Goal: Transaction & Acquisition: Book appointment/travel/reservation

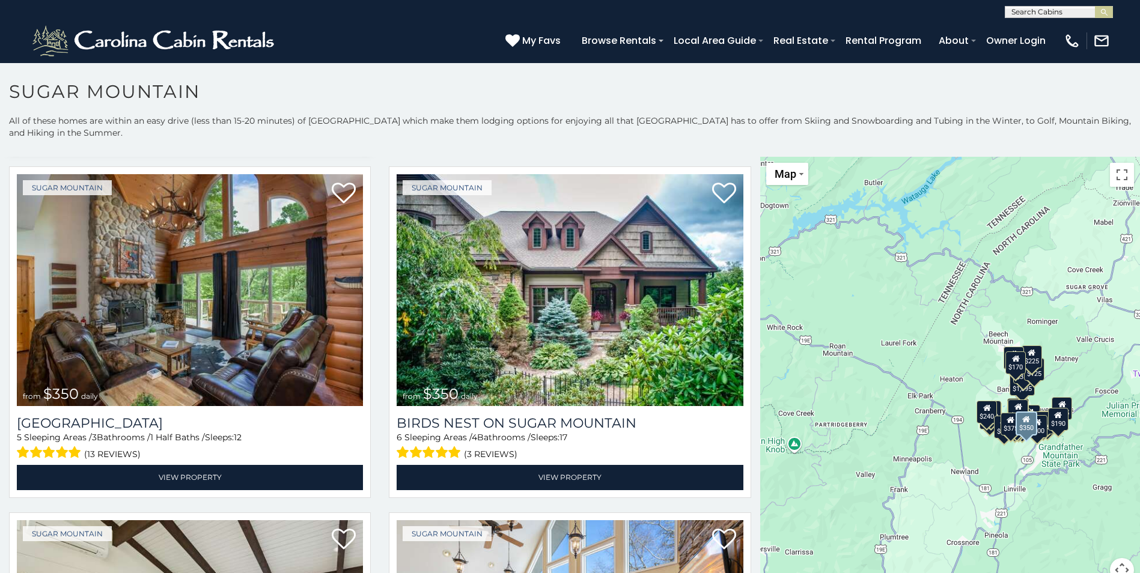
scroll to position [360, 0]
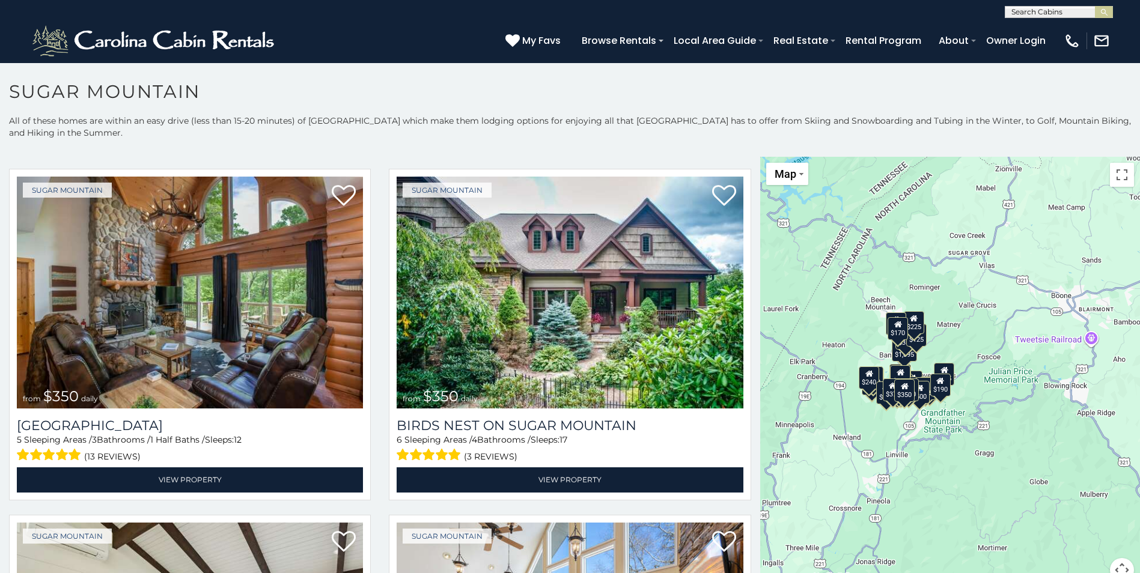
drag, startPoint x: 1011, startPoint y: 492, endPoint x: 891, endPoint y: 457, distance: 125.1
click at [891, 457] on div "$650 $375 $350 $350 $200 $375 $195 $265 $190 $175 $155 $290 $175 $345 $1,095 $1…" at bounding box center [950, 377] width 380 height 440
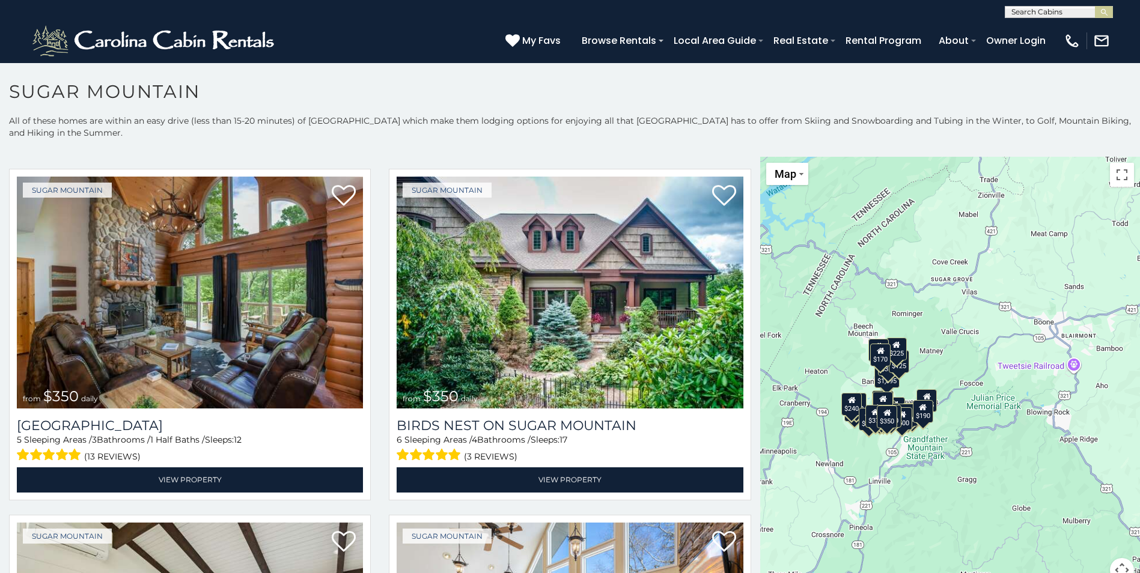
drag, startPoint x: 1000, startPoint y: 483, endPoint x: 982, endPoint y: 509, distance: 31.8
click at [982, 509] on div "$650 $375 $350 $350 $200 $375 $195 $265 $190 $175 $155 $290 $175 $345 $1,095 $1…" at bounding box center [950, 377] width 380 height 440
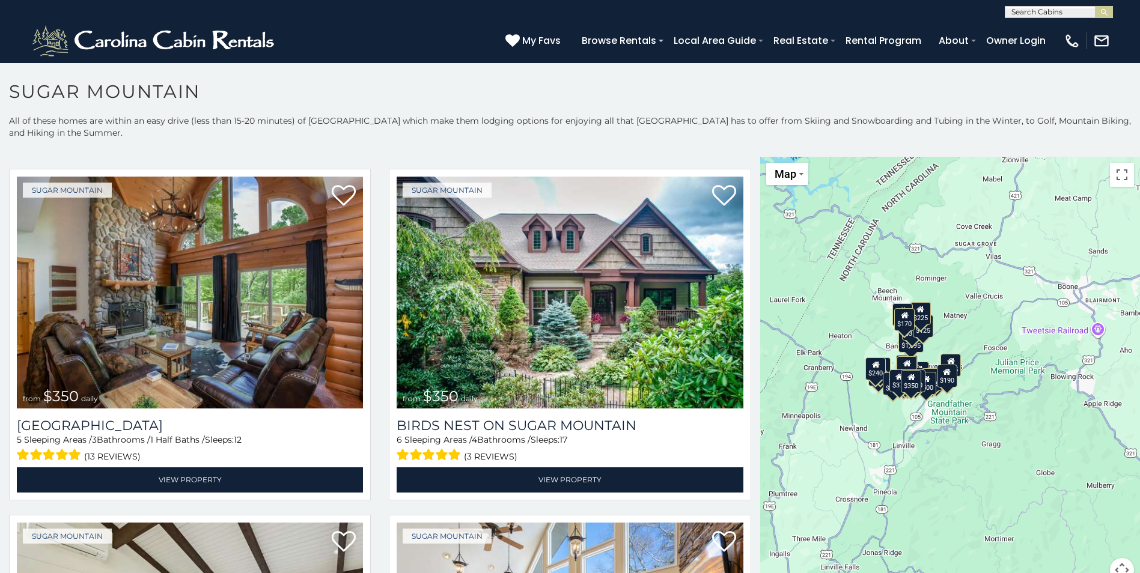
drag, startPoint x: 915, startPoint y: 542, endPoint x: 939, endPoint y: 505, distance: 43.8
click at [939, 505] on div "$650 $375 $350 $350 $200 $375 $195 $265 $190 $175 $155 $290 $175 $345 $1,095 $1…" at bounding box center [950, 377] width 380 height 440
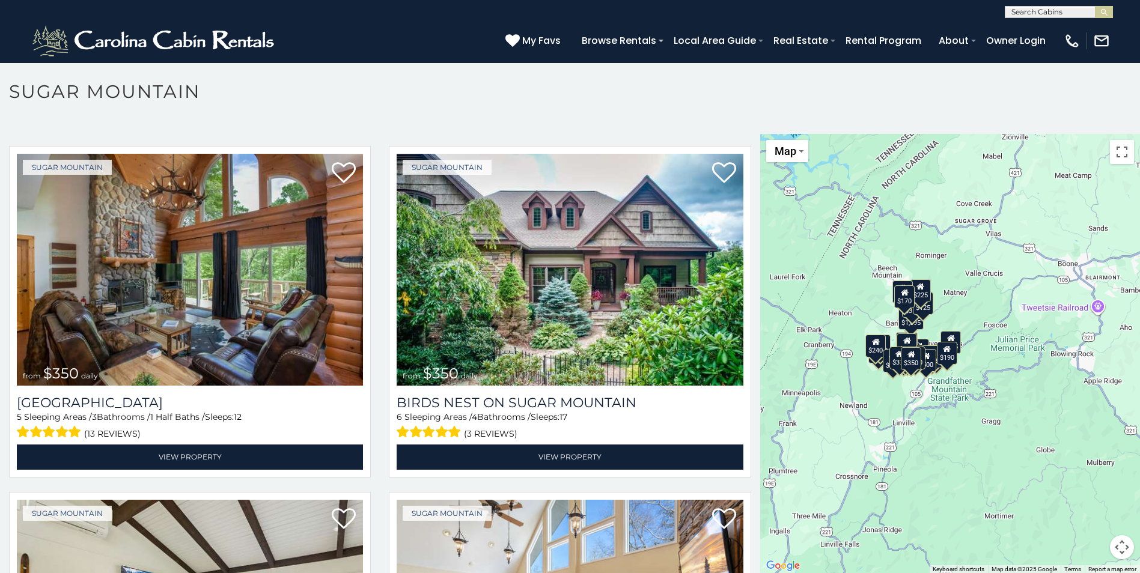
scroll to position [35, 0]
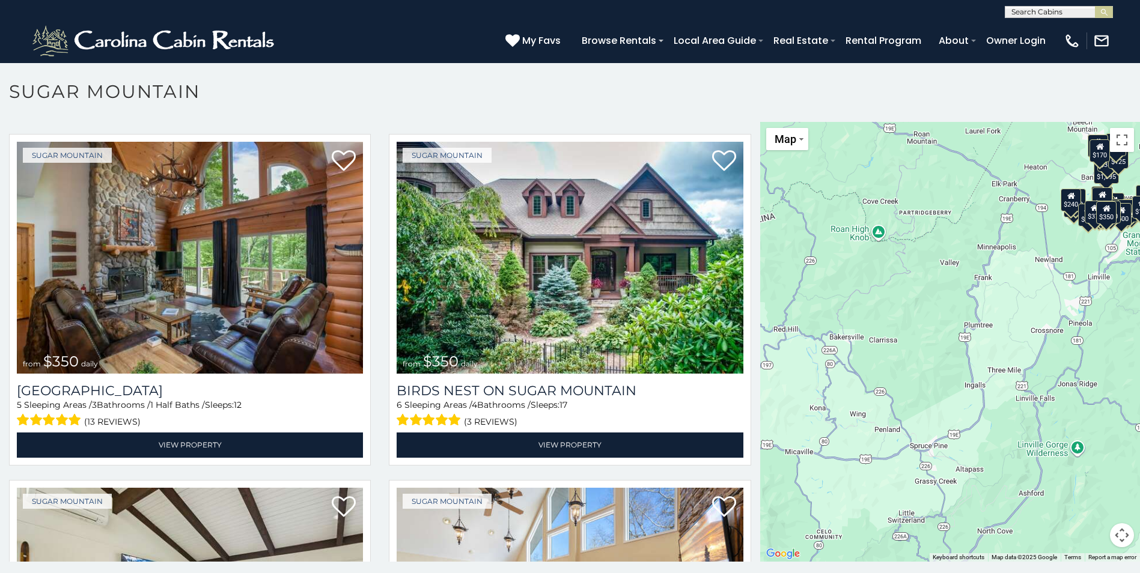
drag, startPoint x: 902, startPoint y: 464, endPoint x: 1095, endPoint y: 335, distance: 232.6
click at [1095, 335] on div "$650 $375 $350 $350 $200 $375 $195 $265 $190 $175 $155 $290 $175 $345 $1,095 $1…" at bounding box center [950, 342] width 380 height 440
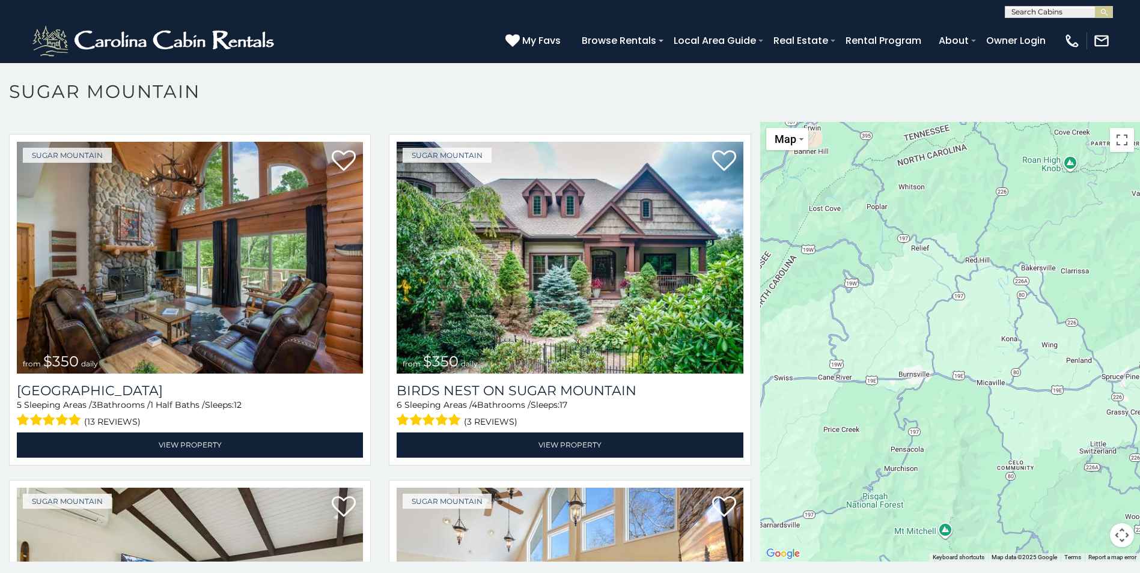
drag, startPoint x: 918, startPoint y: 481, endPoint x: 1112, endPoint y: 409, distance: 206.2
click at [1112, 409] on div "$650 $375 $350 $350 $200 $375 $195 $265 $190 $175 $155 $290 $175 $345 $1,095 $1…" at bounding box center [950, 342] width 380 height 440
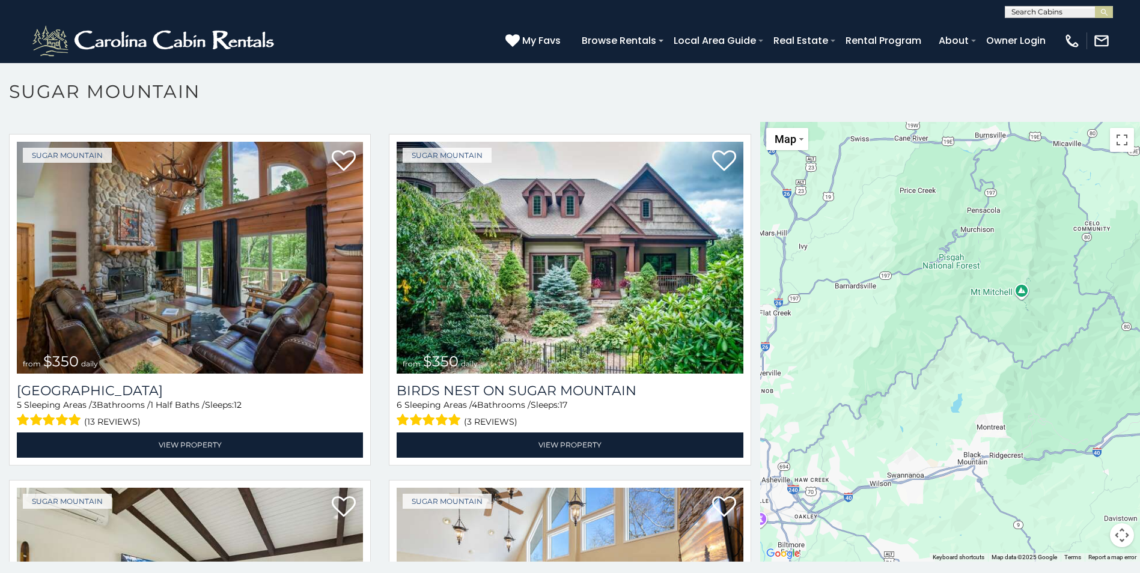
drag, startPoint x: 902, startPoint y: 495, endPoint x: 980, endPoint y: 256, distance: 251.5
click at [980, 256] on div "$650 $375 $350 $350 $200 $375 $195 $265 $190 $175 $155 $290 $175 $345 $1,095 $1…" at bounding box center [950, 342] width 380 height 440
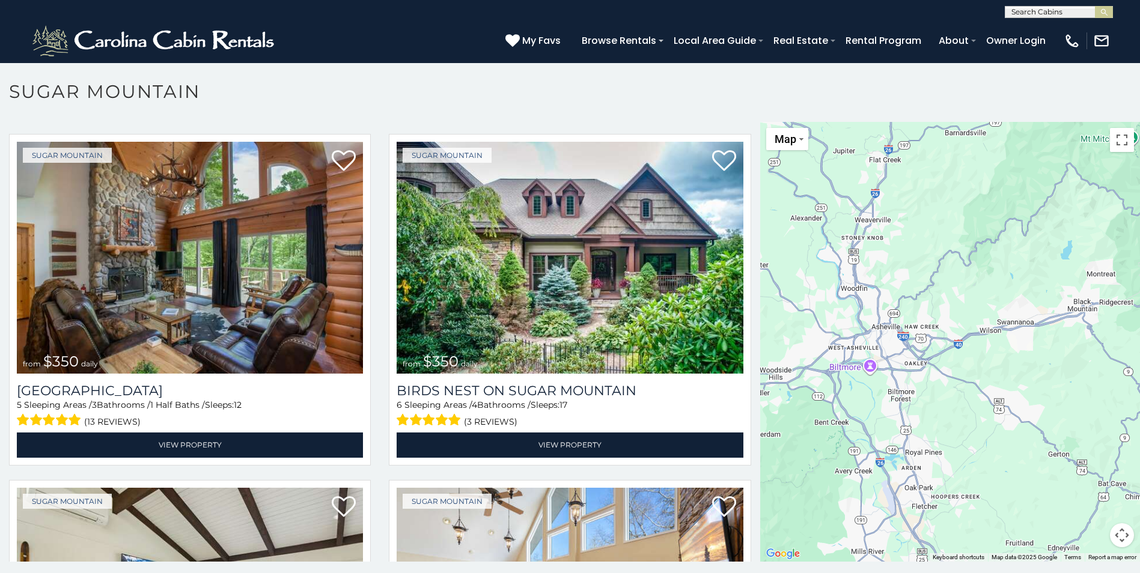
drag, startPoint x: 902, startPoint y: 520, endPoint x: 1014, endPoint y: 362, distance: 194.3
click at [1014, 362] on div "$650 $375 $350 $350 $200 $375 $195 $265 $190 $175 $155 $290 $175 $345 $1,095 $1…" at bounding box center [950, 342] width 380 height 440
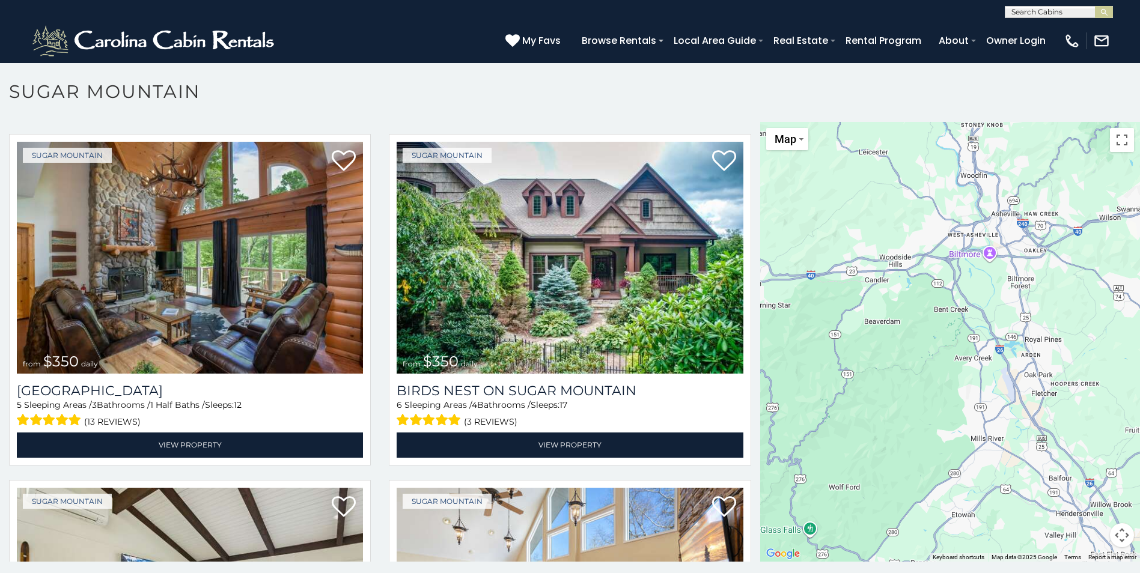
drag, startPoint x: 906, startPoint y: 514, endPoint x: 1034, endPoint y: 396, distance: 173.9
click at [1034, 396] on div "$650 $375 $350 $350 $200 $375 $195 $265 $190 $175 $155 $290 $175 $345 $1,095 $1…" at bounding box center [950, 342] width 380 height 440
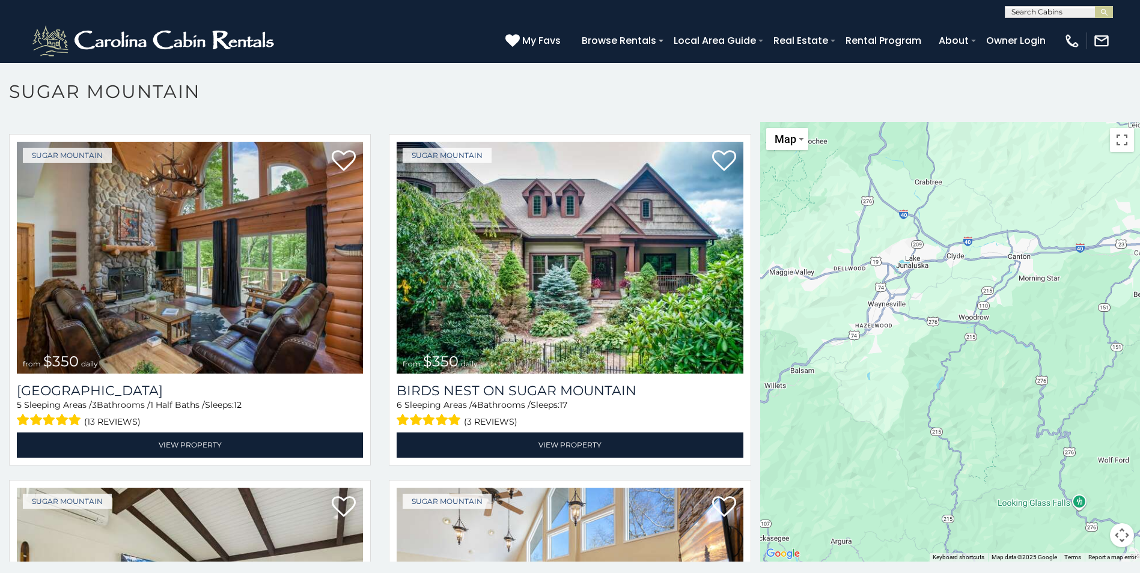
drag, startPoint x: 829, startPoint y: 517, endPoint x: 1088, endPoint y: 497, distance: 260.3
click at [1088, 497] on div "$650 $375 $350 $350 $200 $375 $195 $265 $190 $175 $155 $290 $175 $345 $1,095 $1…" at bounding box center [950, 342] width 380 height 440
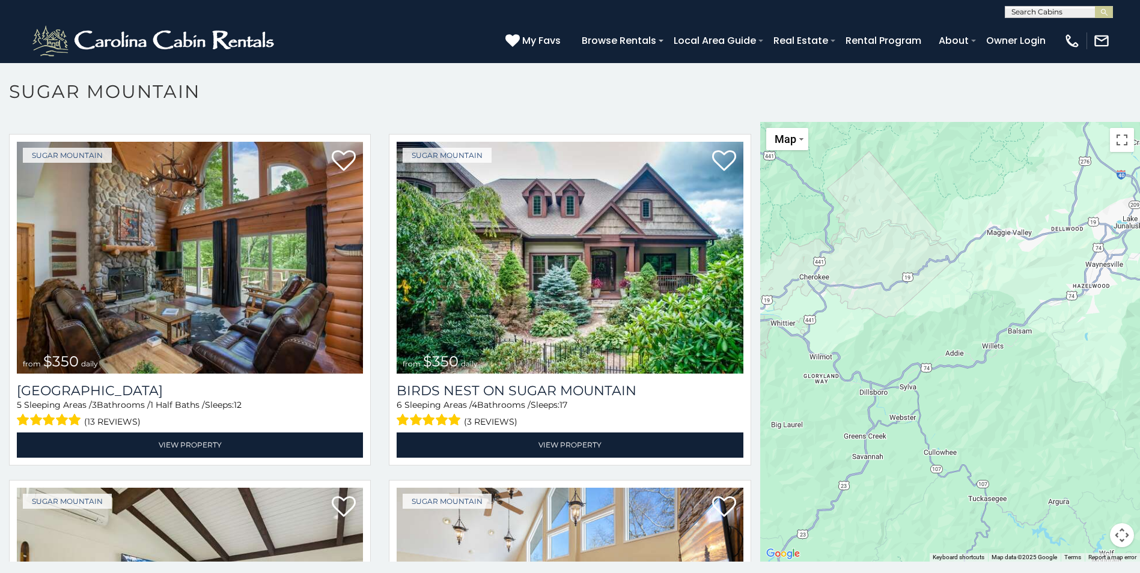
drag, startPoint x: 902, startPoint y: 456, endPoint x: 1122, endPoint y: 414, distance: 223.7
click at [1122, 414] on div "$650 $375 $350 $350 $200 $375 $195 $265 $190 $175 $155 $290 $175 $345 $1,095 $1…" at bounding box center [950, 342] width 380 height 440
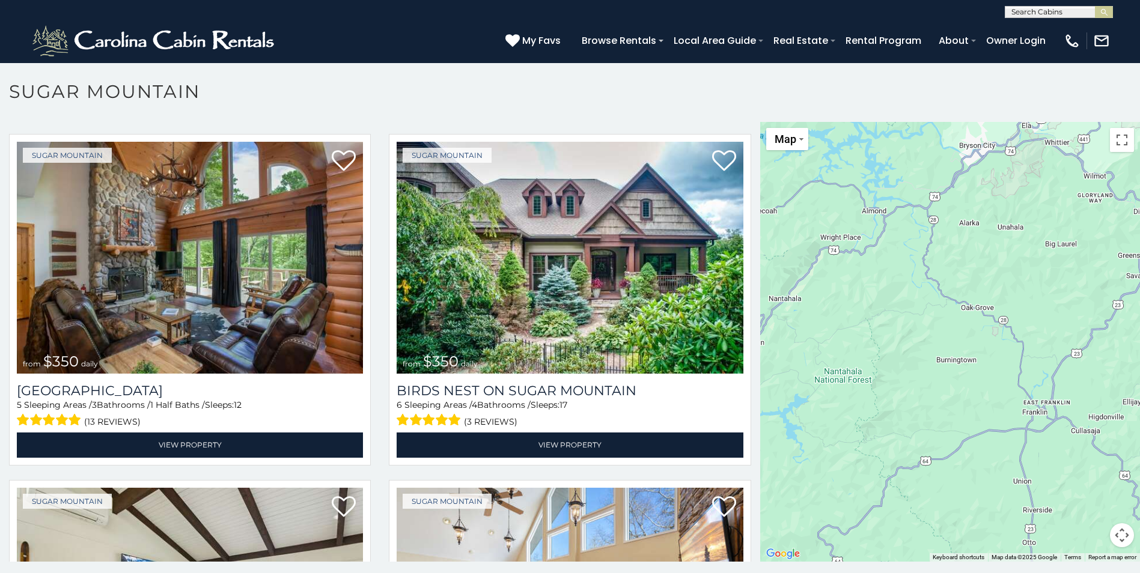
drag, startPoint x: 879, startPoint y: 479, endPoint x: 1150, endPoint y: 298, distance: 326.5
click at [1139, 298] on html "**********" at bounding box center [570, 290] width 1140 height 580
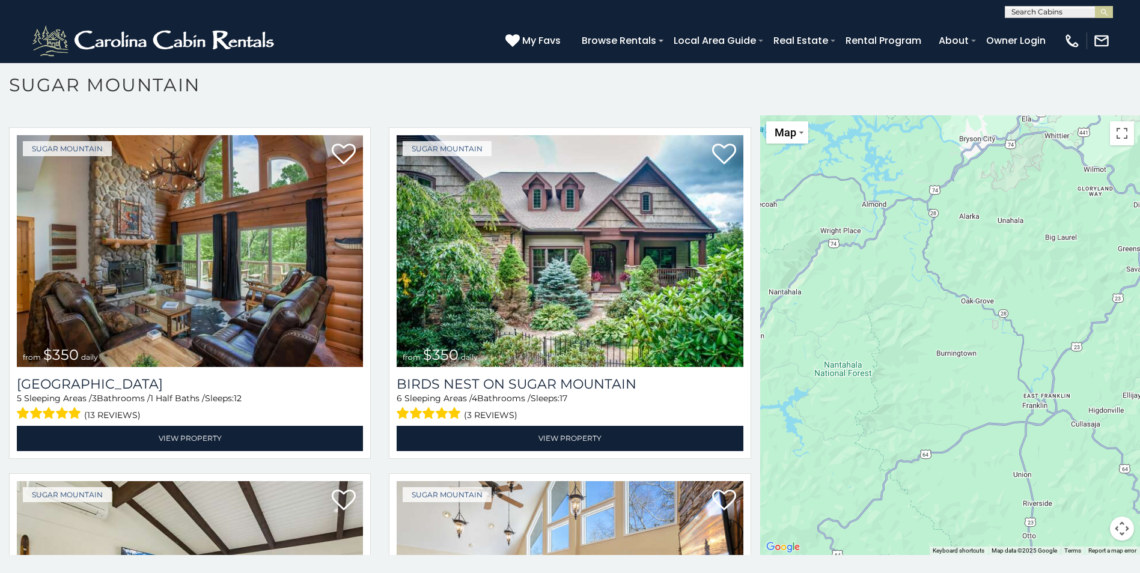
scroll to position [0, 0]
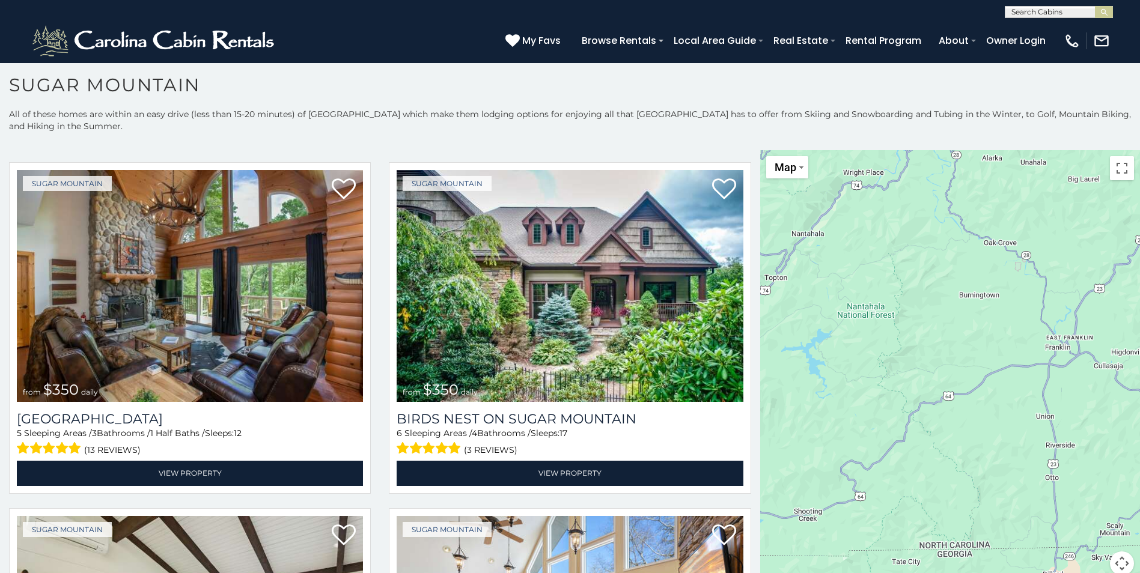
drag, startPoint x: 1129, startPoint y: 332, endPoint x: 1150, endPoint y: 240, distance: 93.7
click at [1139, 240] on html "**********" at bounding box center [570, 283] width 1140 height 580
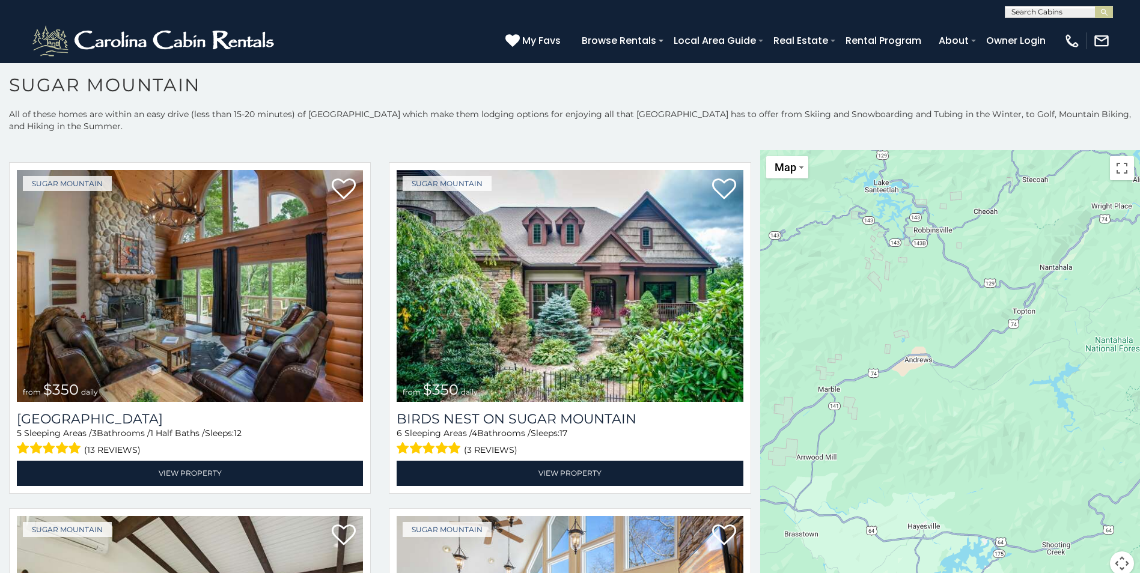
drag, startPoint x: 876, startPoint y: 359, endPoint x: 1105, endPoint y: 408, distance: 234.0
click at [1105, 408] on div "$650 $375 $350 $350 $200 $375 $195 $265 $190 $175 $155 $290 $175 $345 $1,095 $1…" at bounding box center [950, 370] width 380 height 440
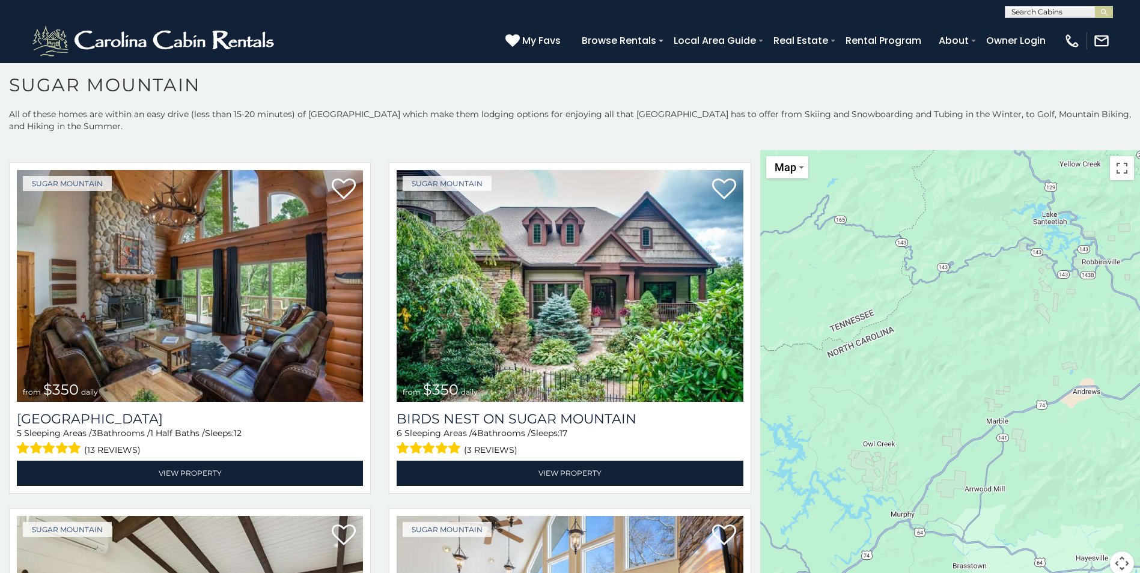
drag, startPoint x: 942, startPoint y: 419, endPoint x: 1113, endPoint y: 450, distance: 173.4
click at [1113, 450] on div "$650 $375 $350 $350 $200 $375 $195 $265 $190 $175 $155 $290 $175 $345 $1,095 $1…" at bounding box center [950, 370] width 380 height 440
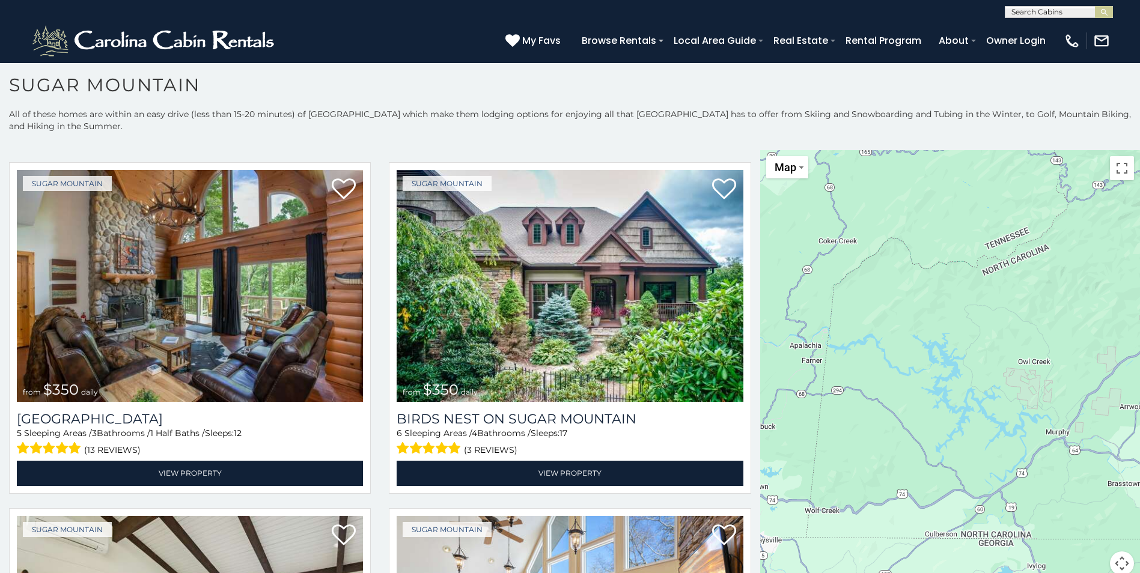
drag, startPoint x: 888, startPoint y: 396, endPoint x: 1040, endPoint y: 309, distance: 175.7
click at [1040, 309] on div "$650 $375 $350 $350 $200 $375 $195 $265 $190 $175 $155 $290 $175 $345 $1,095 $1…" at bounding box center [950, 370] width 380 height 440
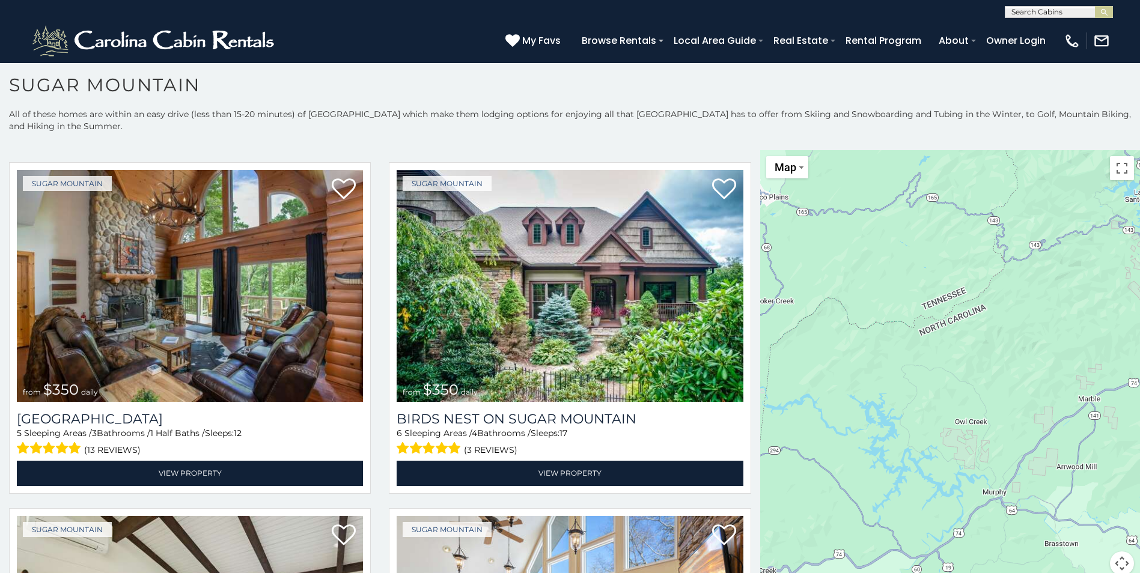
drag, startPoint x: 1063, startPoint y: 399, endPoint x: 998, endPoint y: 460, distance: 88.4
click at [998, 460] on div "$650 $375 $350 $350 $200 $375 $195 $265 $190 $175 $155 $290 $175 $345 $1,095 $1…" at bounding box center [950, 370] width 380 height 440
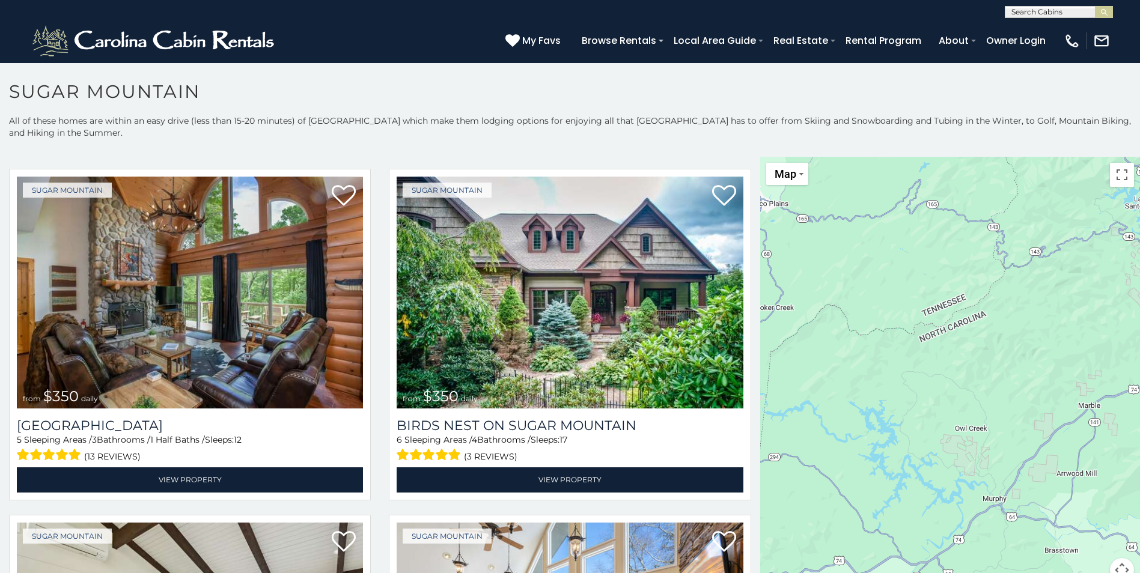
scroll to position [35, 0]
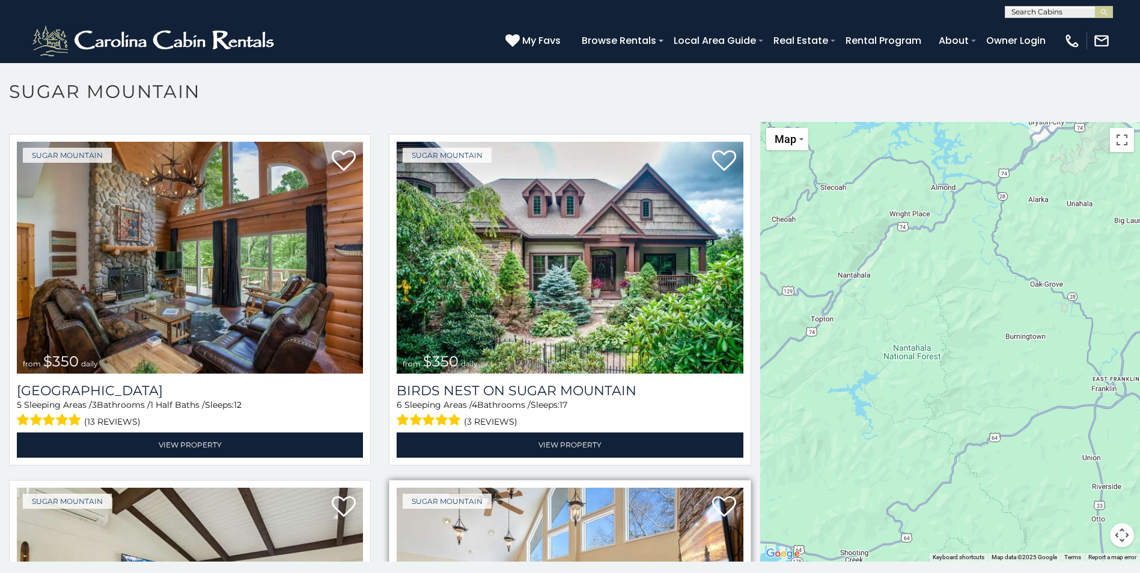
drag, startPoint x: 959, startPoint y: 410, endPoint x: 487, endPoint y: 502, distance: 481.6
click at [467, 122] on main "**********" at bounding box center [570, 122] width 1140 height 0
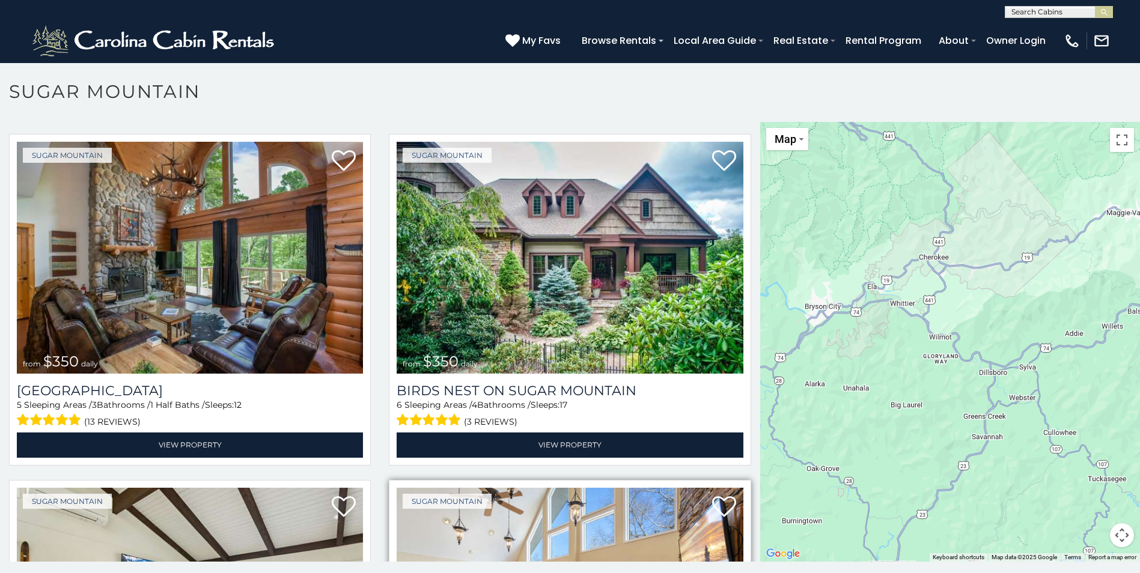
drag, startPoint x: 782, startPoint y: 366, endPoint x: 622, endPoint y: 489, distance: 201.8
click at [604, 122] on main "**********" at bounding box center [570, 122] width 1140 height 0
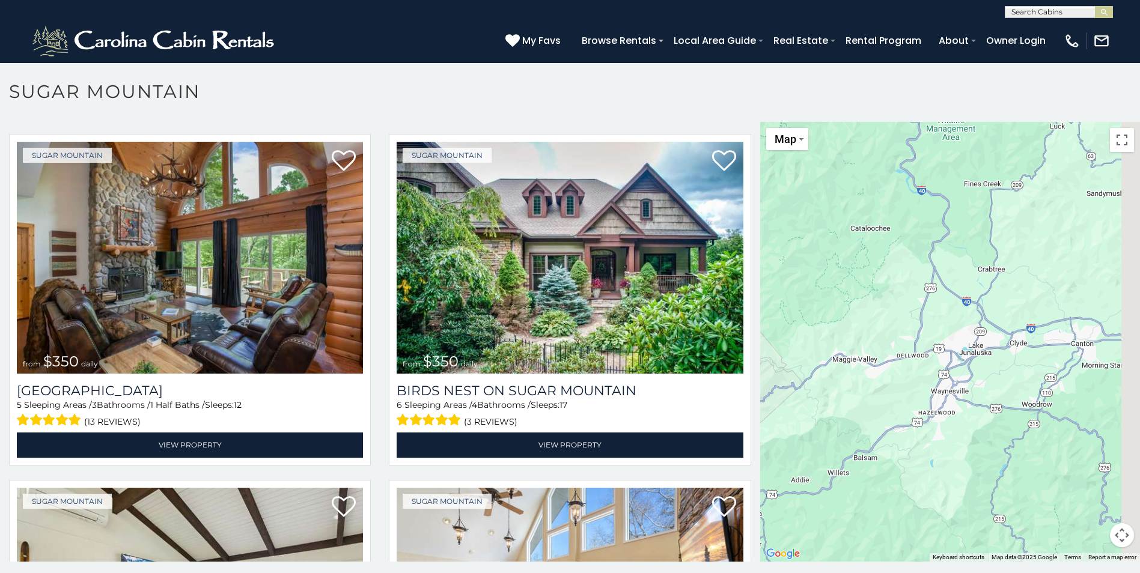
drag, startPoint x: 1046, startPoint y: 321, endPoint x: 860, endPoint y: 449, distance: 225.9
click at [860, 449] on div "$650 $375 $350 $350 $200 $375 $195 $265 $190 $175 $155 $290 $175 $345 $1,095 $1…" at bounding box center [950, 342] width 380 height 440
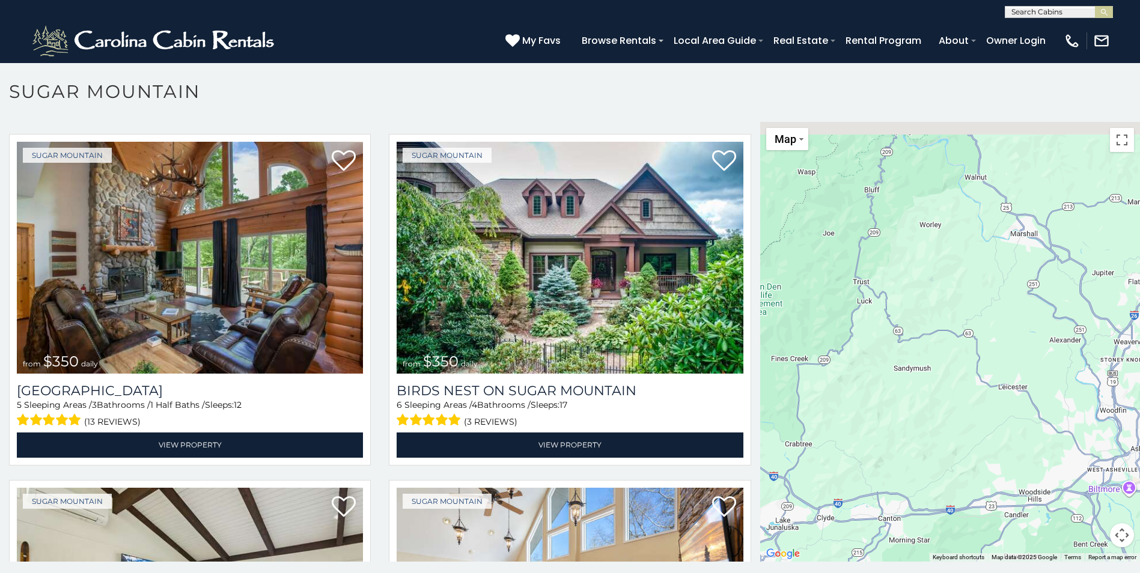
drag, startPoint x: 1110, startPoint y: 299, endPoint x: 950, endPoint y: 420, distance: 200.6
click at [944, 469] on div "$650 $375 $350 $350 $200 $375 $195 $265 $190 $175 $155 $290 $175 $345 $1,095 $1…" at bounding box center [950, 342] width 380 height 440
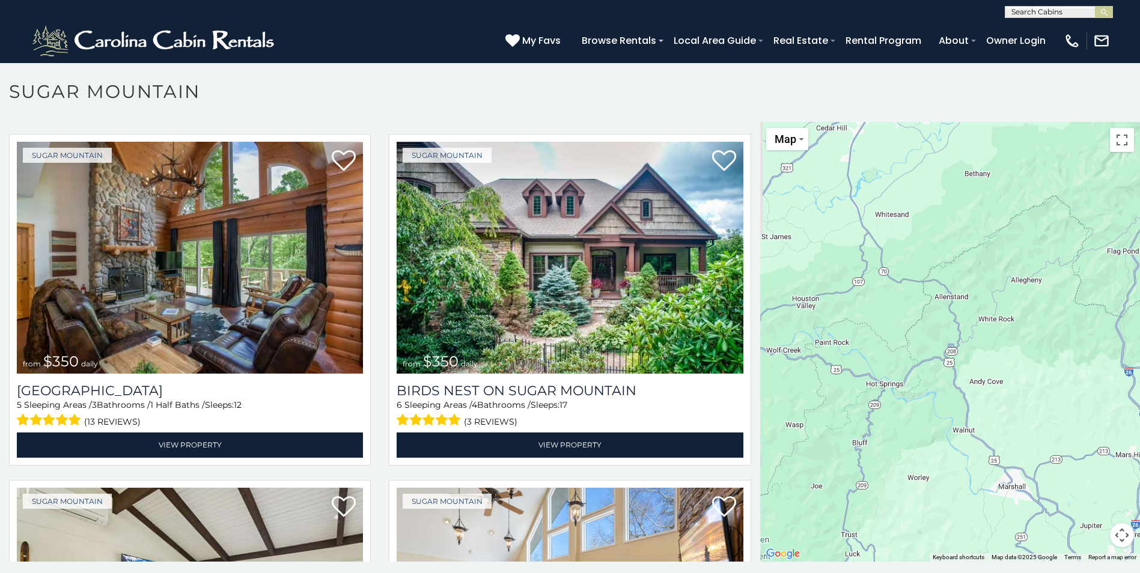
drag, startPoint x: 983, startPoint y: 357, endPoint x: 1033, endPoint y: 500, distance: 151.4
click at [1034, 572] on html "**********" at bounding box center [570, 290] width 1140 height 580
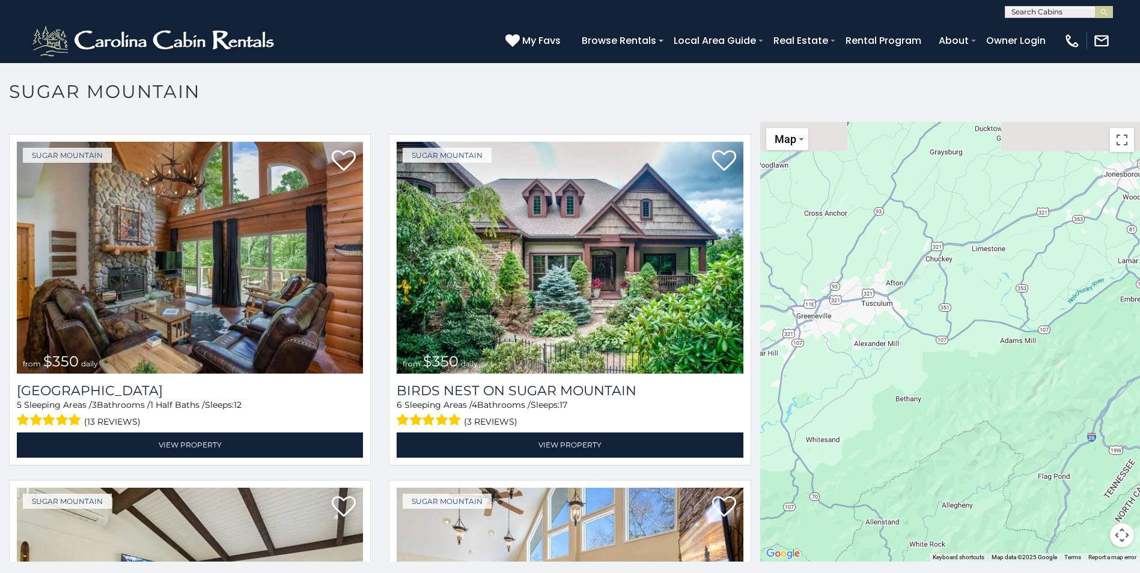
drag, startPoint x: 973, startPoint y: 387, endPoint x: 929, endPoint y: 461, distance: 86.4
click at [868, 572] on html "**********" at bounding box center [570, 290] width 1140 height 580
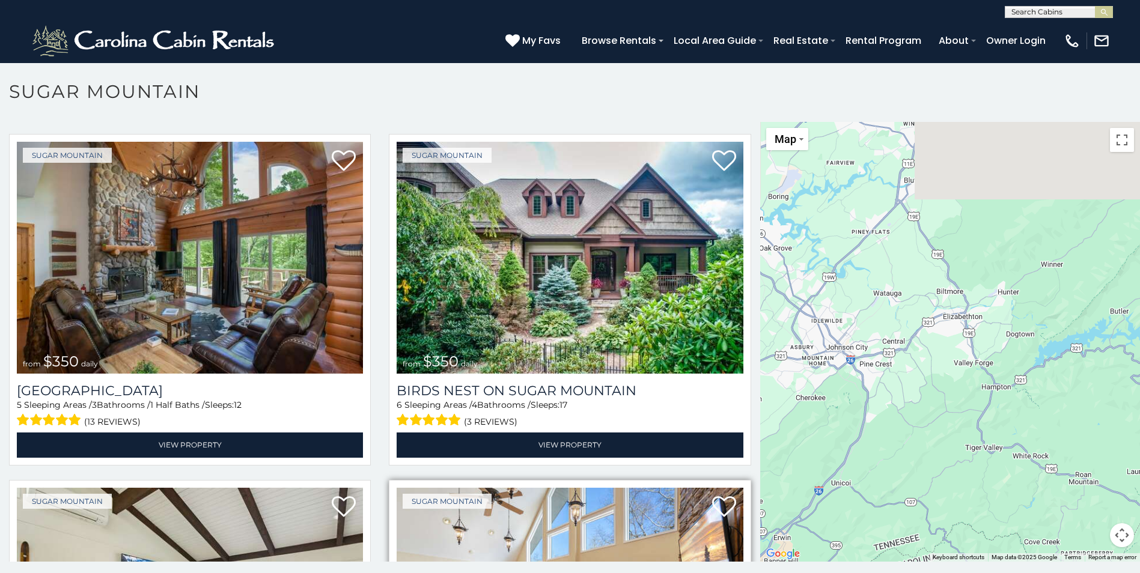
drag, startPoint x: 945, startPoint y: 345, endPoint x: 636, endPoint y: 488, distance: 340.2
click at [637, 122] on main "**********" at bounding box center [570, 122] width 1140 height 0
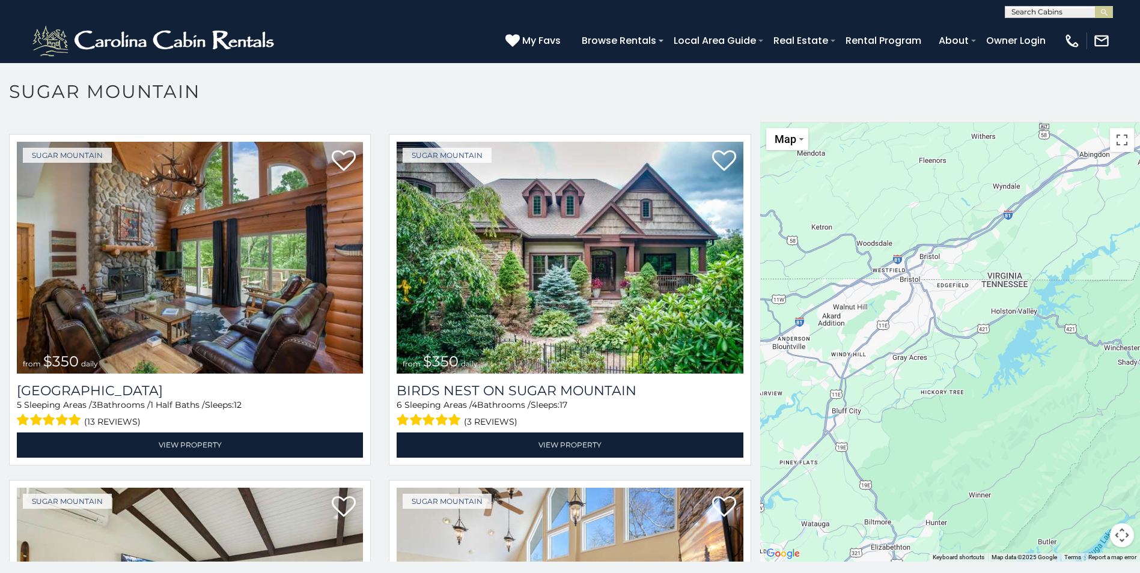
drag, startPoint x: 1003, startPoint y: 243, endPoint x: 967, endPoint y: 374, distance: 135.7
click at [949, 474] on div "$650 $375 $350 $350 $200 $375 $195 $265 $190 $175 $155 $290 $175 $345 $1,095 $1…" at bounding box center [950, 342] width 380 height 440
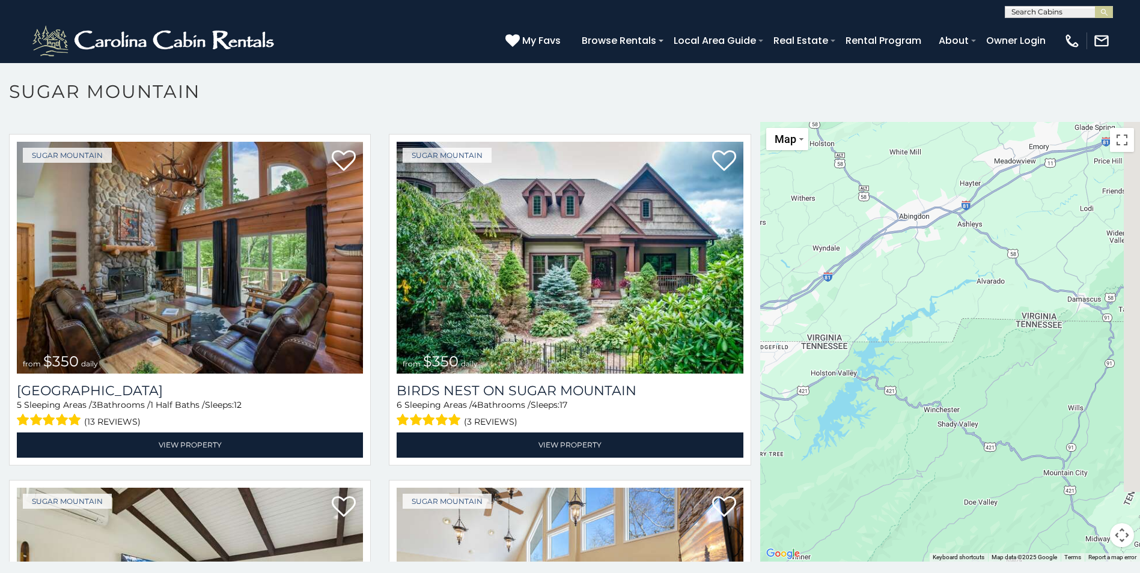
drag, startPoint x: 1027, startPoint y: 264, endPoint x: 903, endPoint y: 187, distance: 145.7
click at [899, 171] on div "$650 $375 $350 $350 $200 $375 $195 $265 $190 $175 $155 $290 $175 $345 $1,095 $1…" at bounding box center [950, 342] width 380 height 440
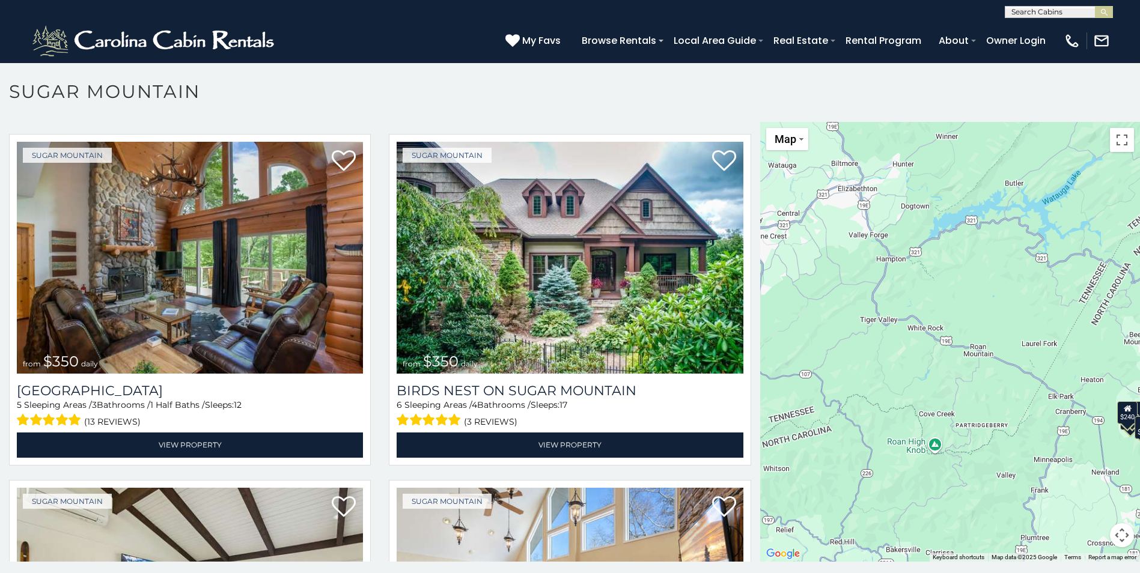
drag, startPoint x: 929, startPoint y: 311, endPoint x: 1146, endPoint y: 41, distance: 345.7
click at [1139, 22] on html "**********" at bounding box center [570, 290] width 1140 height 580
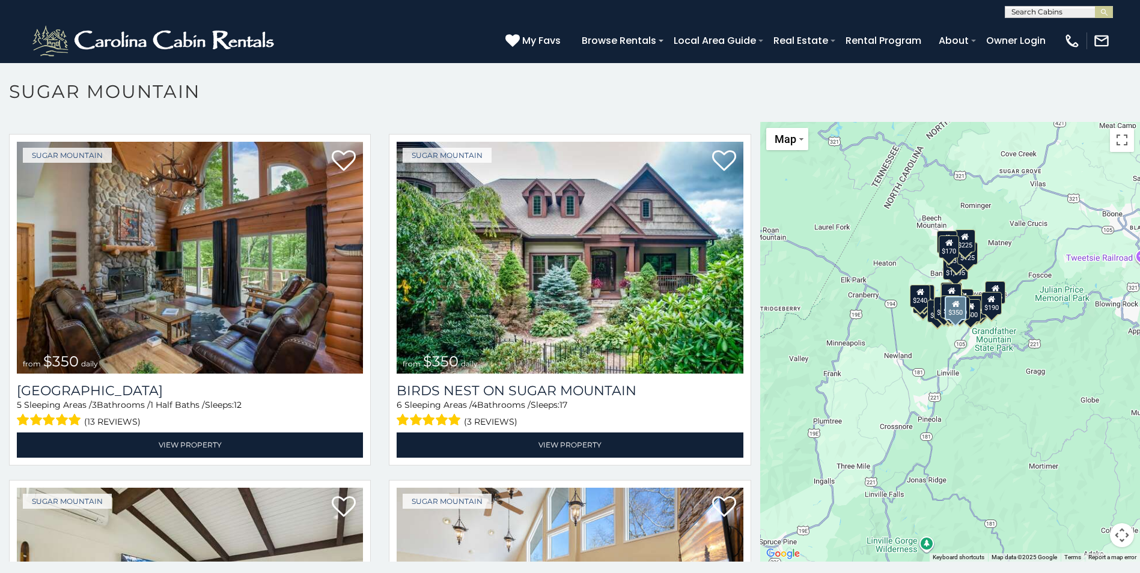
drag, startPoint x: 1022, startPoint y: 303, endPoint x: 816, endPoint y: 242, distance: 215.5
click at [710, 122] on main "**********" at bounding box center [570, 122] width 1140 height 0
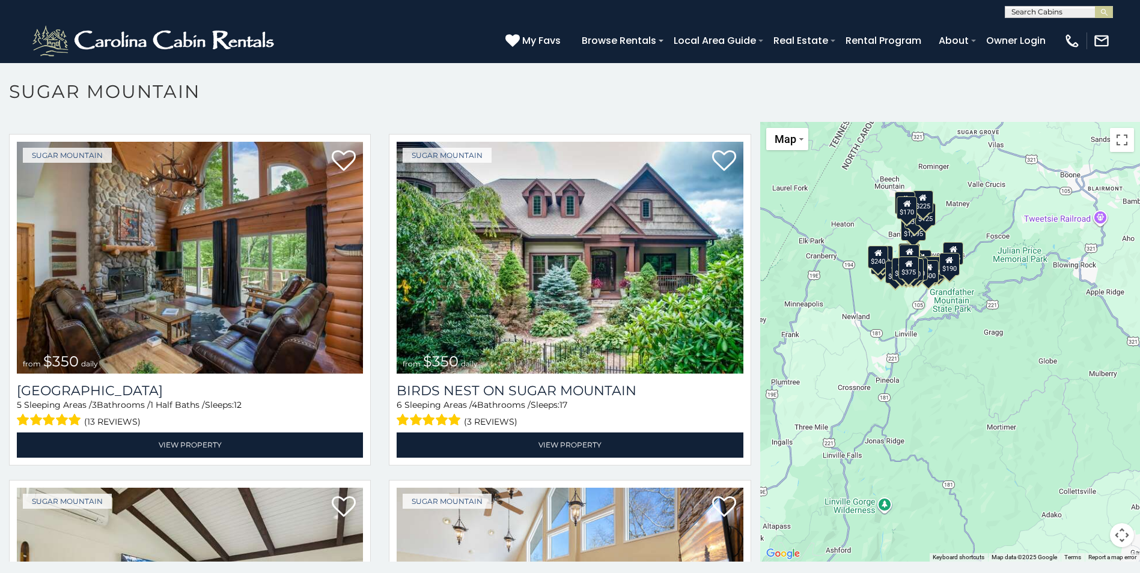
drag, startPoint x: 1047, startPoint y: 344, endPoint x: 1005, endPoint y: 305, distance: 57.4
click at [1005, 305] on div "$650 $375 $350 $350 $200 $375 $195 $265 $190 $175 $155 $290 $175 $345 $1,095 $1…" at bounding box center [950, 342] width 380 height 440
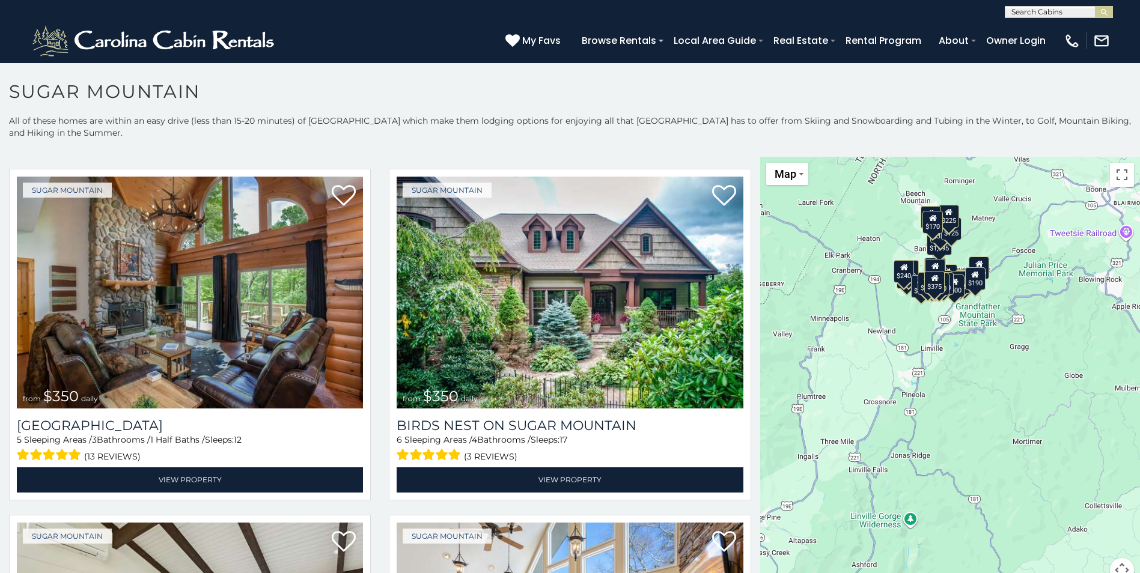
drag, startPoint x: 861, startPoint y: 285, endPoint x: 887, endPoint y: 264, distance: 33.3
click at [887, 264] on div "$650 $375 $350 $350 $200 $375 $195 $265 $190 $175 $155 $290 $175 $345 $1,095 $1…" at bounding box center [950, 377] width 380 height 440
click at [950, 377] on div "$650 $375 $350 $350 $200 $375 $195 $265 $190 $175 $155 $290 $175 $345 $1,095 $1…" at bounding box center [1140, 377] width 380 height 0
click at [1122, 567] on button "Map camera controls" at bounding box center [1121, 570] width 24 height 24
click at [1089, 507] on button "Zoom in" at bounding box center [1091, 510] width 24 height 24
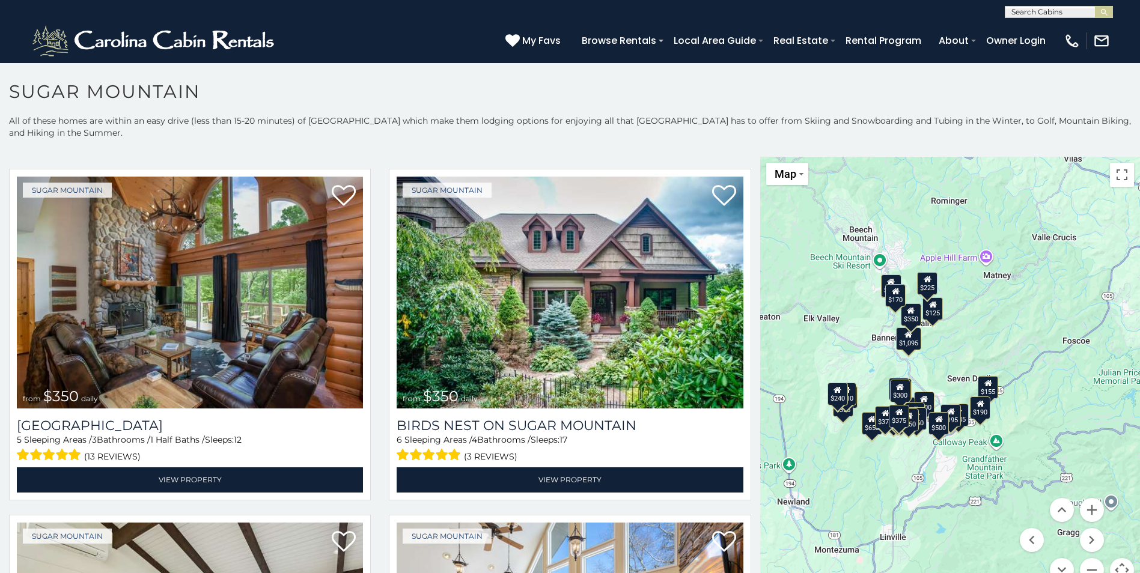
drag, startPoint x: 952, startPoint y: 351, endPoint x: 929, endPoint y: 570, distance: 220.4
click at [929, 570] on div "$650 $375 $350 $350 $200 $375 $195 $265 $190 $175 $155 $290 $175 $345 $1,095 $1…" at bounding box center [950, 377] width 380 height 440
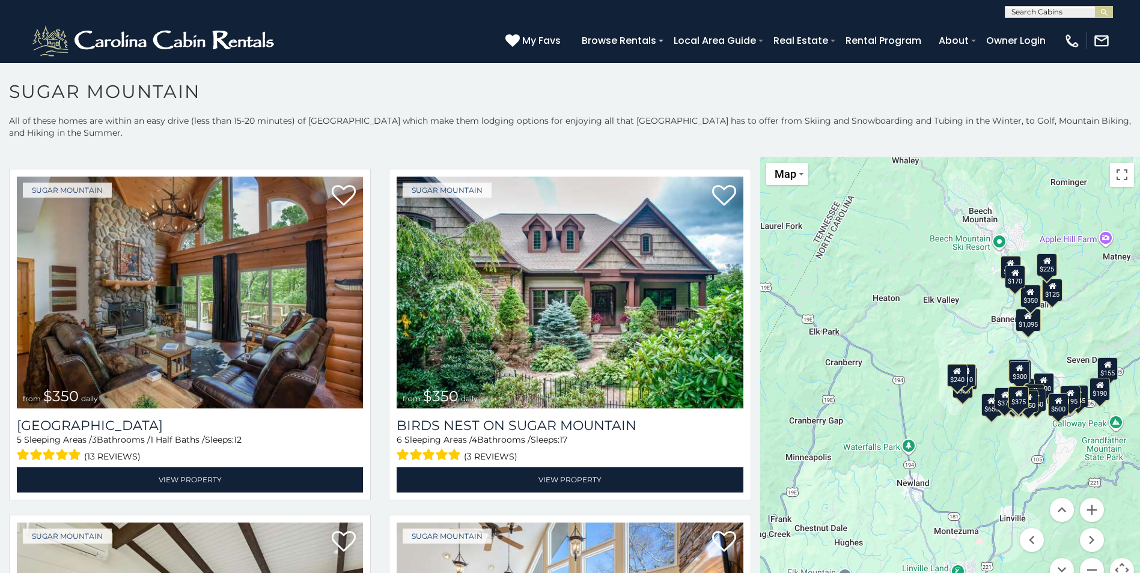
drag, startPoint x: 905, startPoint y: 503, endPoint x: 1025, endPoint y: 485, distance: 121.0
click at [1025, 485] on div "$650 $375 $350 $350 $200 $375 $195 $265 $190 $175 $155 $290 $175 $345 $1,095 $1…" at bounding box center [950, 377] width 380 height 440
click at [1090, 504] on button "Zoom in" at bounding box center [1091, 510] width 24 height 24
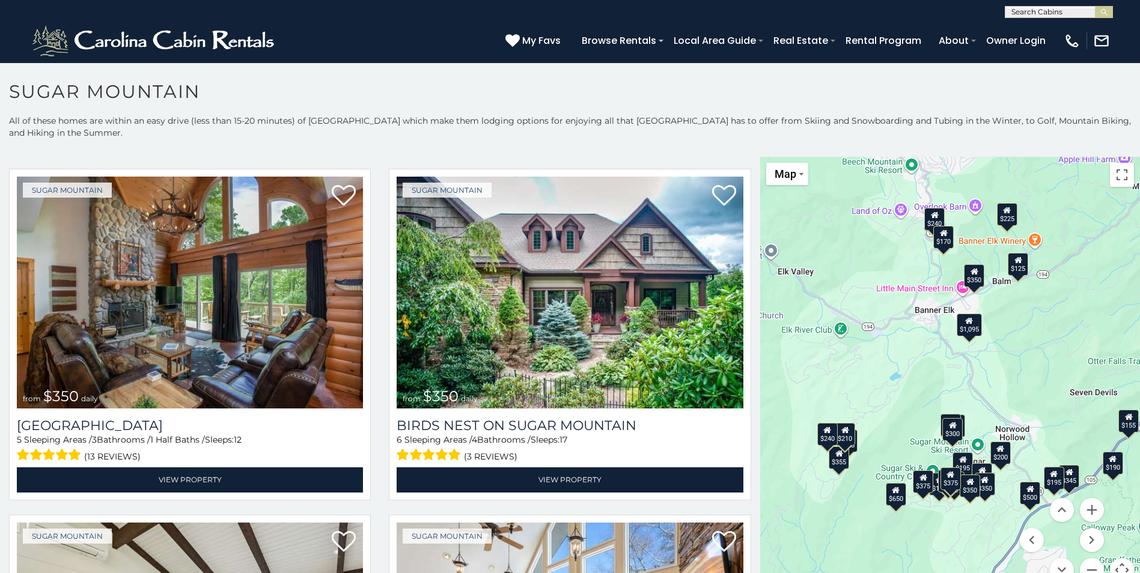
drag, startPoint x: 1095, startPoint y: 336, endPoint x: 954, endPoint y: 388, distance: 150.3
click at [954, 388] on div "$650 $375 $350 $350 $200 $375 $195 $265 $190 $175 $155 $290 $175 $345 $1,095 $1…" at bounding box center [950, 377] width 380 height 440
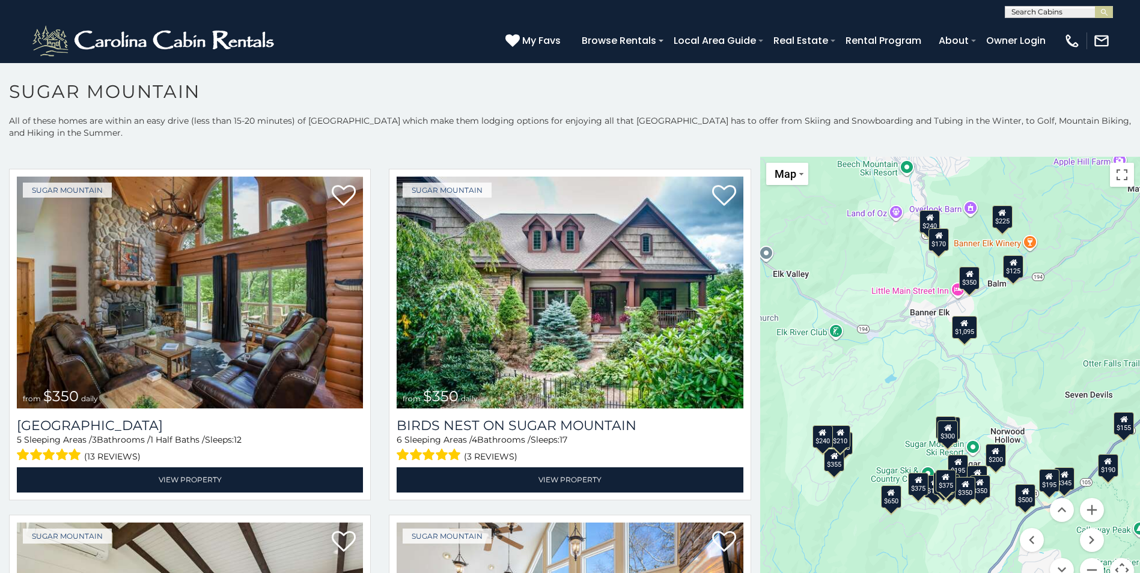
click at [1096, 501] on menu at bounding box center [1061, 540] width 84 height 84
click at [1094, 509] on button "Zoom in" at bounding box center [1091, 510] width 24 height 24
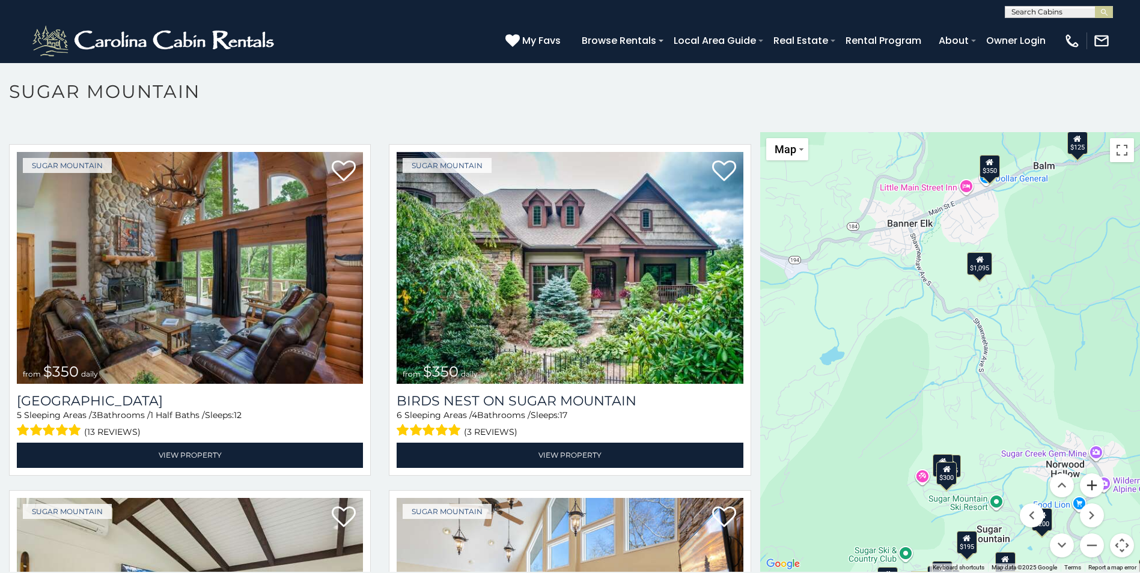
scroll to position [35, 0]
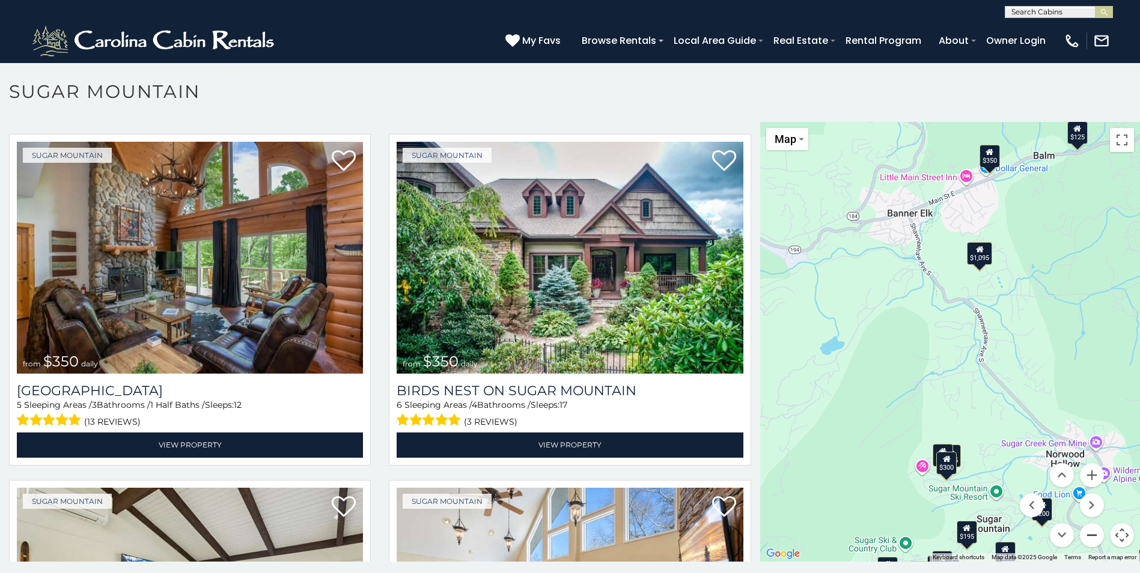
click at [1082, 541] on button "Zoom out" at bounding box center [1091, 535] width 24 height 24
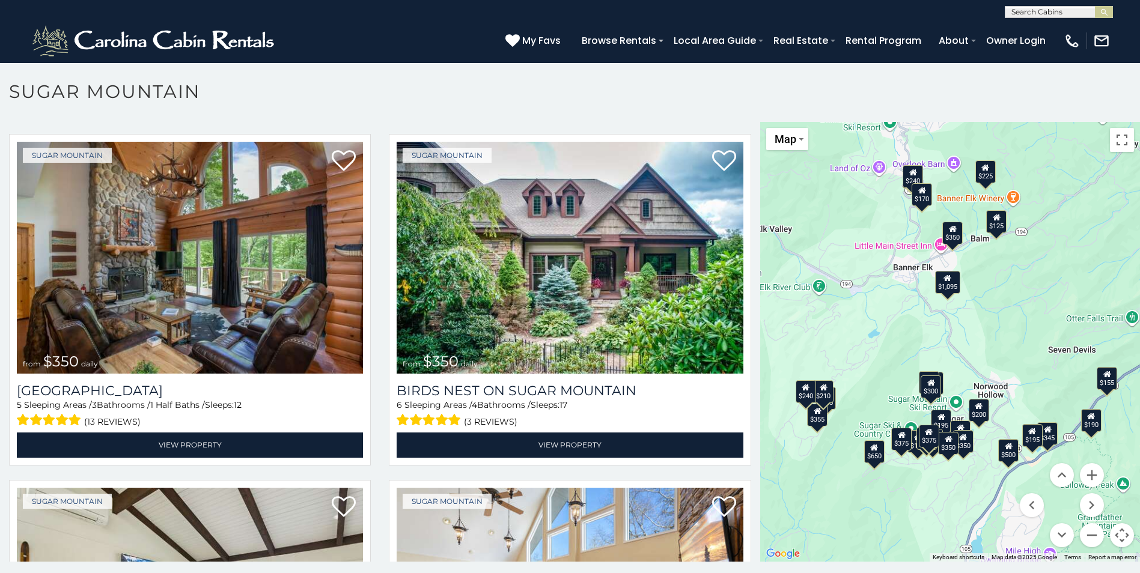
drag, startPoint x: 981, startPoint y: 518, endPoint x: 961, endPoint y: 493, distance: 32.1
click at [961, 493] on div "$650 $375 $350 $350 $200 $375 $195 $265 $190 $175 $155 $290 $175 $345 $1,095 $1…" at bounding box center [950, 342] width 380 height 440
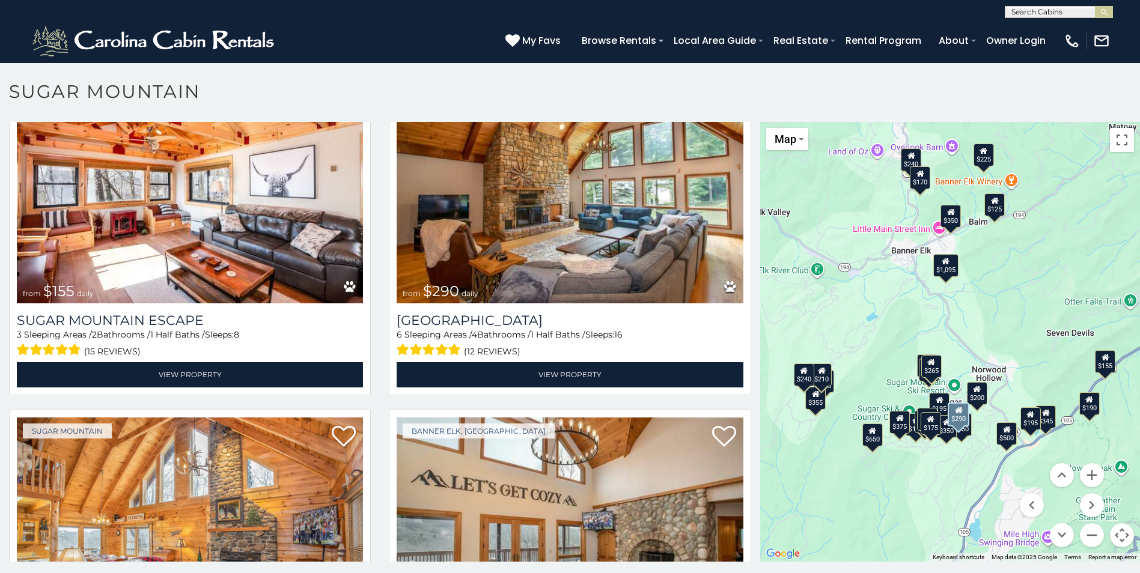
scroll to position [1802, 0]
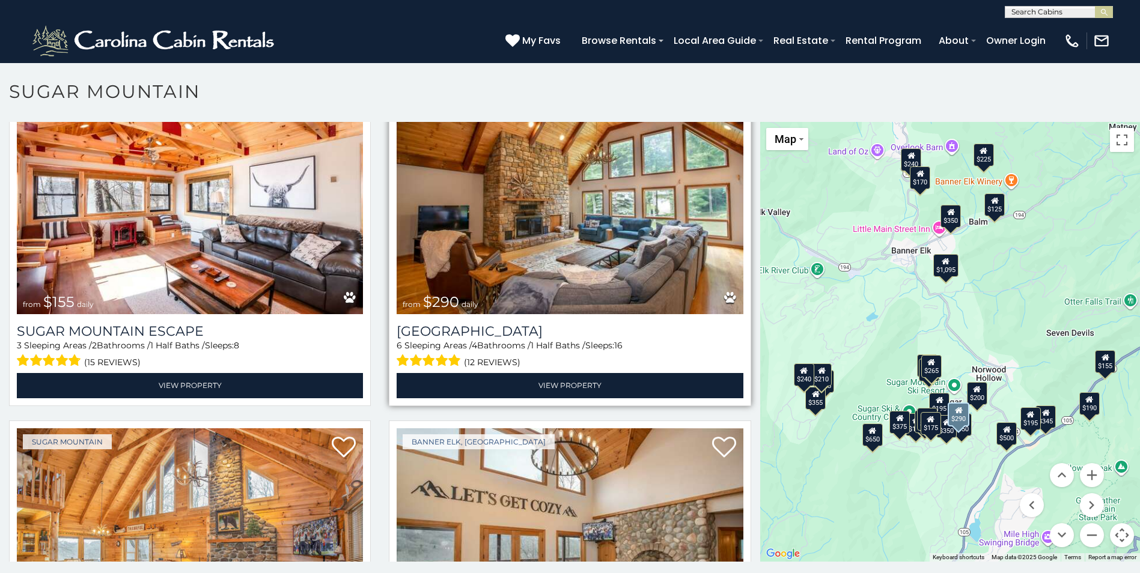
click at [629, 246] on img at bounding box center [569, 198] width 346 height 232
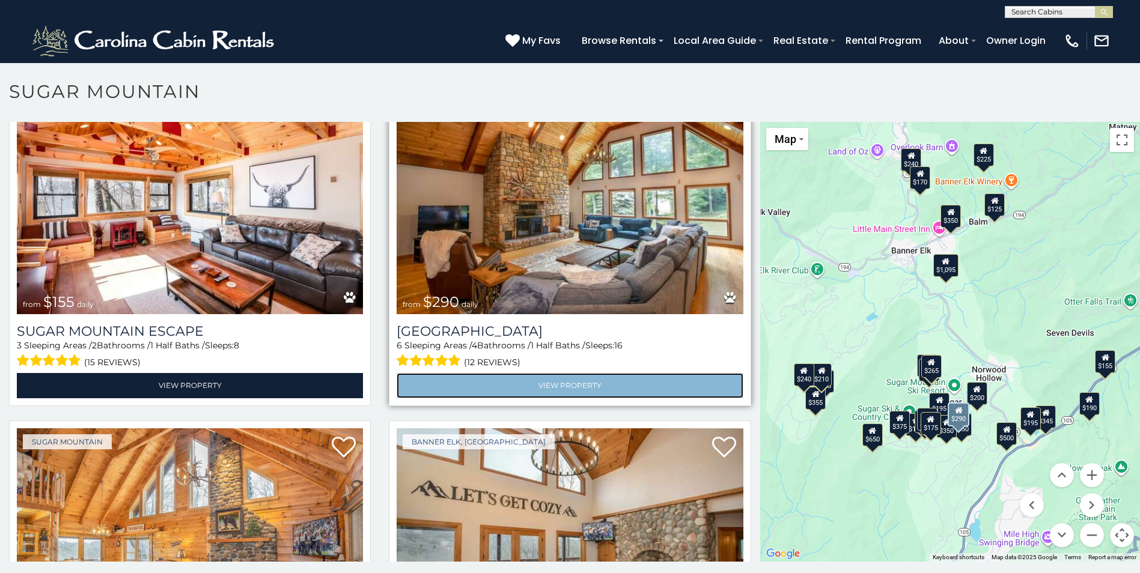
click at [550, 373] on link "View Property" at bounding box center [569, 385] width 346 height 25
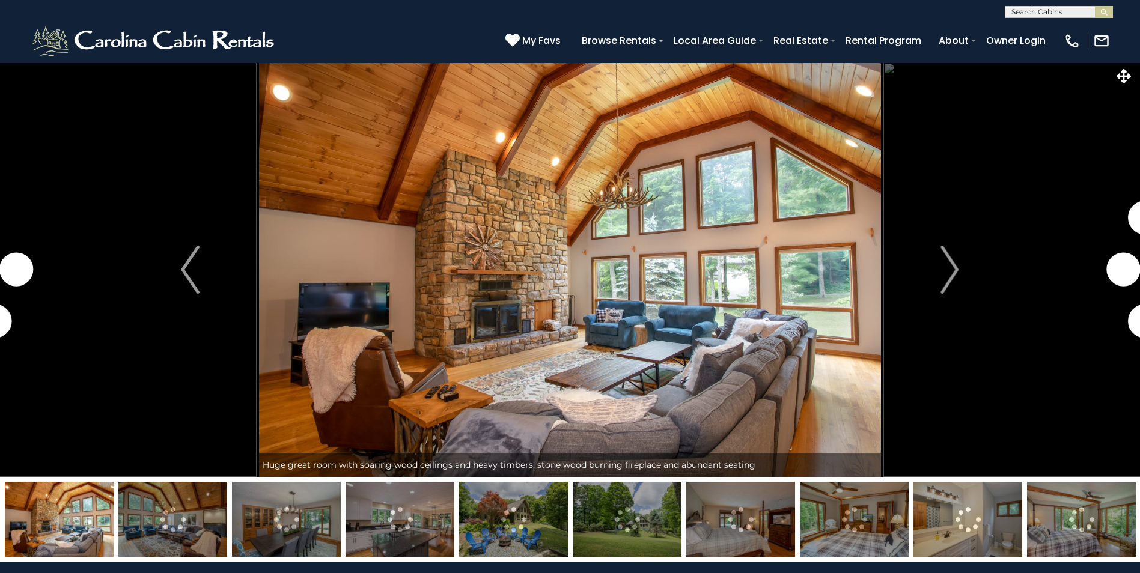
click at [57, 542] on img at bounding box center [59, 519] width 109 height 75
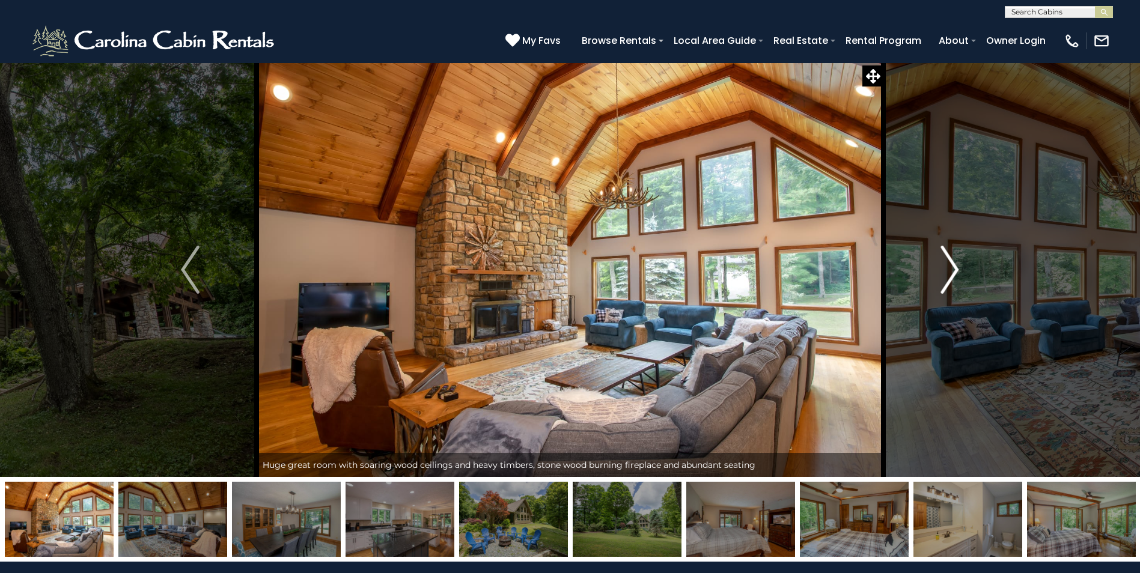
click at [942, 276] on img "Next" at bounding box center [949, 270] width 18 height 48
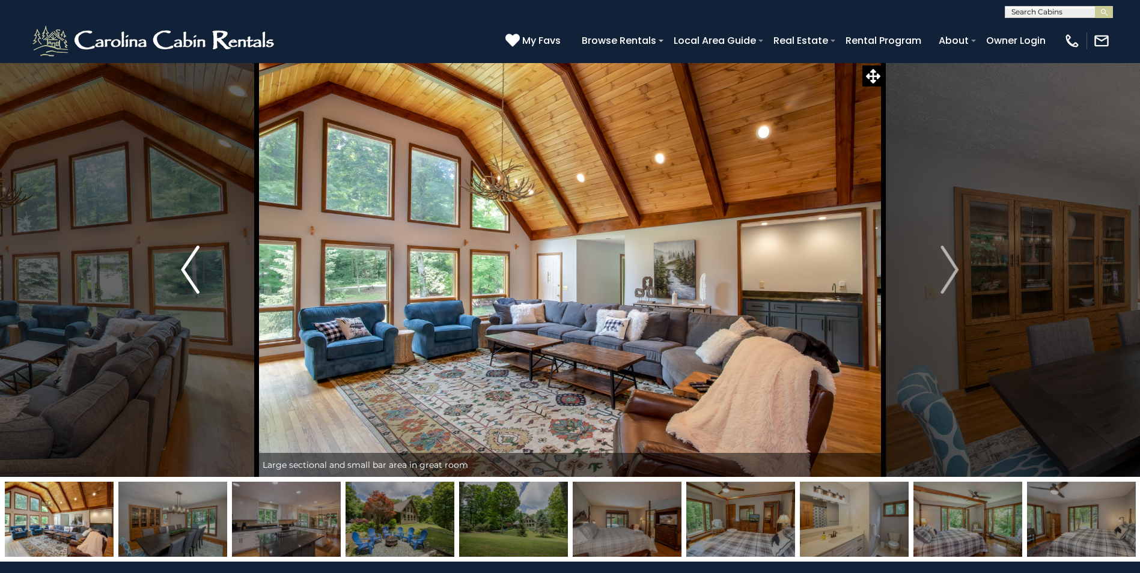
click at [196, 279] on img "Previous" at bounding box center [190, 270] width 18 height 48
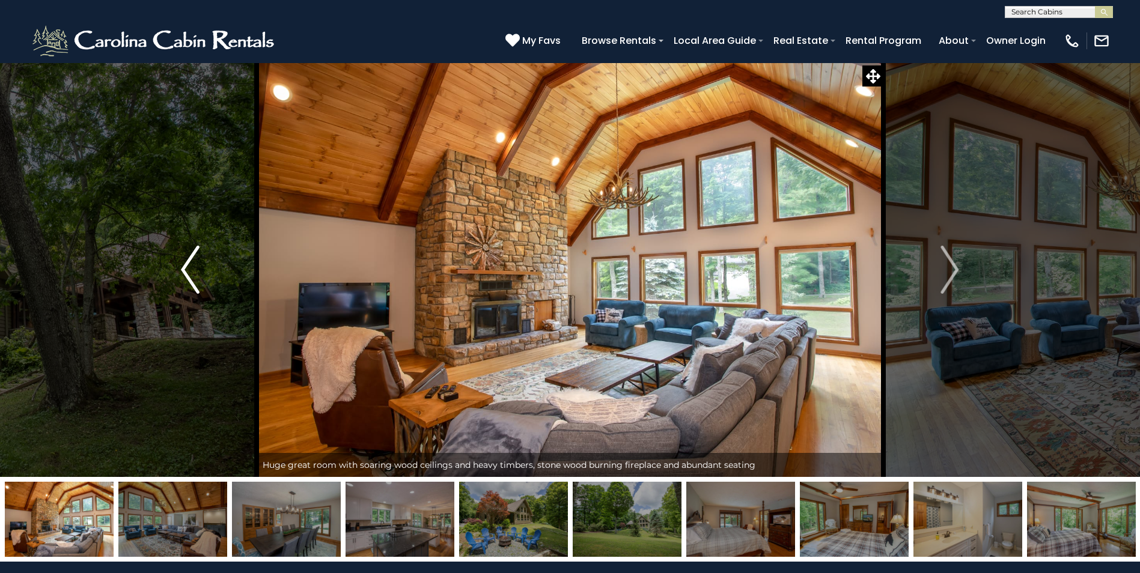
click at [199, 279] on button "Previous" at bounding box center [190, 269] width 132 height 414
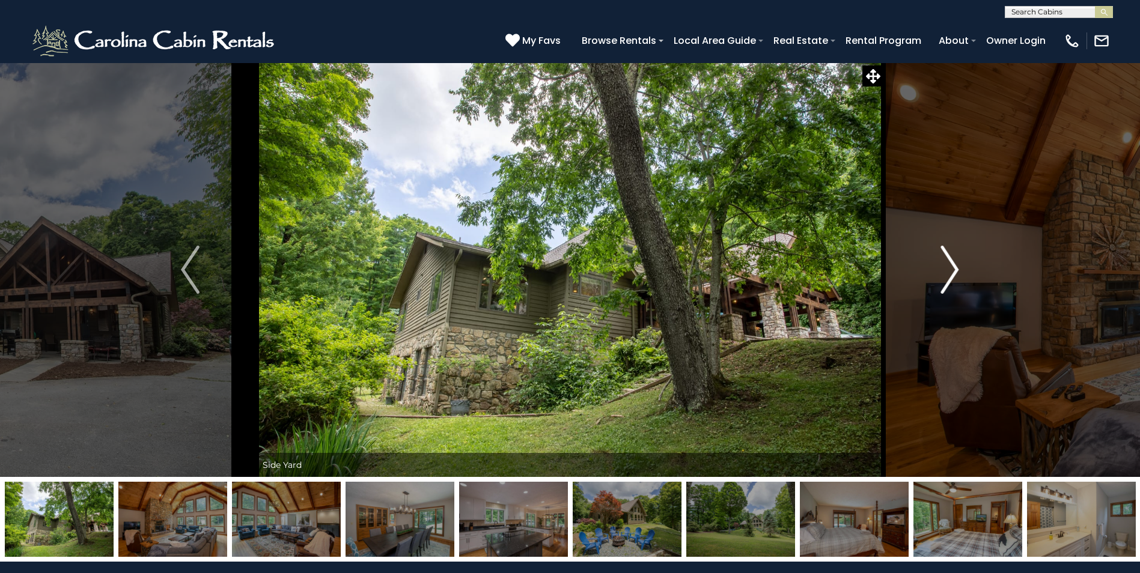
click at [965, 263] on button "Next" at bounding box center [949, 269] width 132 height 414
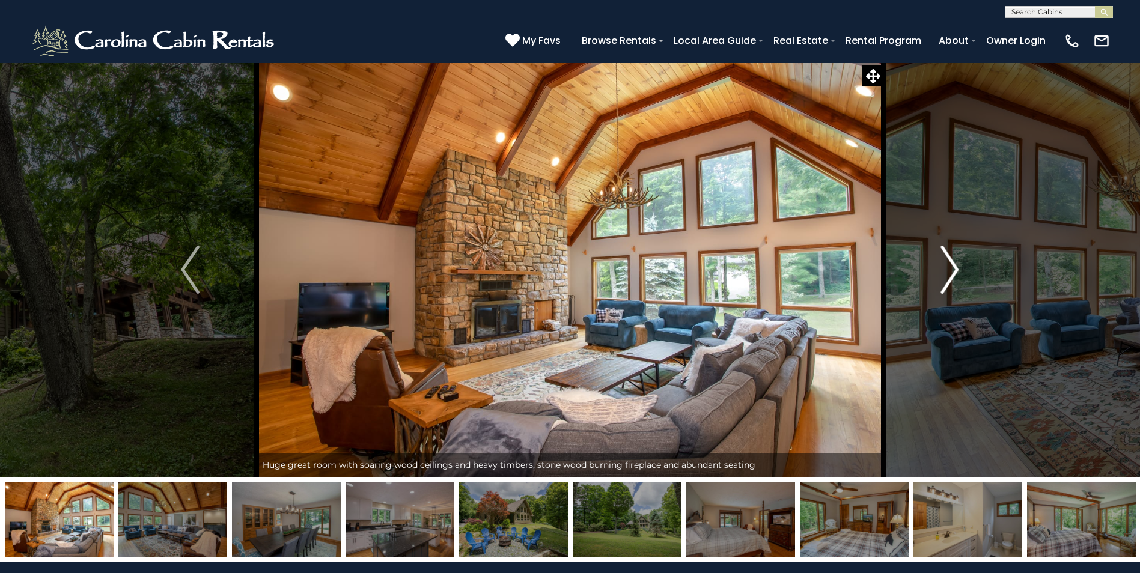
click at [945, 265] on img "Next" at bounding box center [949, 270] width 18 height 48
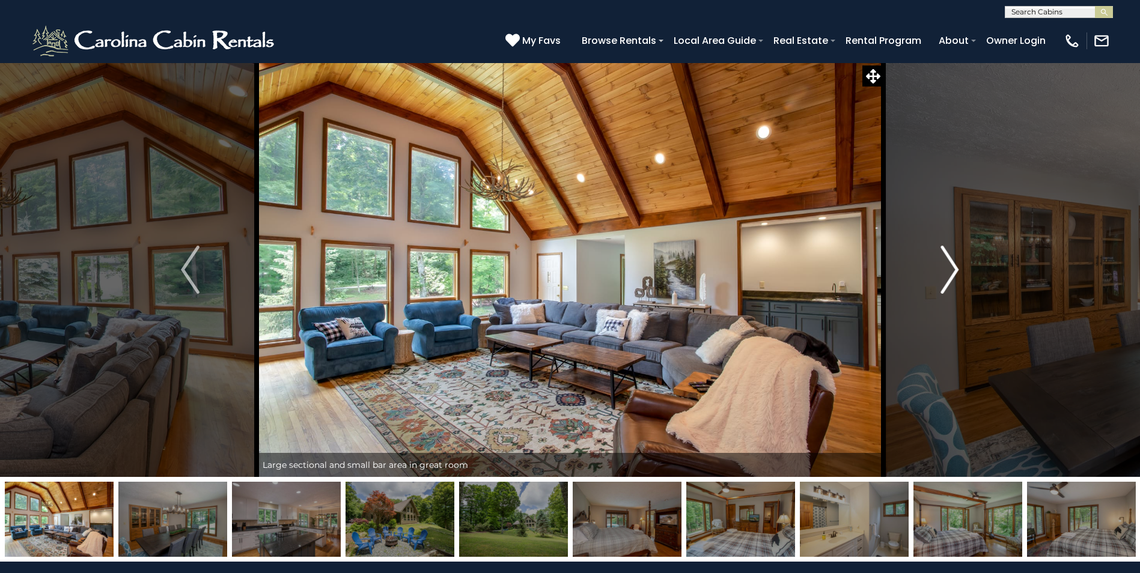
click at [945, 265] on img "Next" at bounding box center [949, 270] width 18 height 48
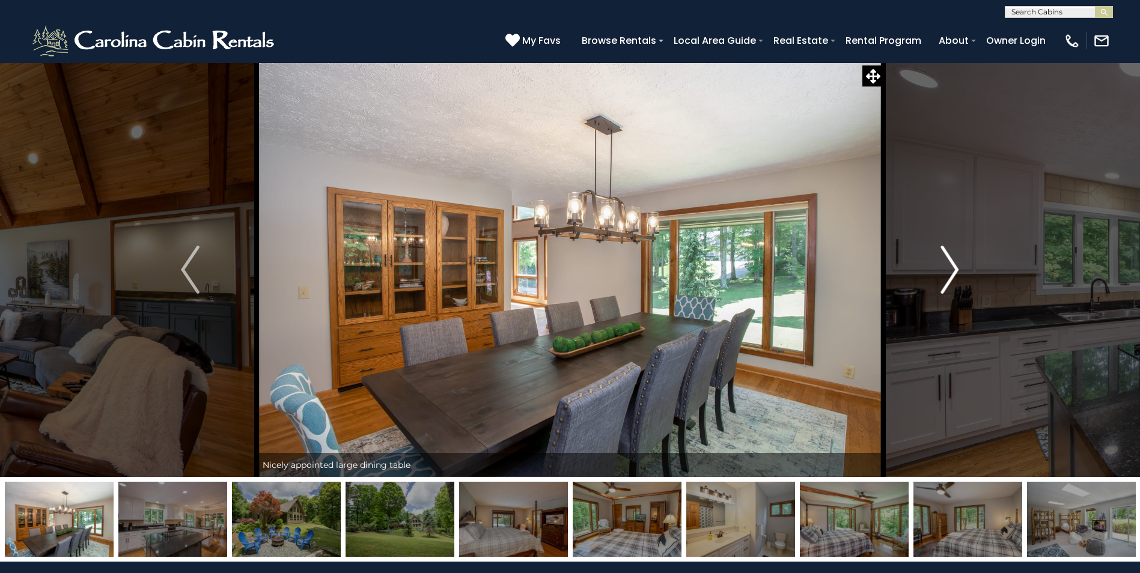
click at [945, 265] on img "Next" at bounding box center [949, 270] width 18 height 48
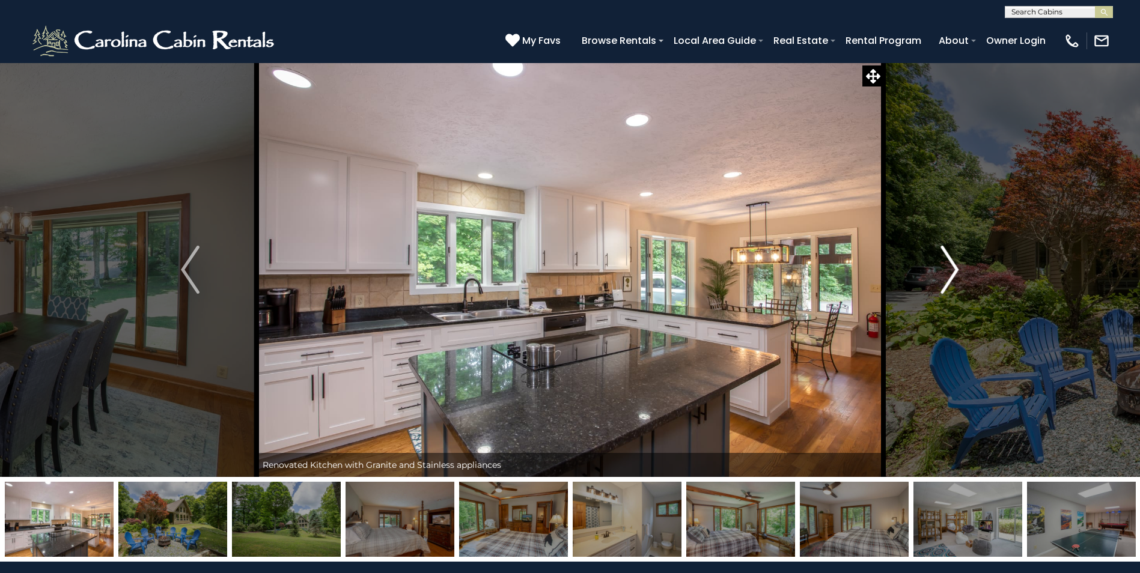
click at [945, 265] on img "Next" at bounding box center [949, 270] width 18 height 48
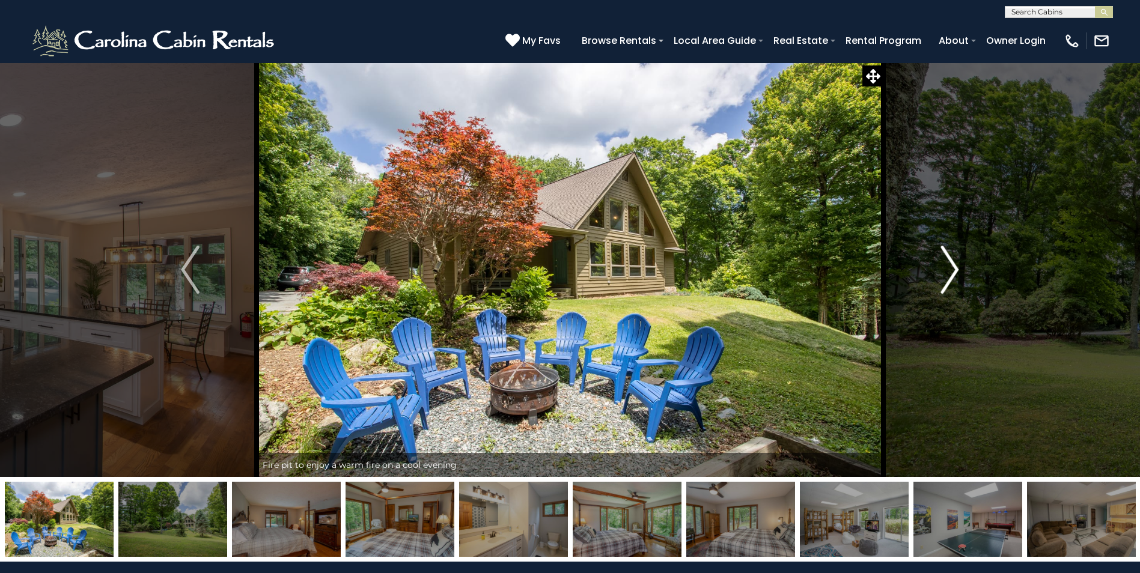
click at [945, 265] on img "Next" at bounding box center [949, 270] width 18 height 48
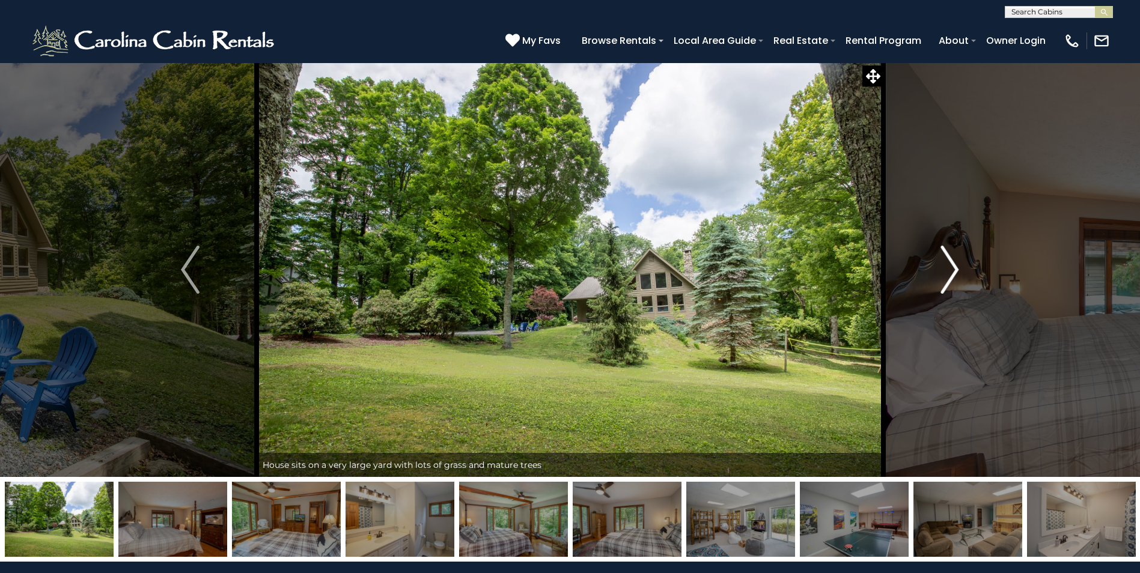
click at [945, 265] on img "Next" at bounding box center [949, 270] width 18 height 48
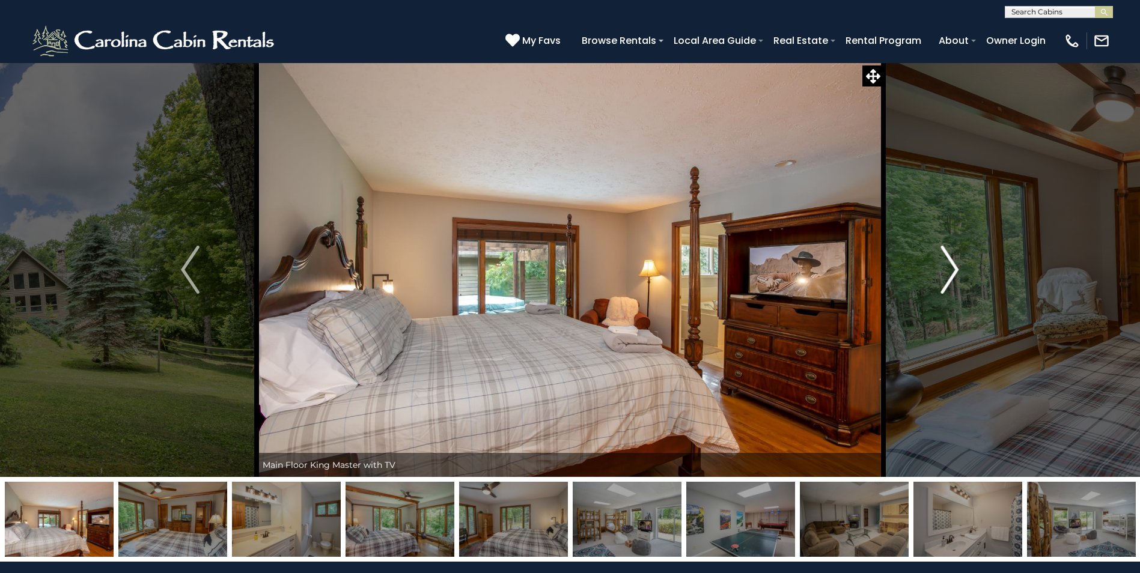
click at [945, 265] on img "Next" at bounding box center [949, 270] width 18 height 48
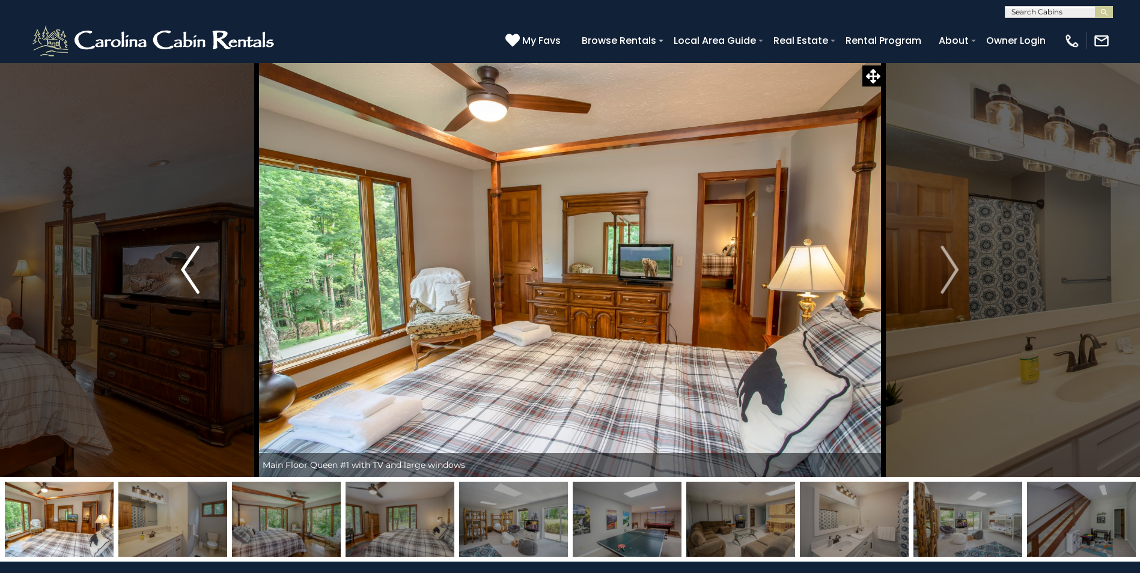
drag, startPoint x: 189, startPoint y: 279, endPoint x: 196, endPoint y: 277, distance: 6.8
click at [190, 279] on img "Previous" at bounding box center [190, 270] width 18 height 48
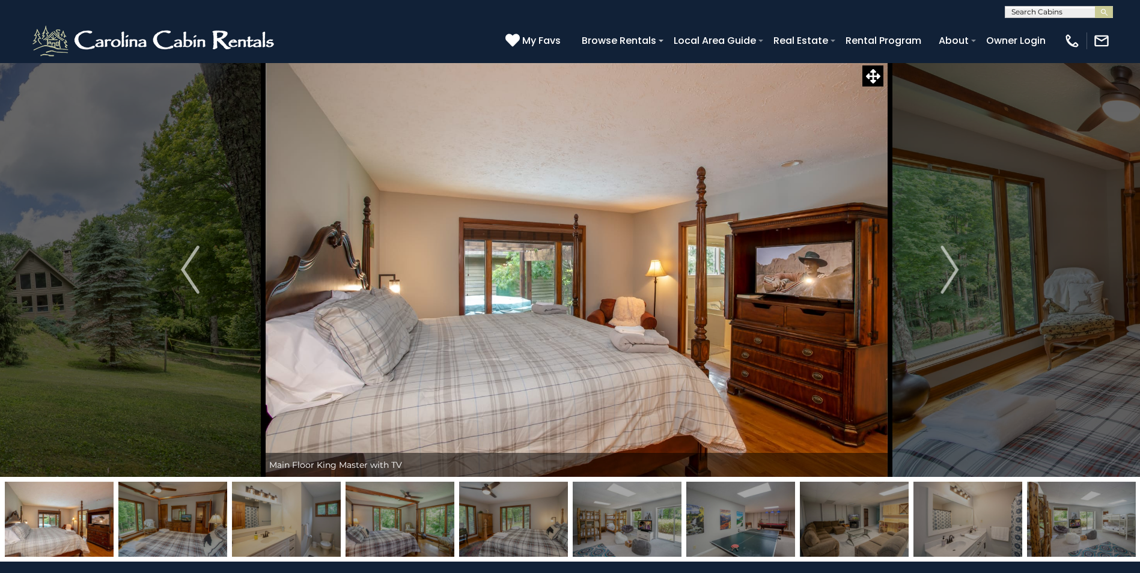
drag, startPoint x: 493, startPoint y: 301, endPoint x: 499, endPoint y: 302, distance: 6.7
click at [499, 302] on img at bounding box center [576, 269] width 627 height 414
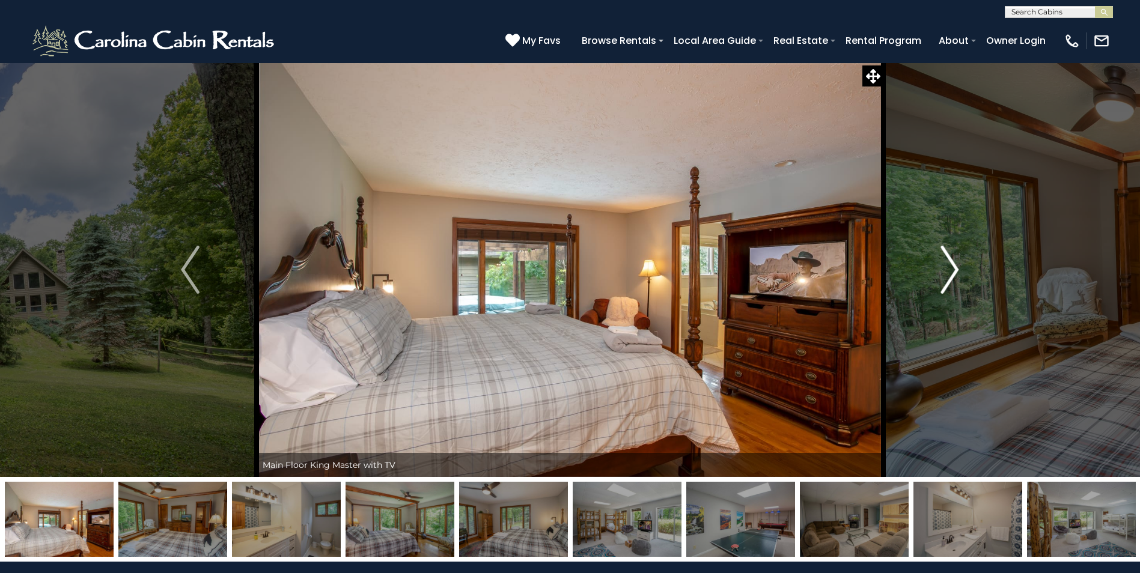
click at [977, 278] on button "Next" at bounding box center [949, 269] width 132 height 414
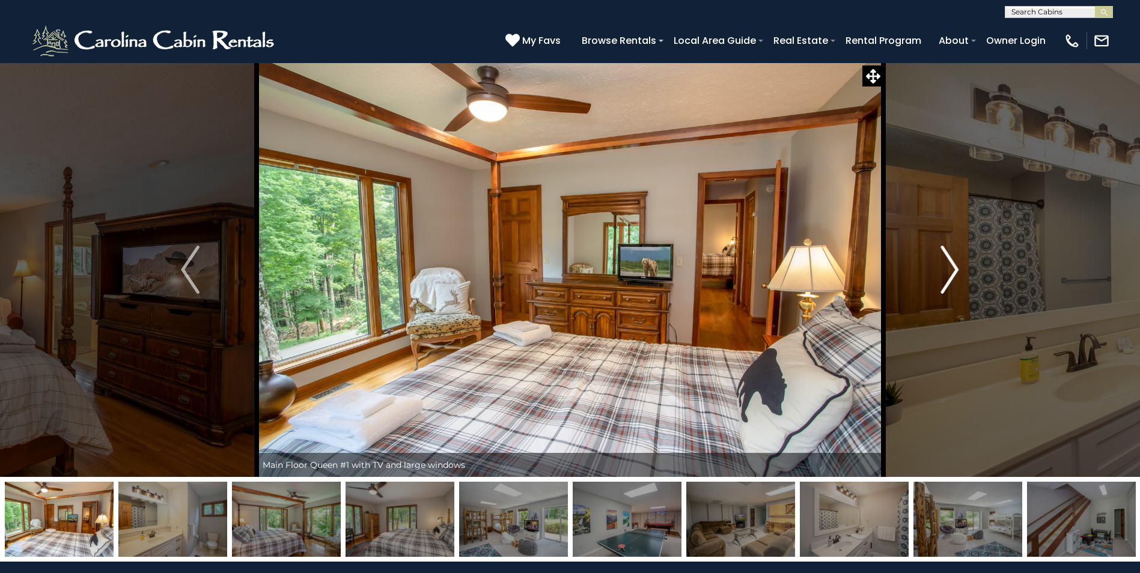
click at [958, 284] on img "Next" at bounding box center [949, 270] width 18 height 48
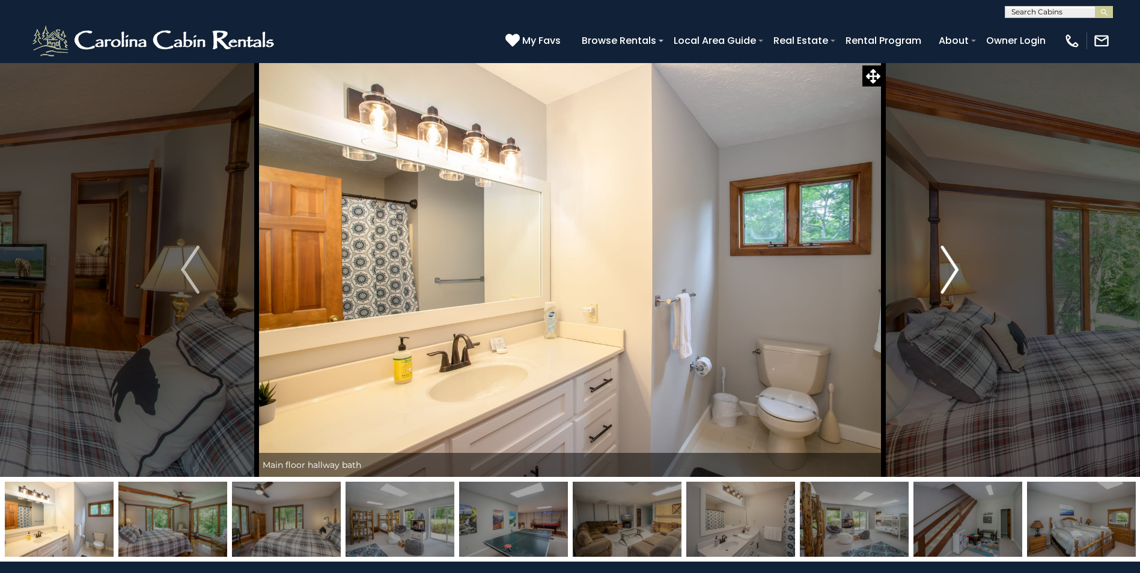
click at [958, 284] on img "Next" at bounding box center [949, 270] width 18 height 48
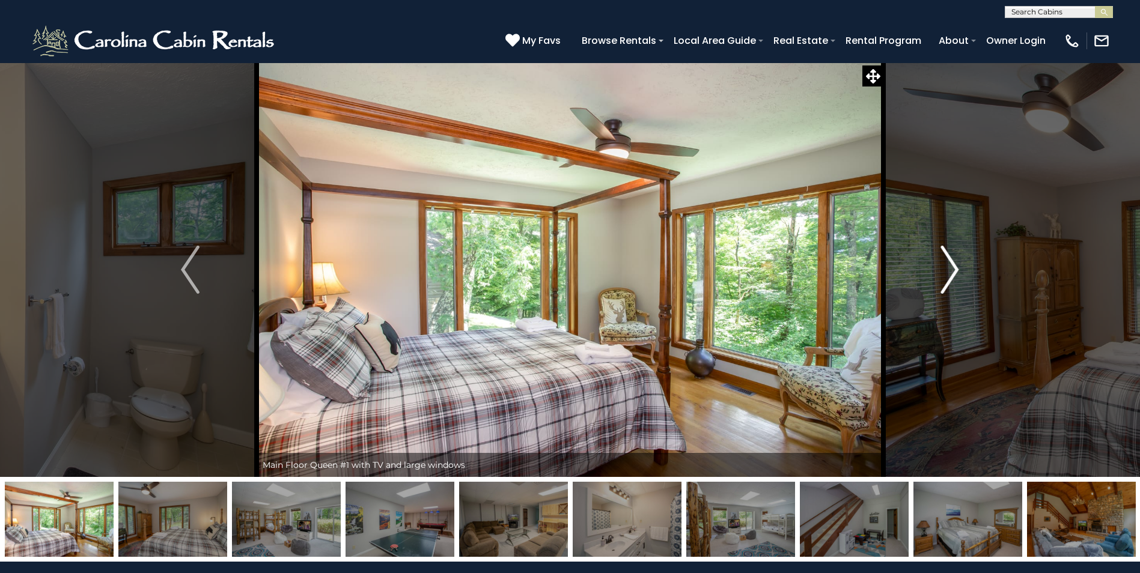
click at [958, 284] on img "Next" at bounding box center [949, 270] width 18 height 48
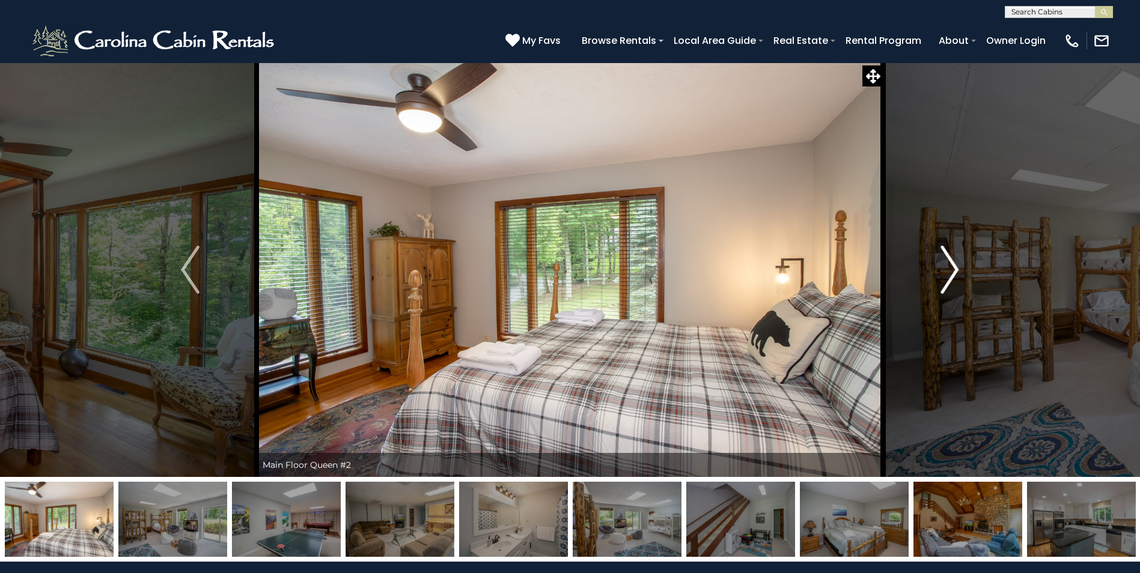
click at [958, 284] on img "Next" at bounding box center [949, 270] width 18 height 48
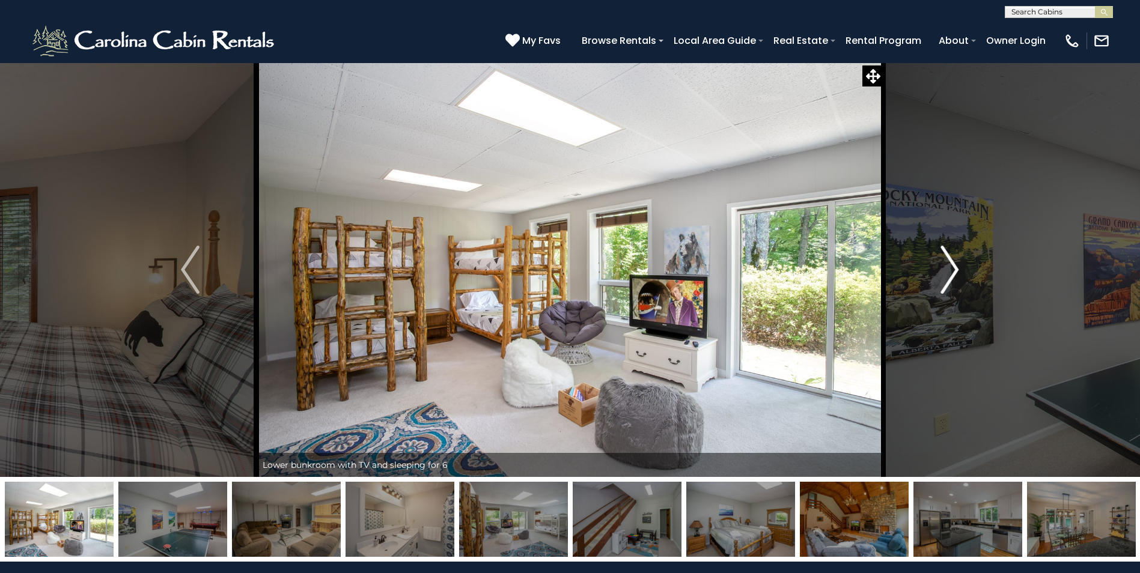
click at [958, 270] on img "Next" at bounding box center [949, 270] width 18 height 48
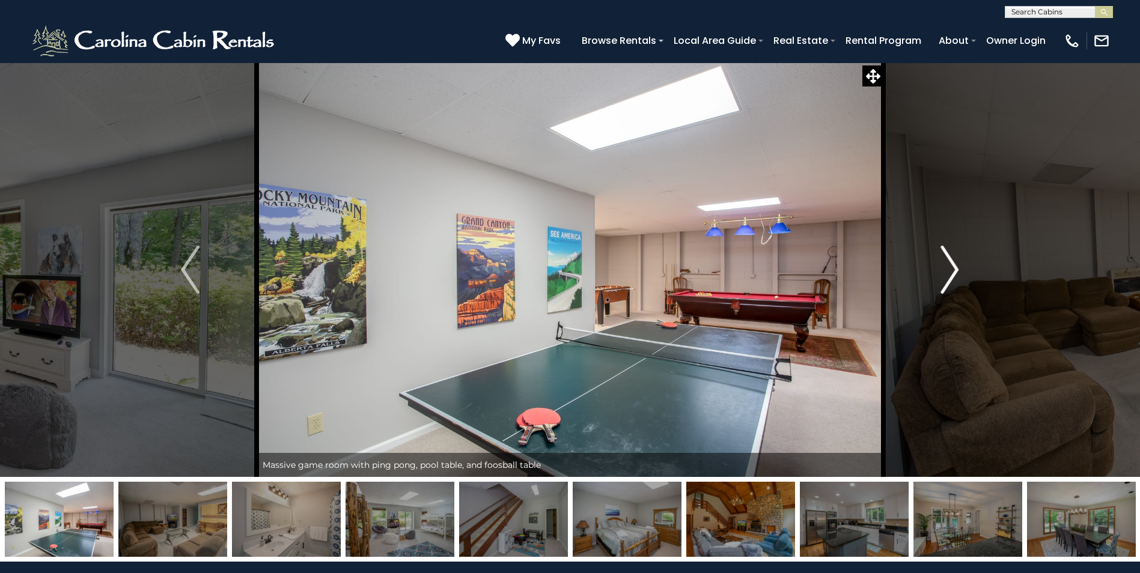
click at [958, 270] on img "Next" at bounding box center [949, 270] width 18 height 48
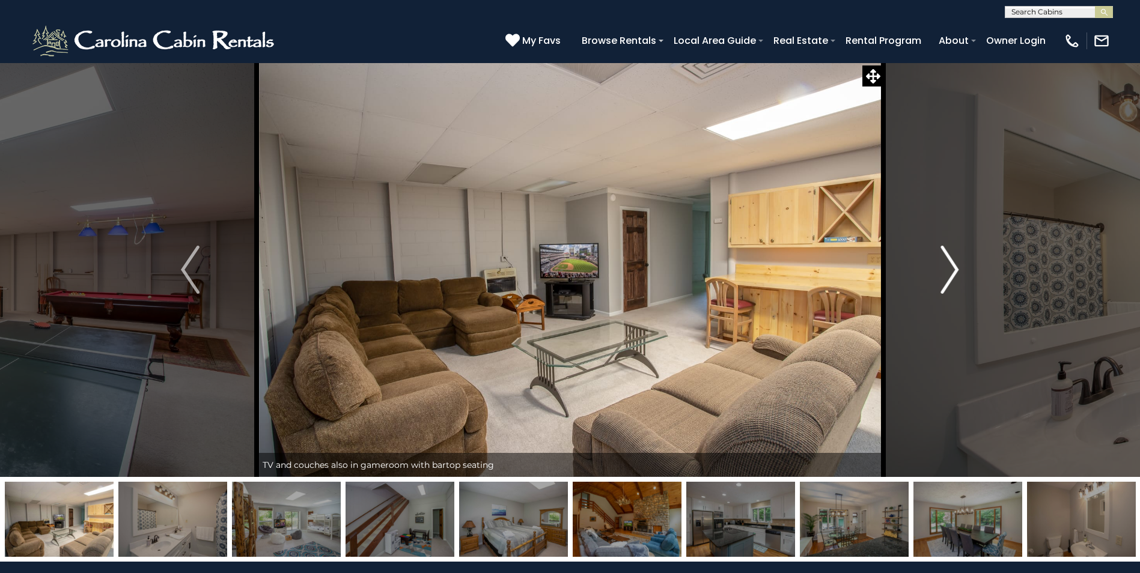
click at [956, 272] on img "Next" at bounding box center [949, 270] width 18 height 48
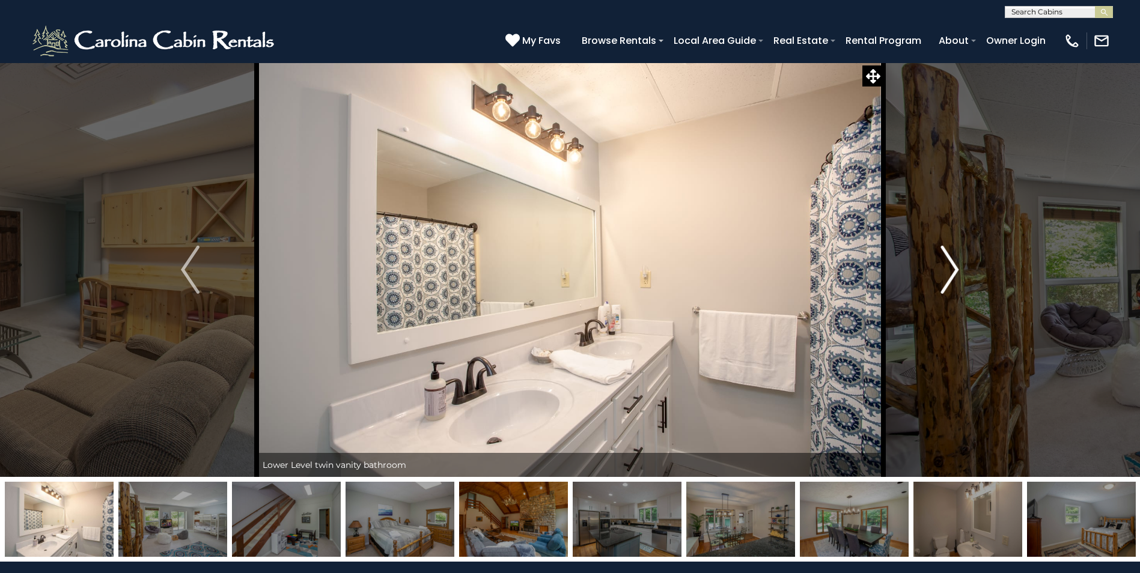
click at [956, 272] on img "Next" at bounding box center [949, 270] width 18 height 48
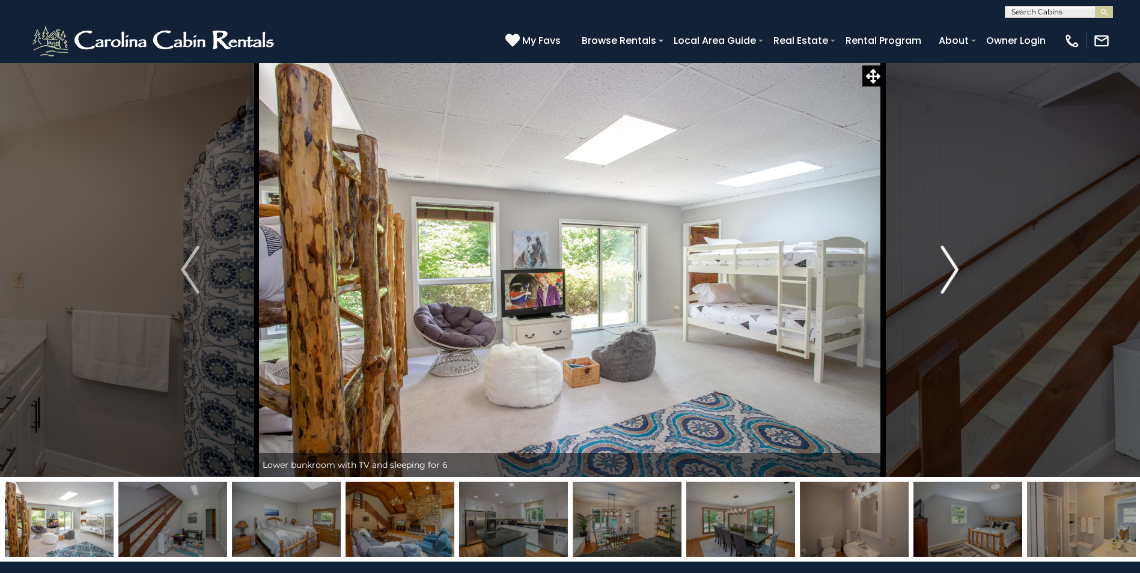
click at [947, 267] on img "Next" at bounding box center [949, 270] width 18 height 48
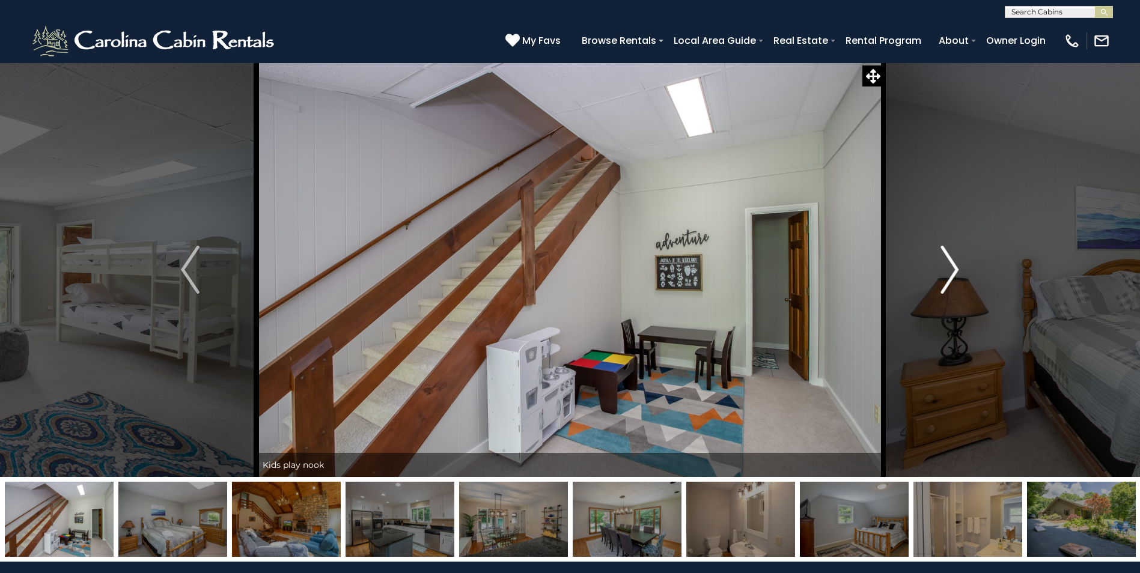
click at [947, 275] on img "Next" at bounding box center [949, 270] width 18 height 48
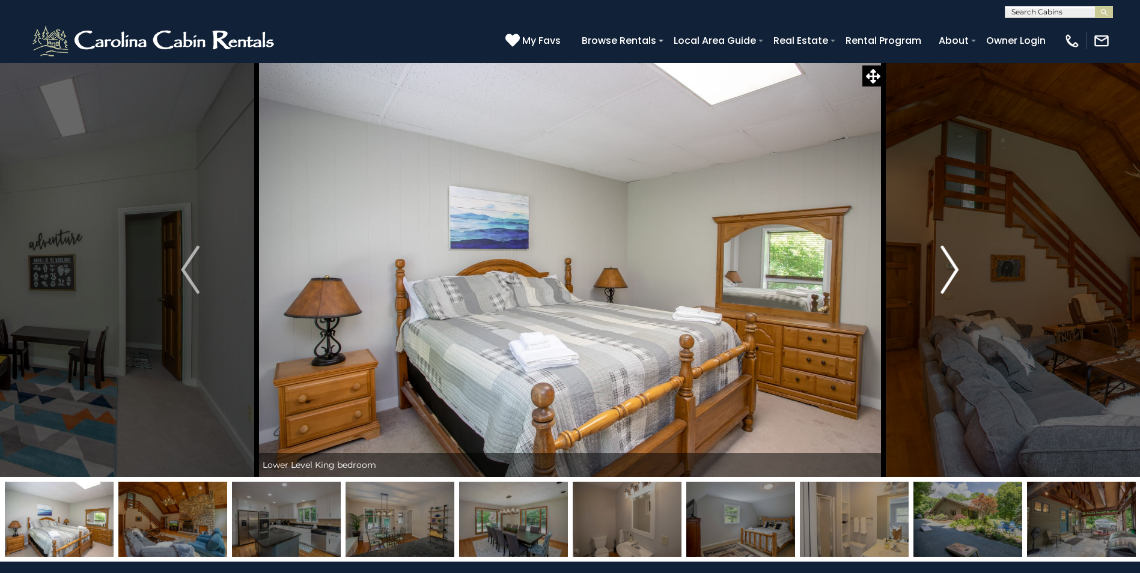
click at [947, 275] on img "Next" at bounding box center [949, 270] width 18 height 48
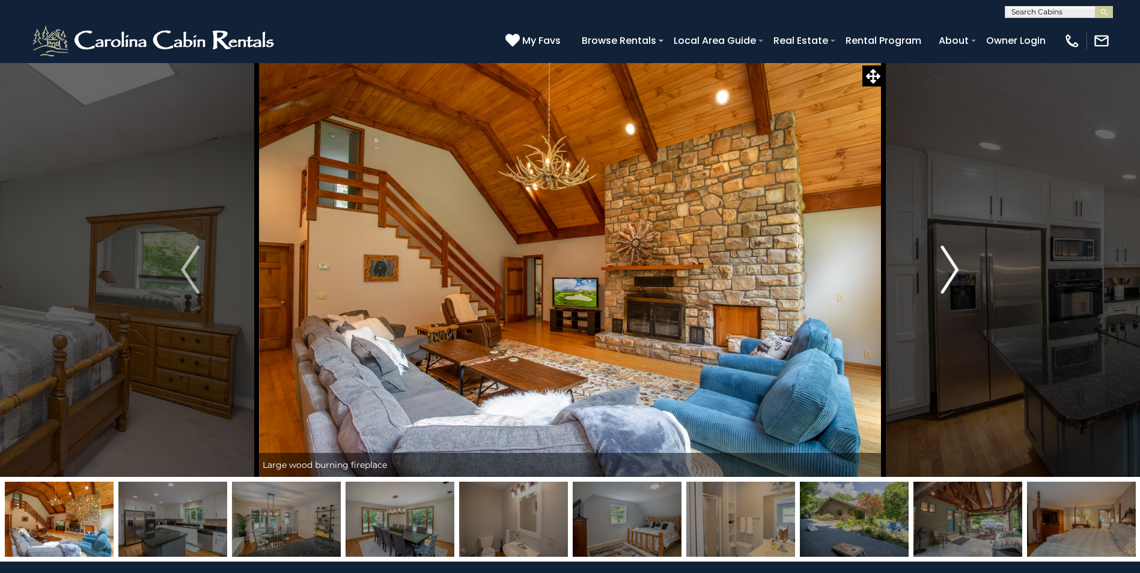
click at [947, 275] on img "Next" at bounding box center [949, 270] width 18 height 48
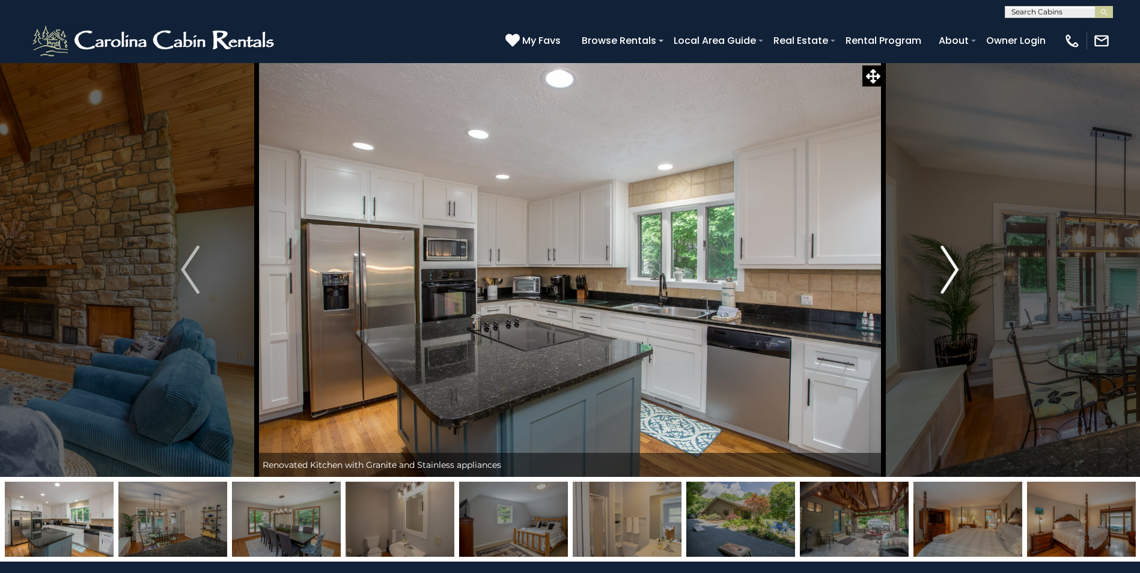
click at [947, 275] on img "Next" at bounding box center [949, 270] width 18 height 48
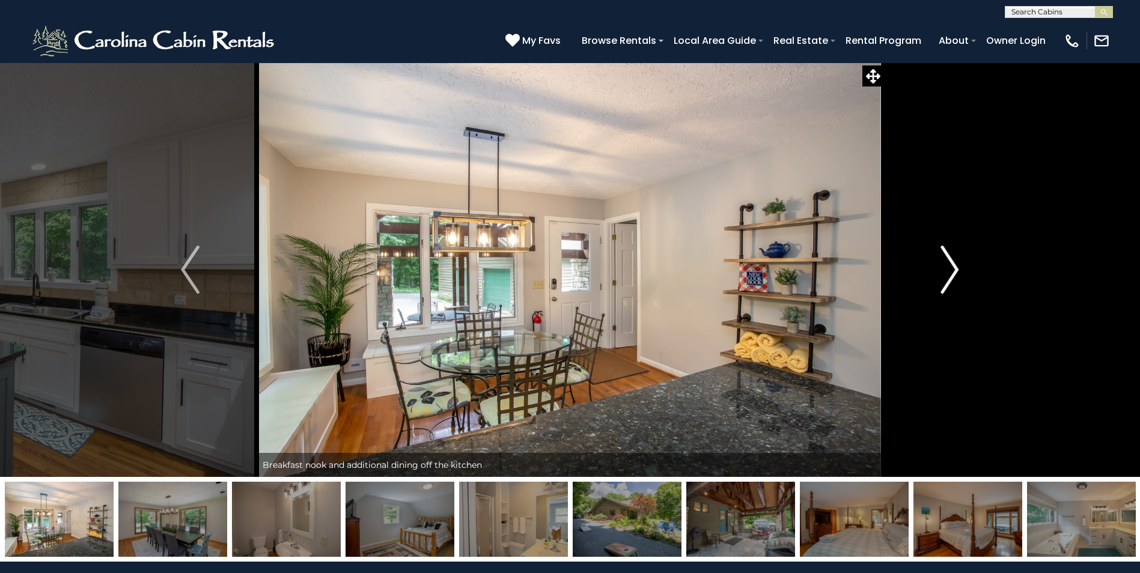
click at [947, 275] on img "Next" at bounding box center [949, 270] width 18 height 48
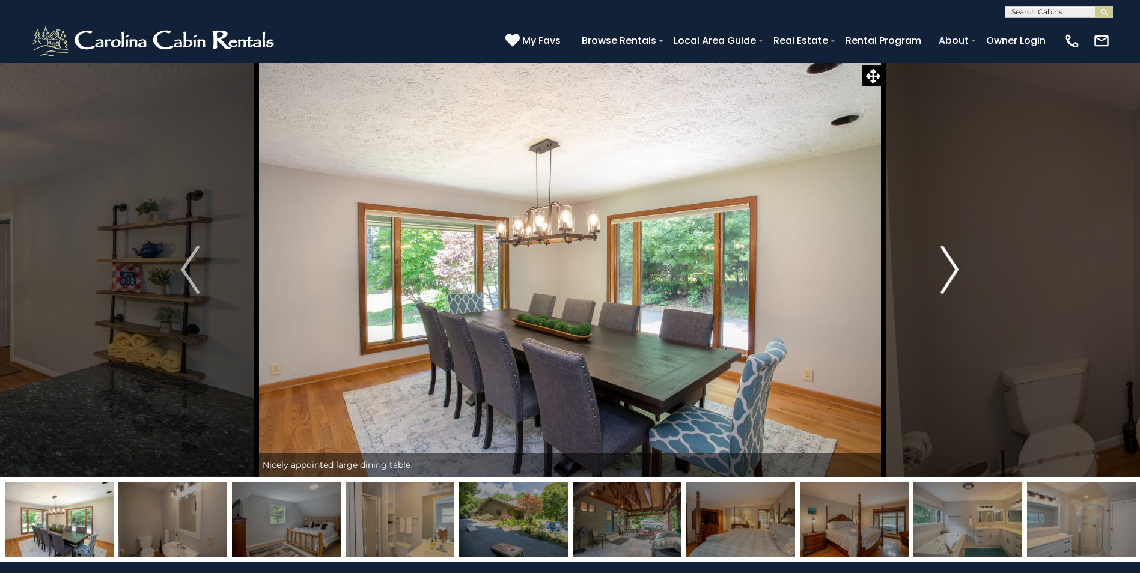
click at [947, 275] on img "Next" at bounding box center [949, 270] width 18 height 48
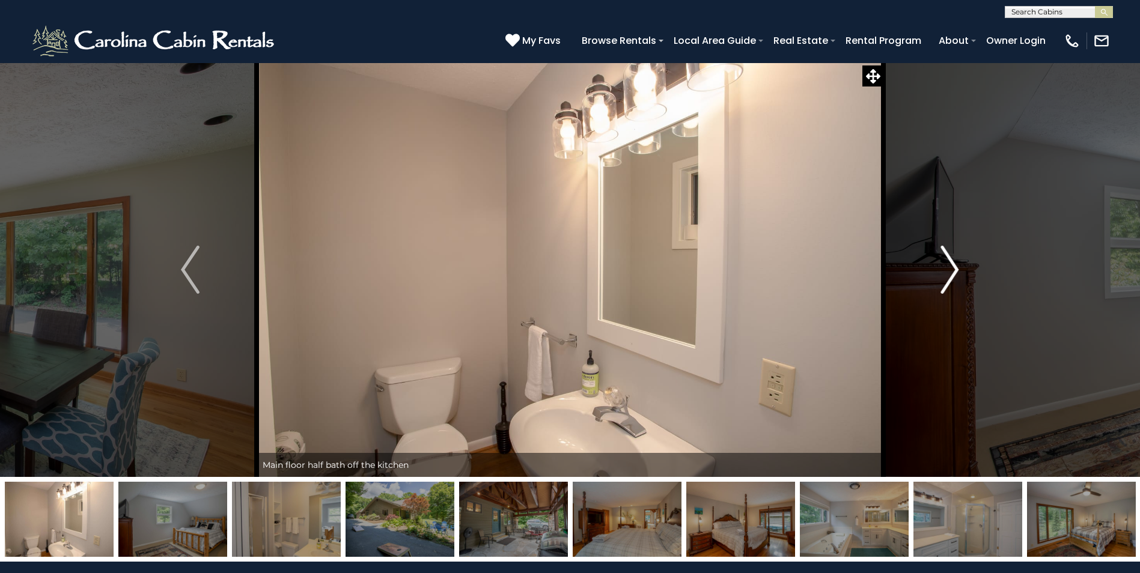
click at [947, 275] on img "Next" at bounding box center [949, 270] width 18 height 48
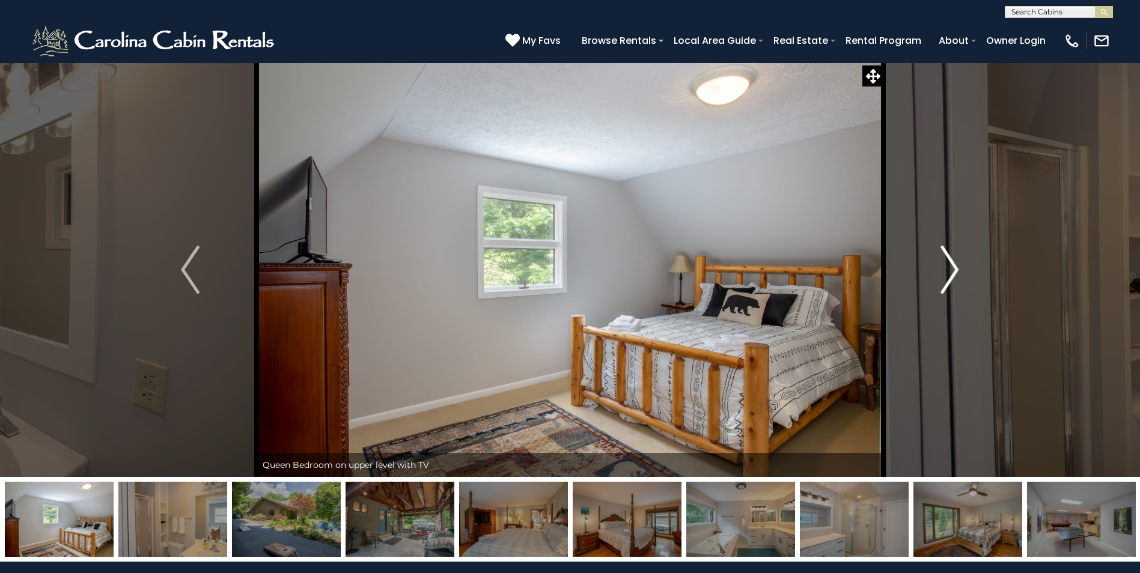
click at [947, 275] on img "Next" at bounding box center [949, 270] width 18 height 48
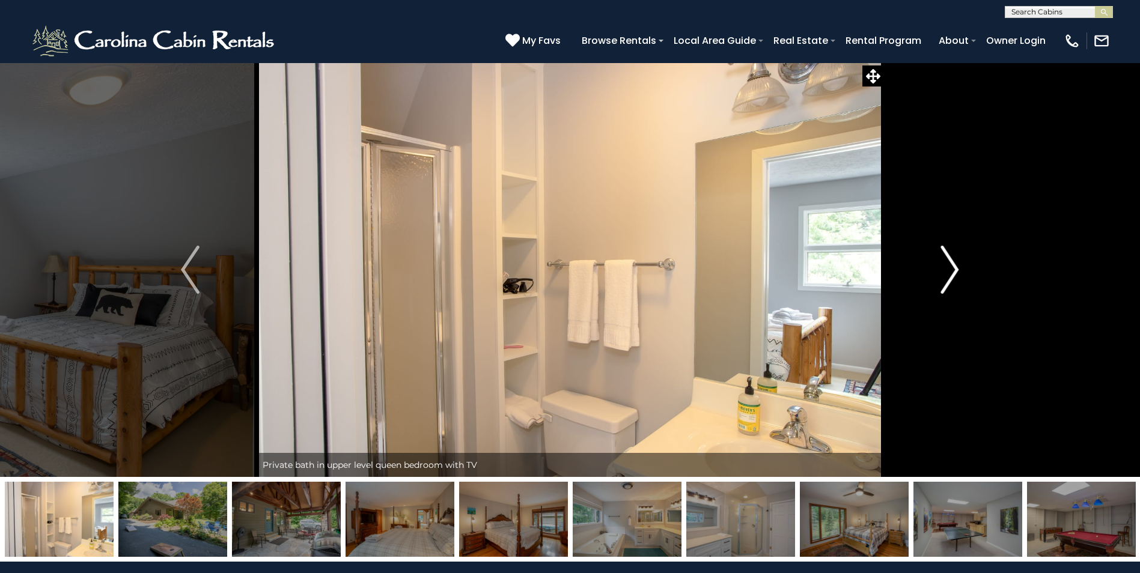
click at [947, 275] on img "Next" at bounding box center [949, 270] width 18 height 48
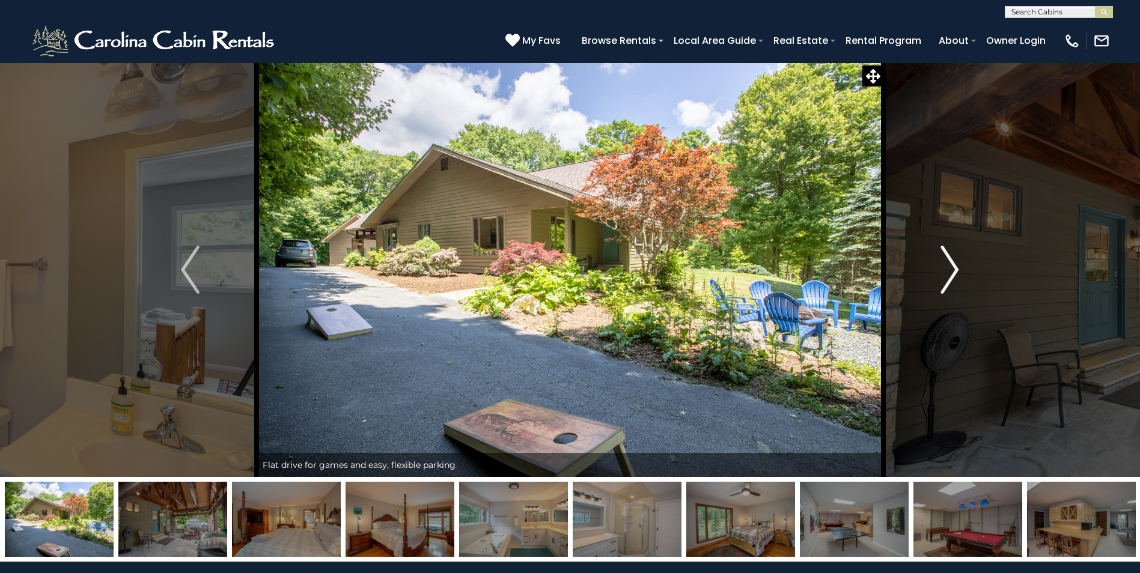
click at [947, 275] on img "Next" at bounding box center [949, 270] width 18 height 48
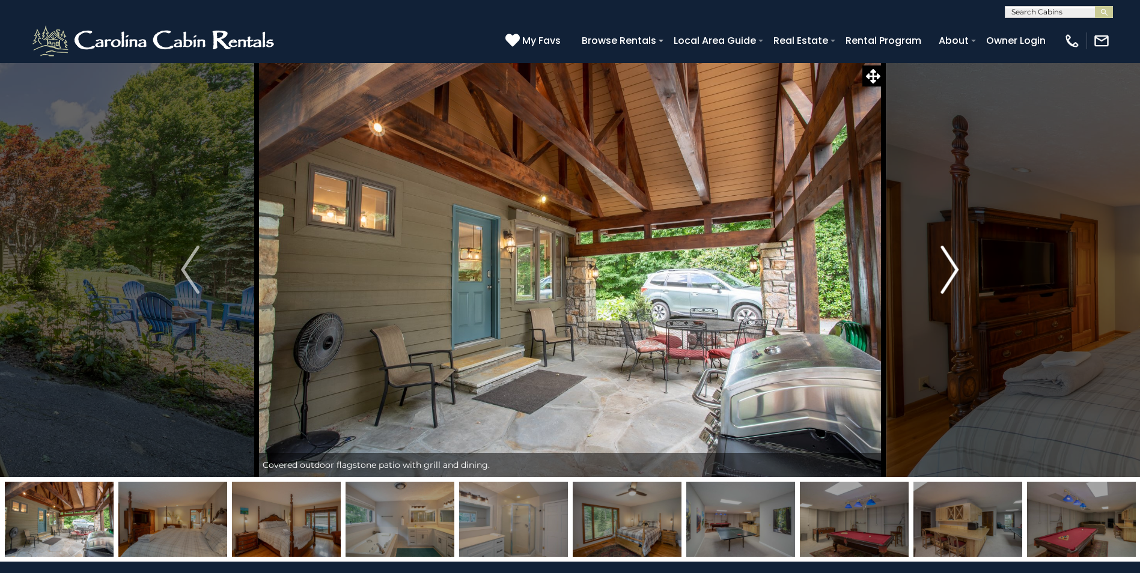
click at [947, 275] on img "Next" at bounding box center [949, 270] width 18 height 48
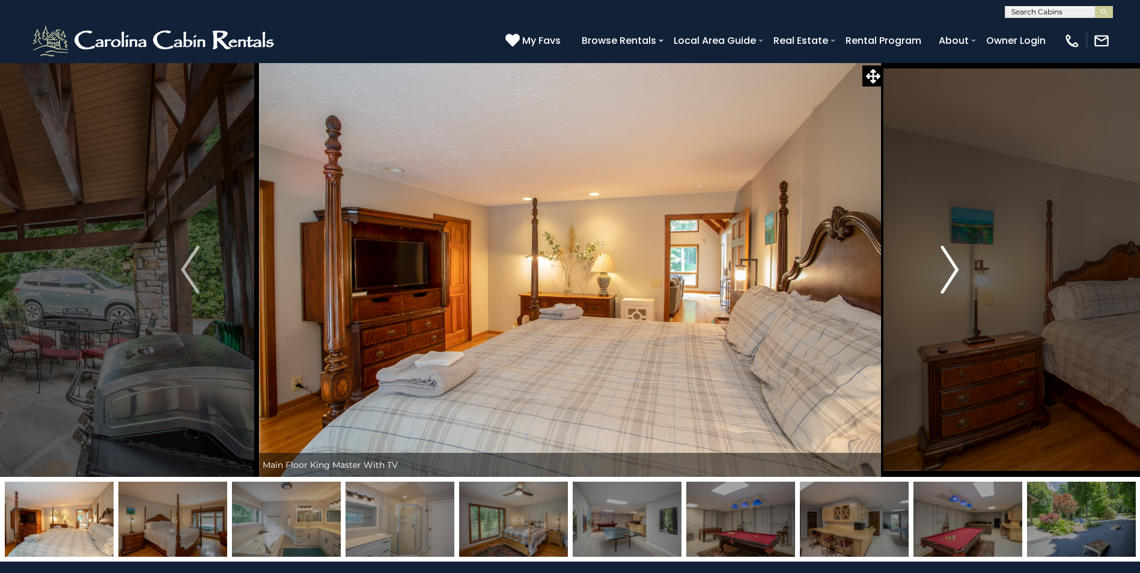
click at [947, 275] on img "Next" at bounding box center [949, 270] width 18 height 48
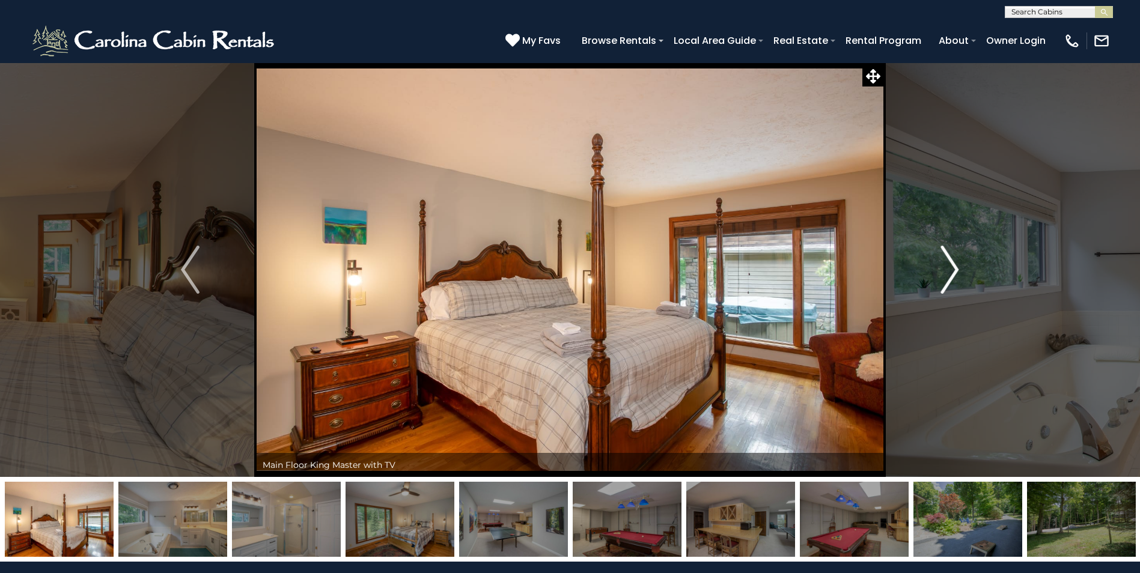
click at [947, 275] on img "Next" at bounding box center [949, 270] width 18 height 48
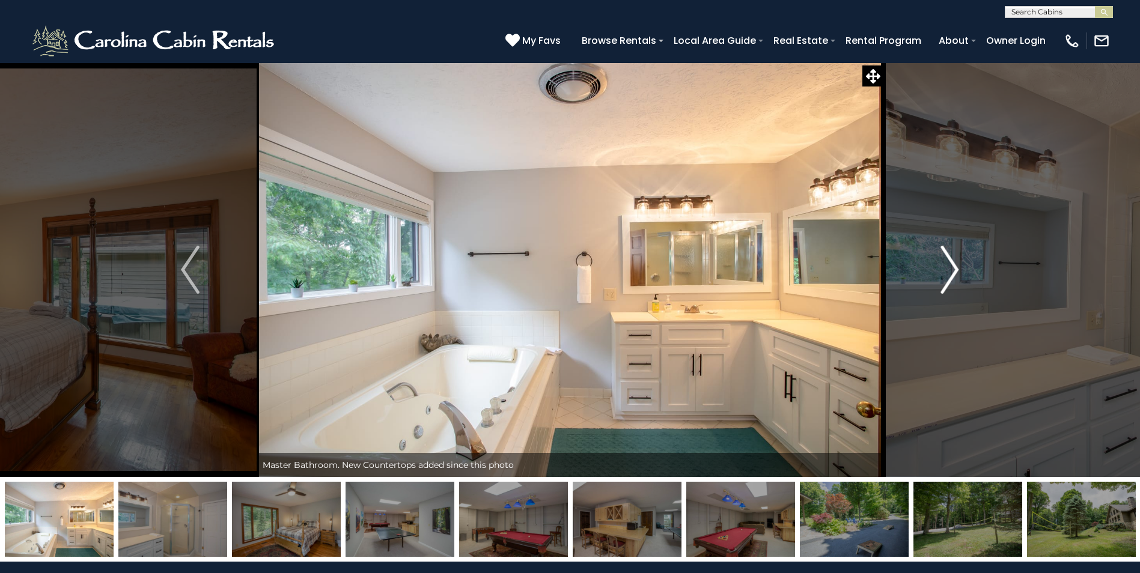
click at [947, 275] on img "Next" at bounding box center [949, 270] width 18 height 48
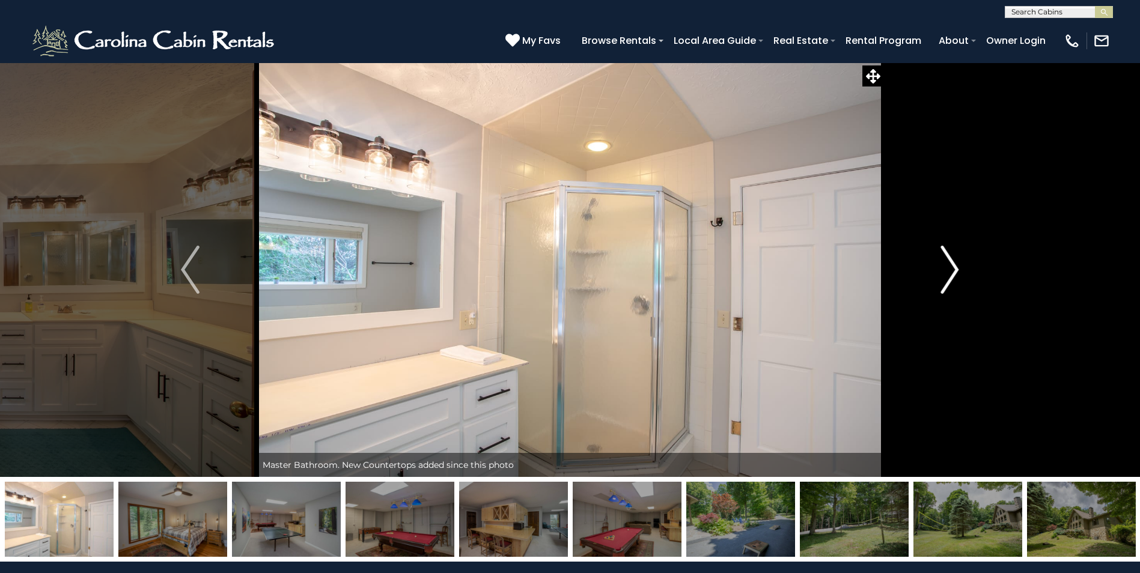
click at [947, 275] on img "Next" at bounding box center [949, 270] width 18 height 48
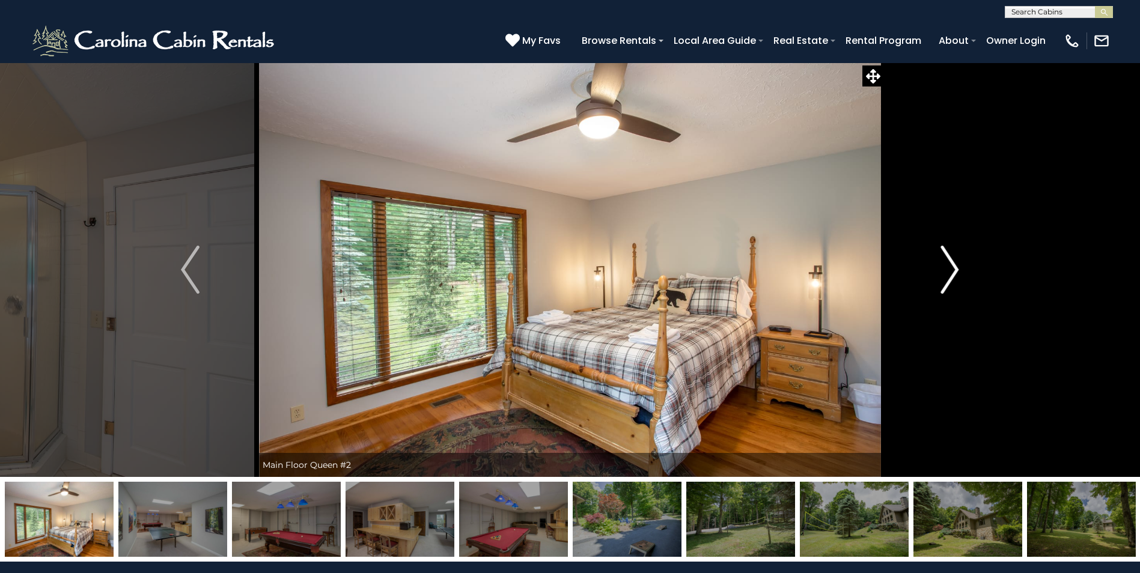
click at [947, 275] on img "Next" at bounding box center [949, 270] width 18 height 48
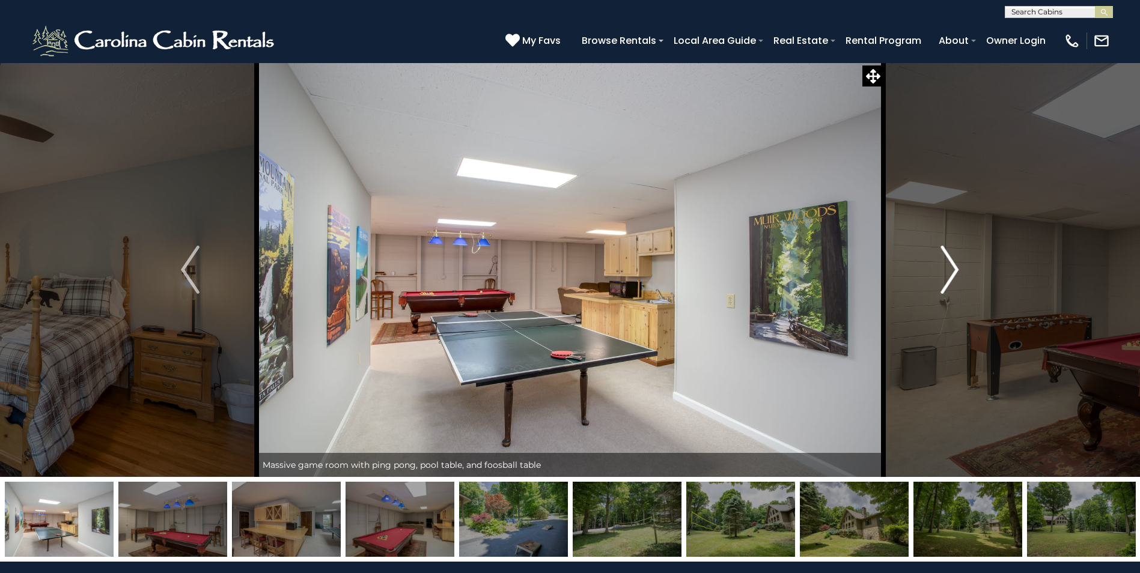
click at [947, 275] on img "Next" at bounding box center [949, 270] width 18 height 48
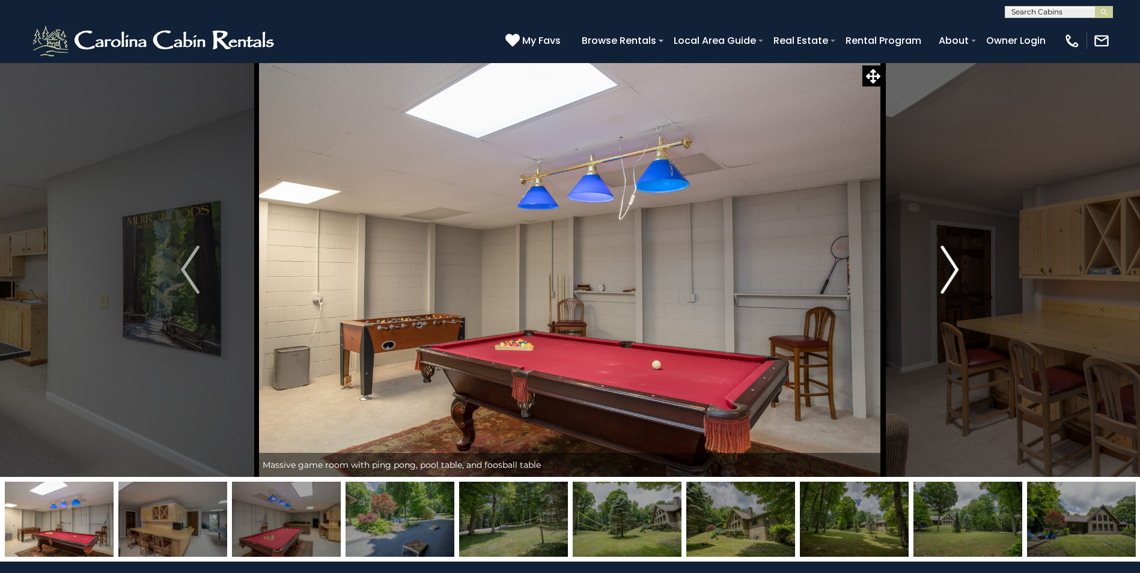
click at [947, 275] on img "Next" at bounding box center [949, 270] width 18 height 48
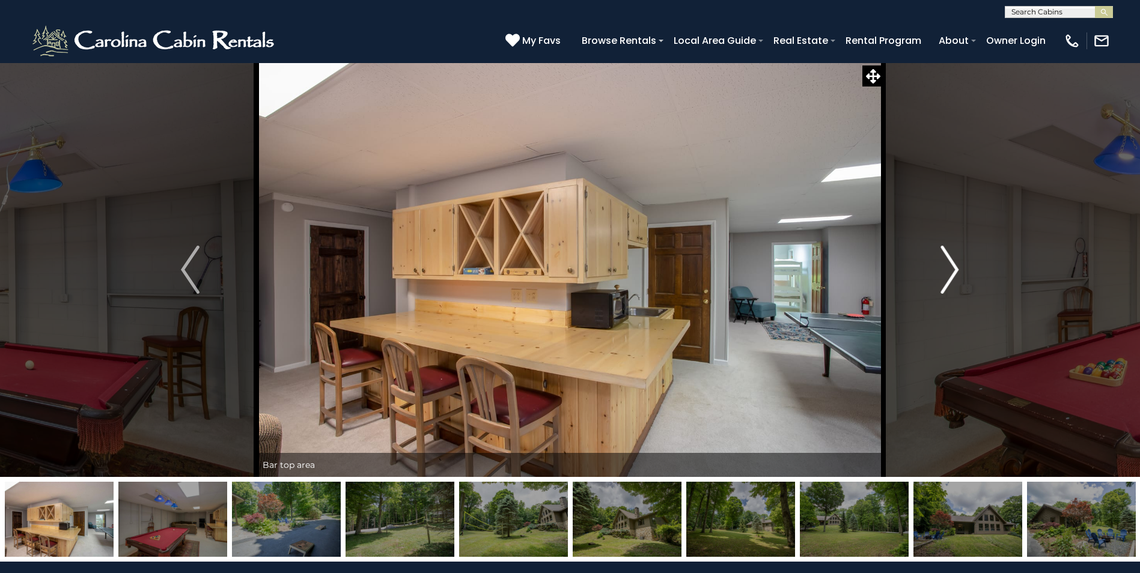
click at [947, 275] on img "Next" at bounding box center [949, 270] width 18 height 48
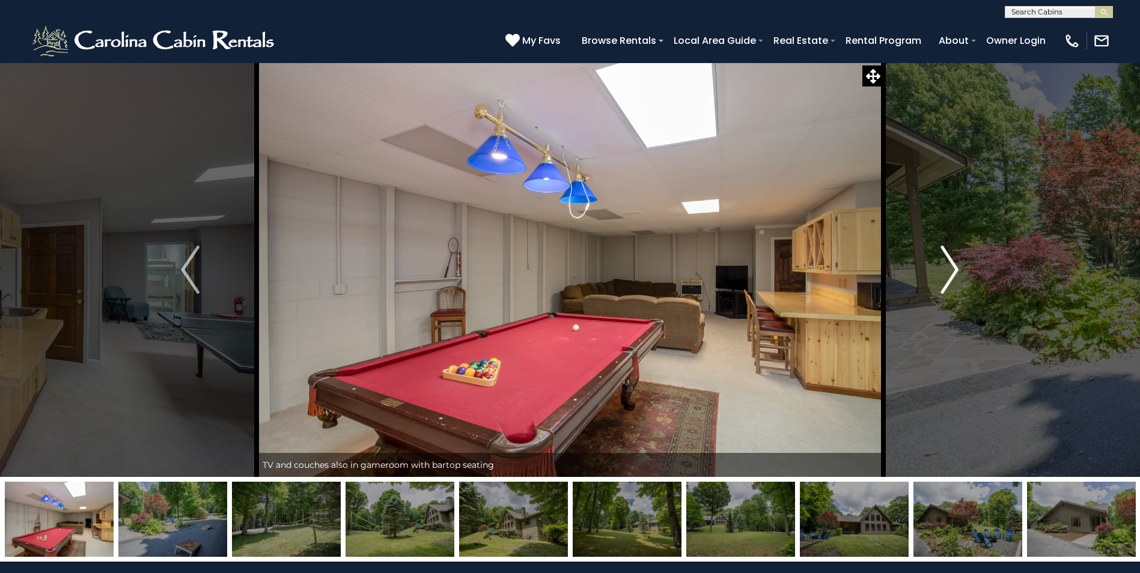
click at [947, 275] on img "Next" at bounding box center [949, 270] width 18 height 48
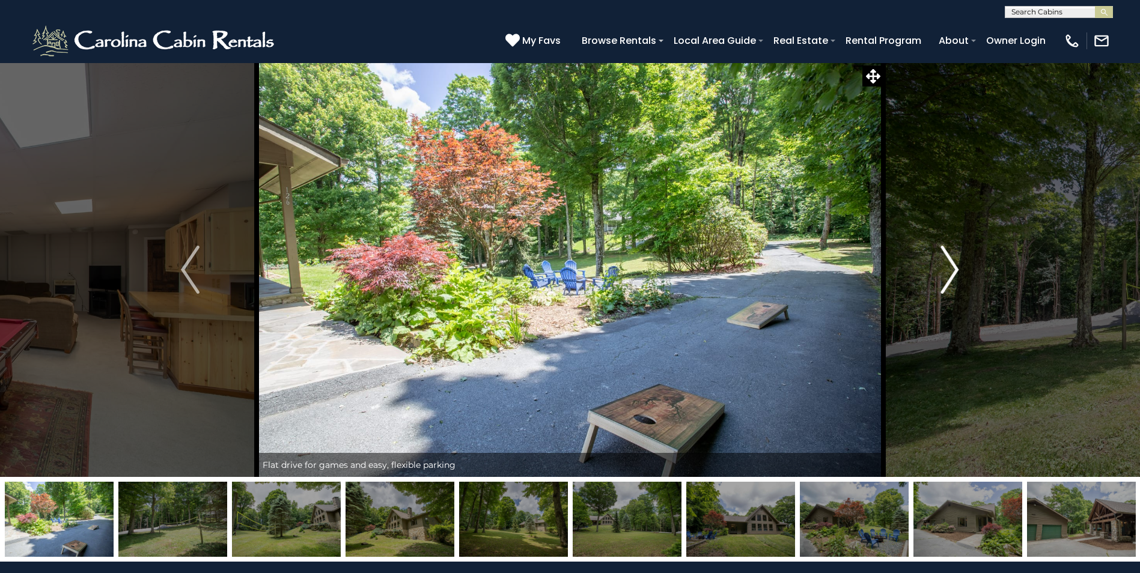
click at [947, 275] on img "Next" at bounding box center [949, 270] width 18 height 48
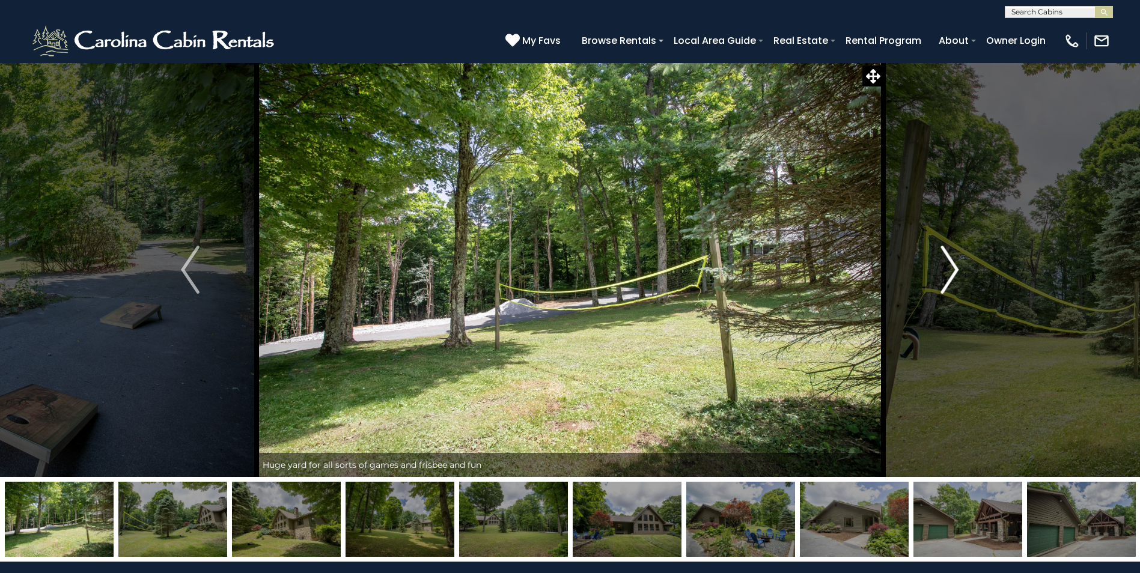
click at [947, 275] on img "Next" at bounding box center [949, 270] width 18 height 48
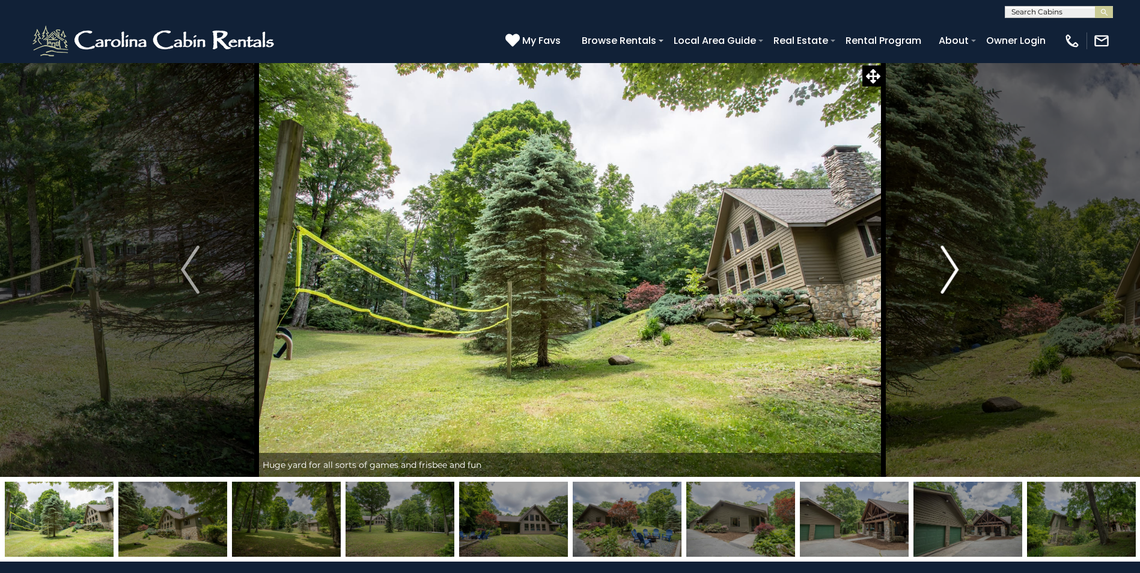
click at [947, 275] on img "Next" at bounding box center [949, 270] width 18 height 48
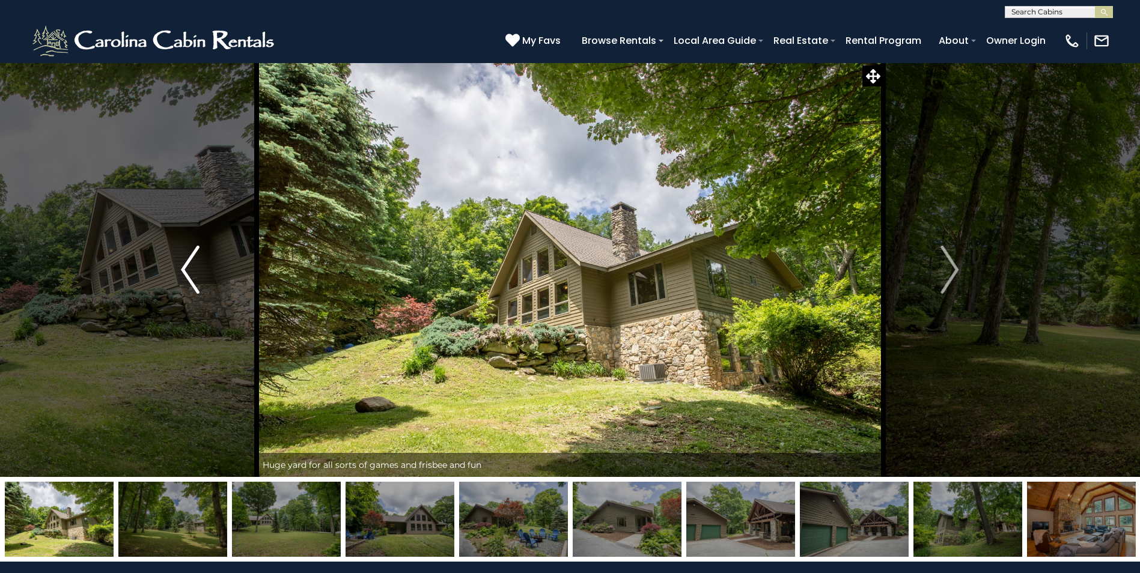
click at [169, 280] on button "Previous" at bounding box center [190, 269] width 132 height 414
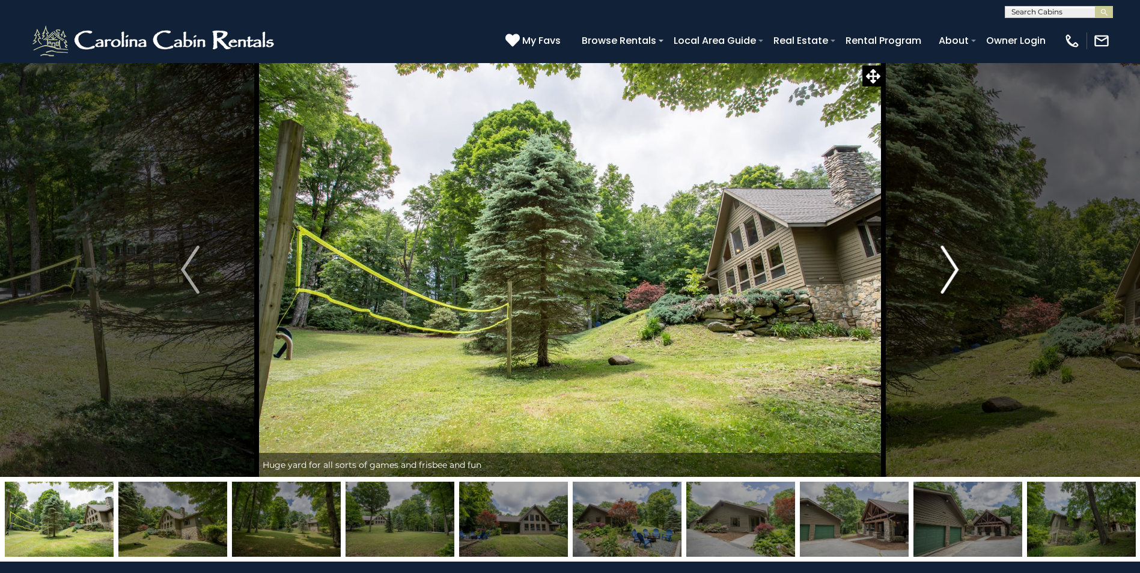
click at [956, 276] on img "Next" at bounding box center [949, 270] width 18 height 48
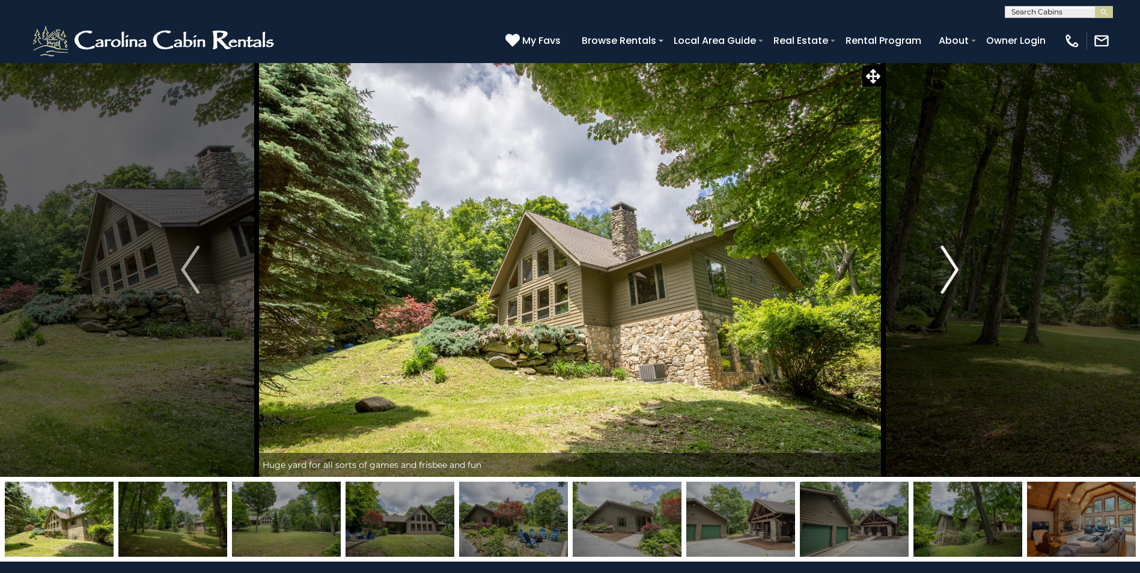
click at [938, 282] on button "Next" at bounding box center [949, 269] width 132 height 414
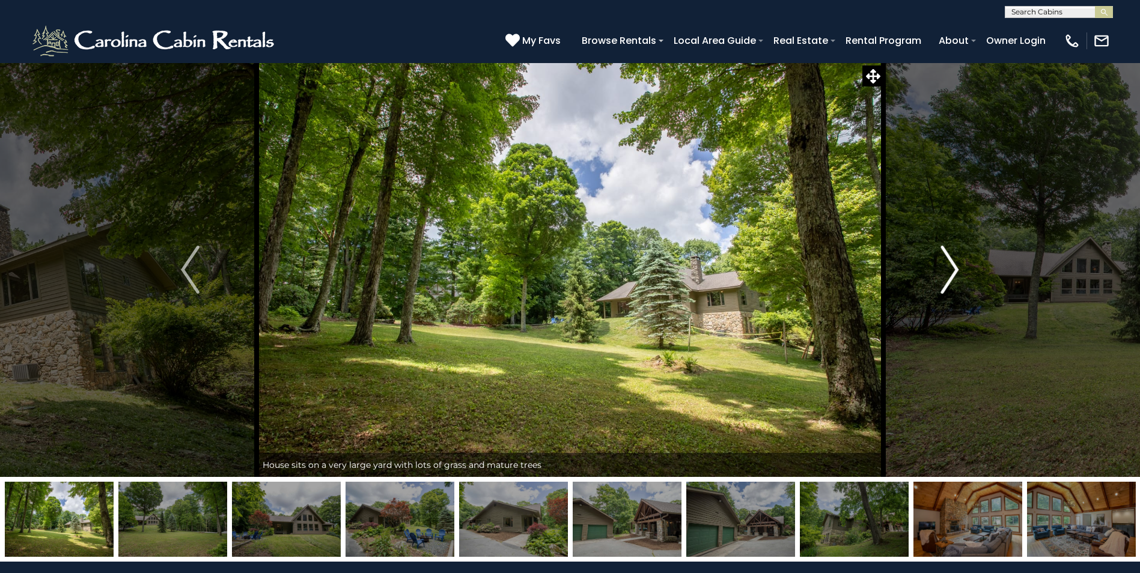
click at [971, 265] on button "Next" at bounding box center [949, 269] width 132 height 414
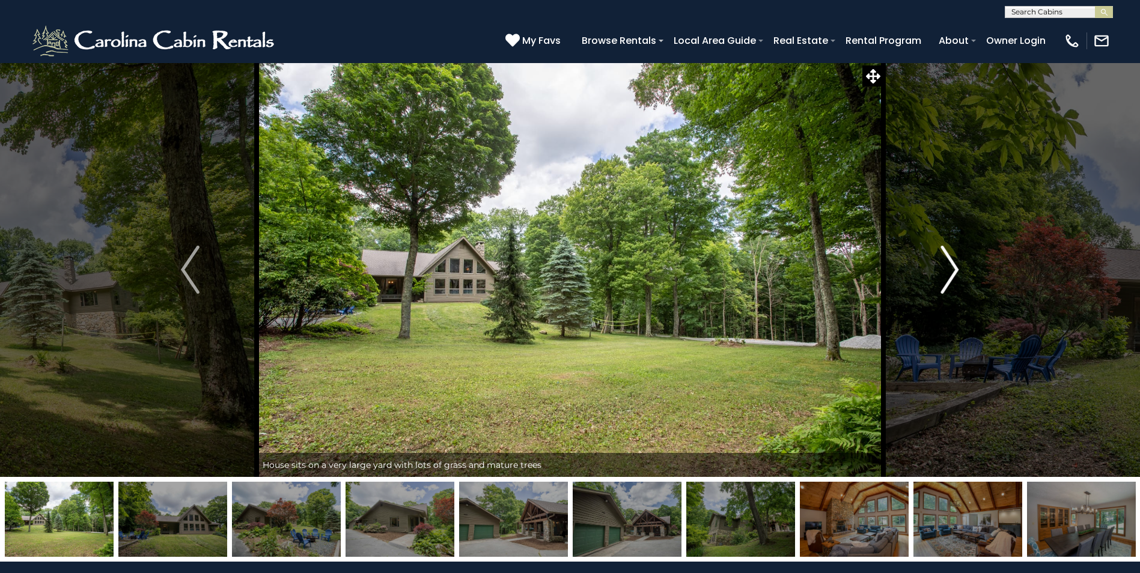
click at [955, 273] on img "Next" at bounding box center [949, 270] width 18 height 48
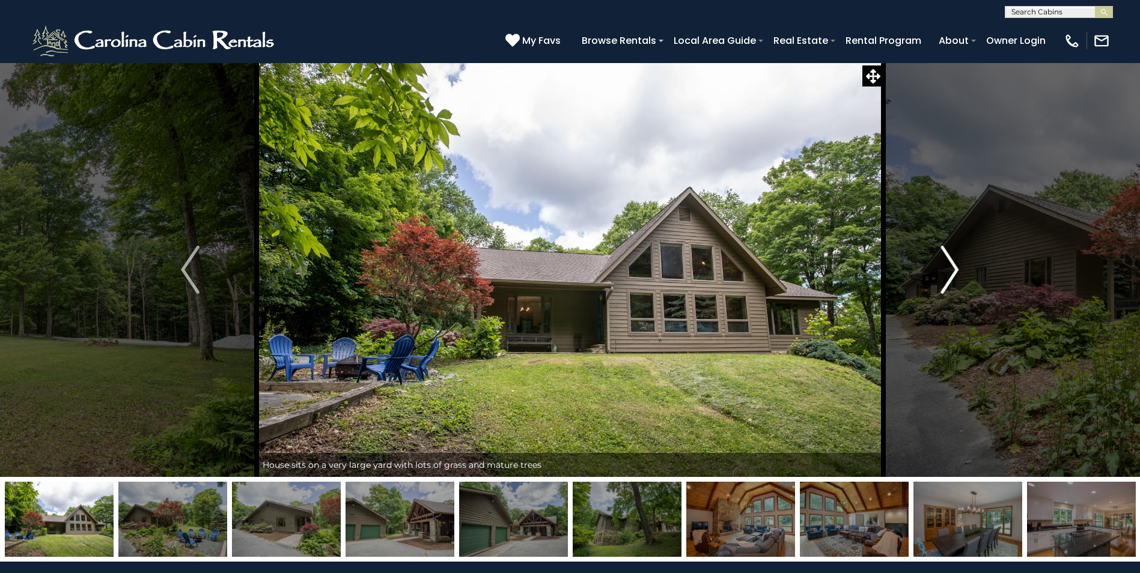
click at [955, 273] on img "Next" at bounding box center [949, 270] width 18 height 48
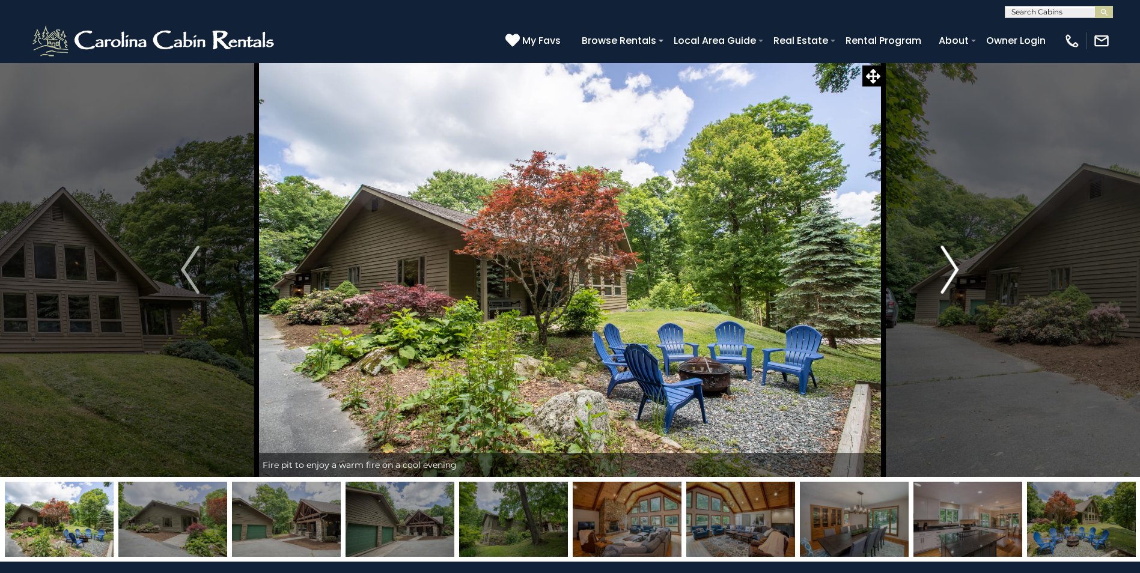
click at [955, 273] on img "Next" at bounding box center [949, 270] width 18 height 48
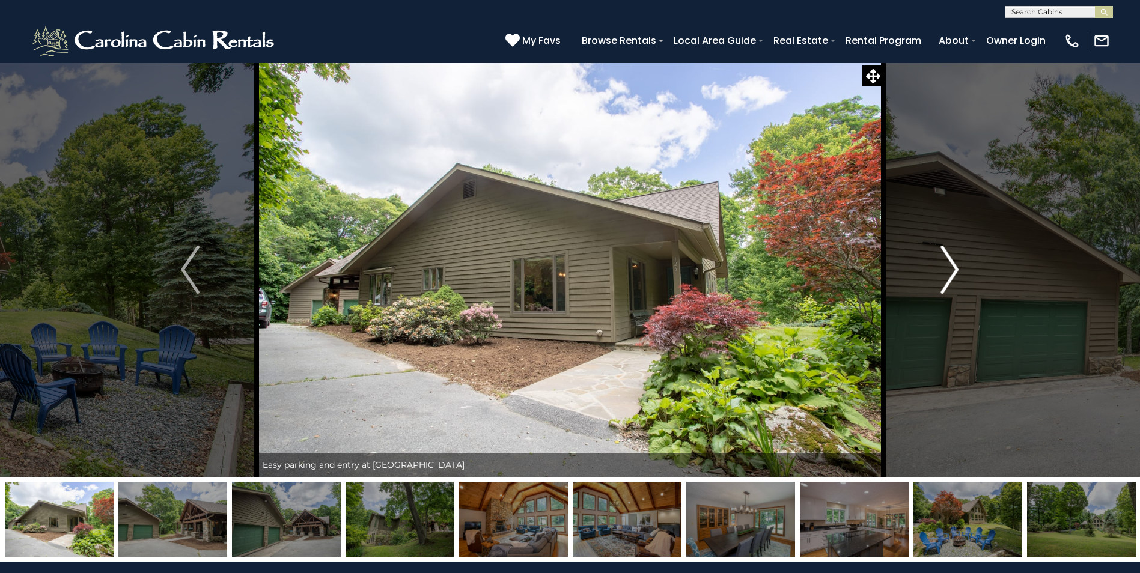
click at [955, 273] on img "Next" at bounding box center [949, 270] width 18 height 48
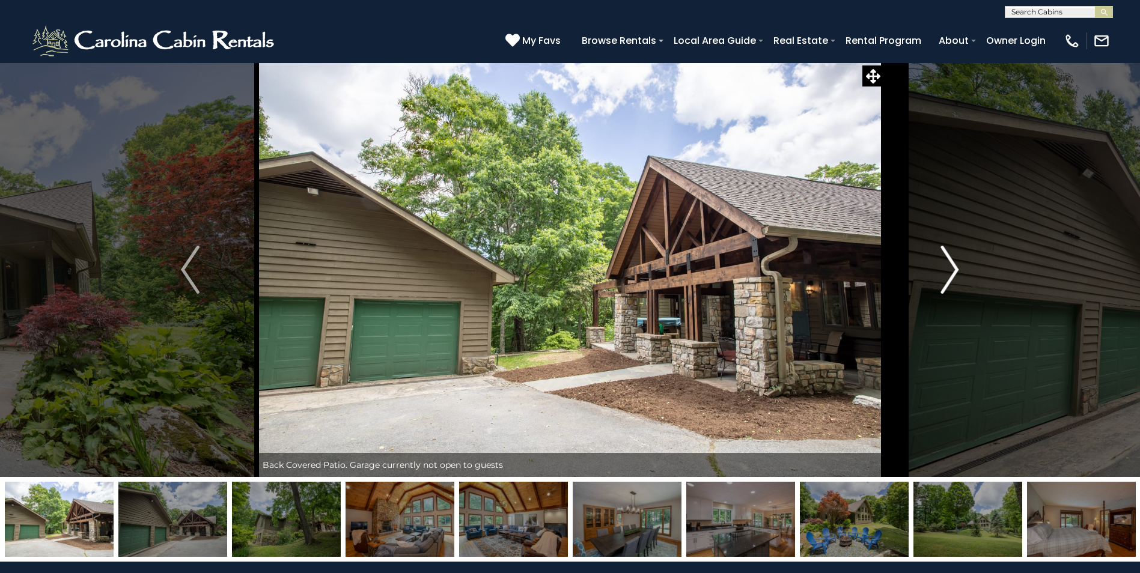
click at [955, 273] on img "Next" at bounding box center [949, 270] width 18 height 48
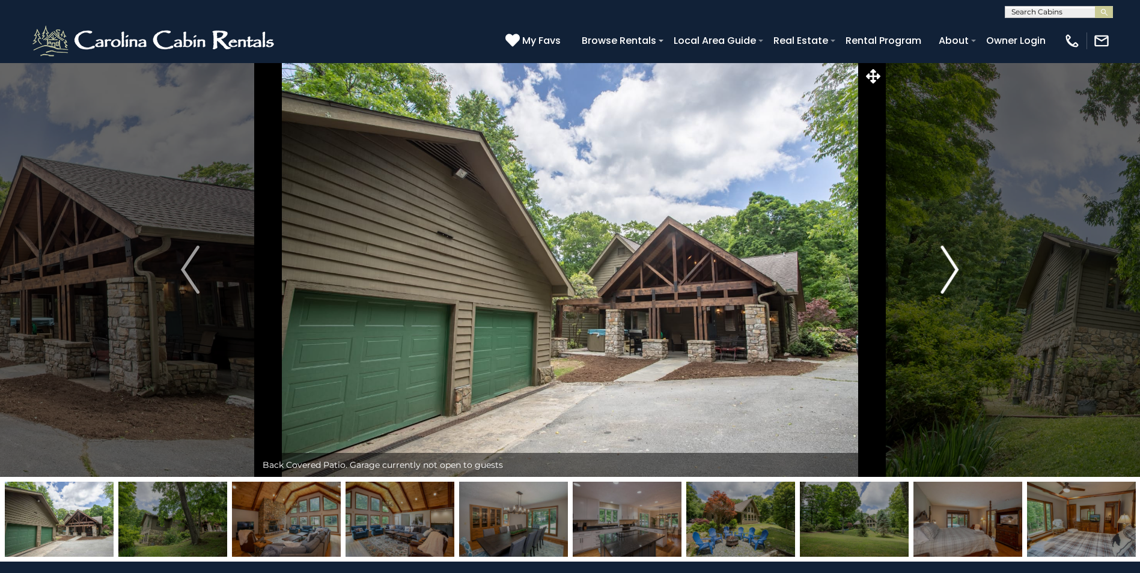
click at [955, 273] on img "Next" at bounding box center [949, 270] width 18 height 48
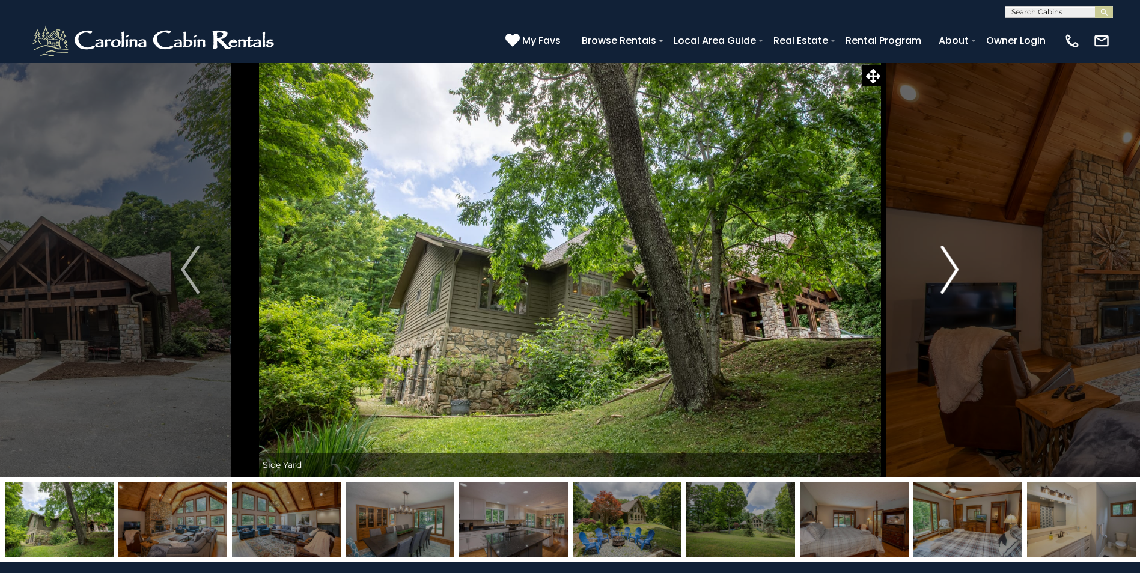
click at [955, 273] on img "Next" at bounding box center [949, 270] width 18 height 48
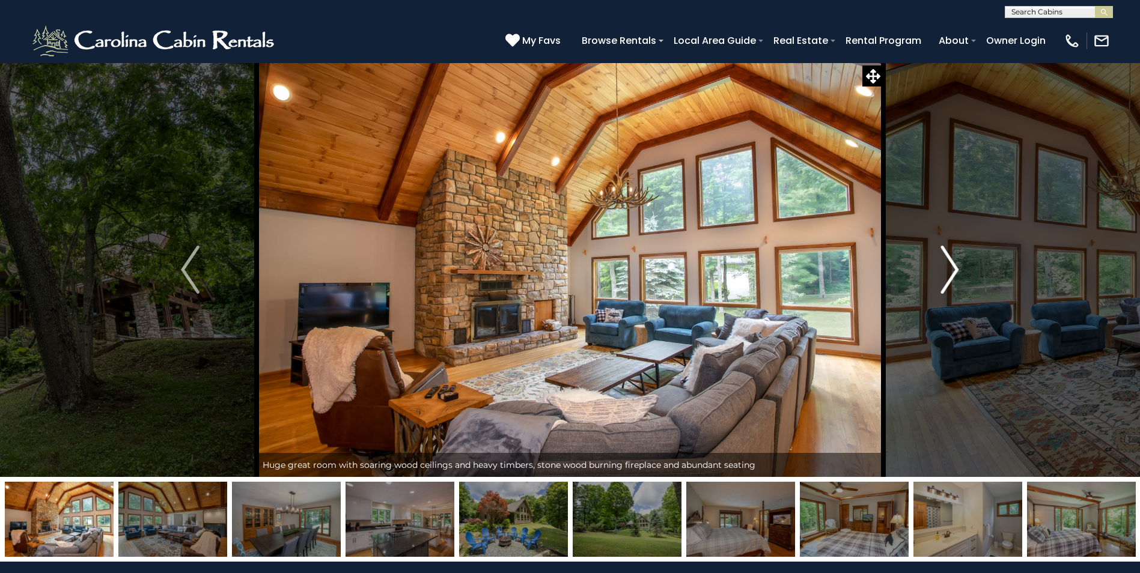
click at [955, 273] on img "Next" at bounding box center [949, 270] width 18 height 48
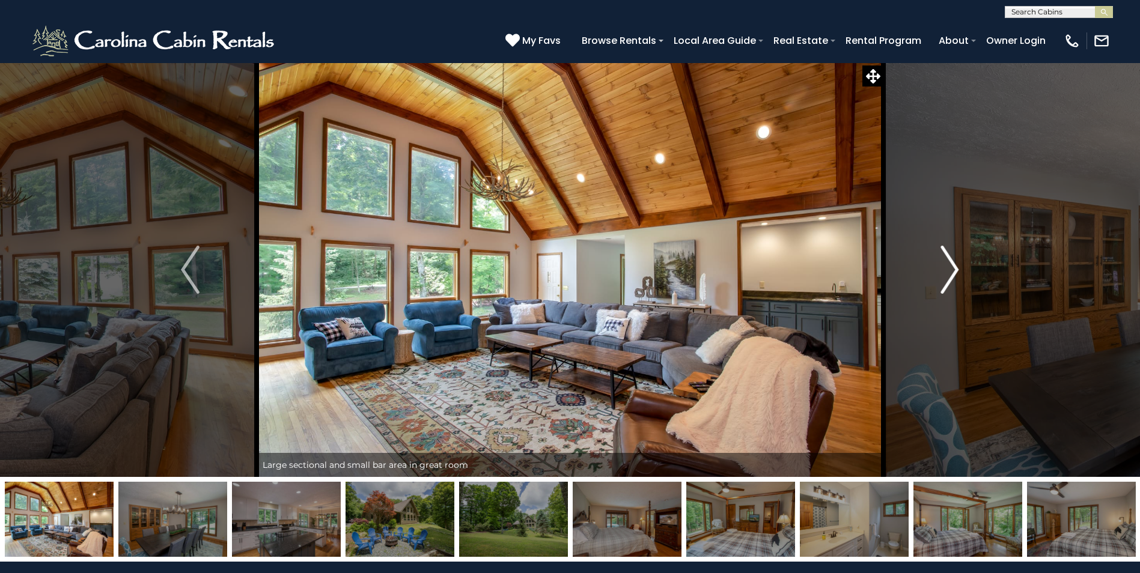
click at [955, 273] on img "Next" at bounding box center [949, 270] width 18 height 48
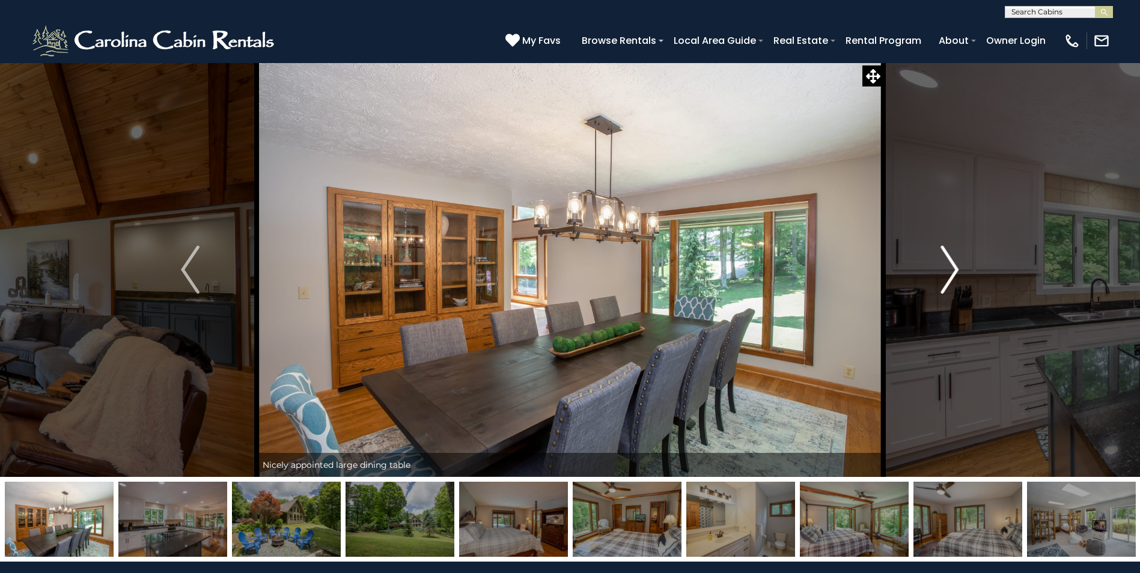
click at [955, 273] on img "Next" at bounding box center [949, 270] width 18 height 48
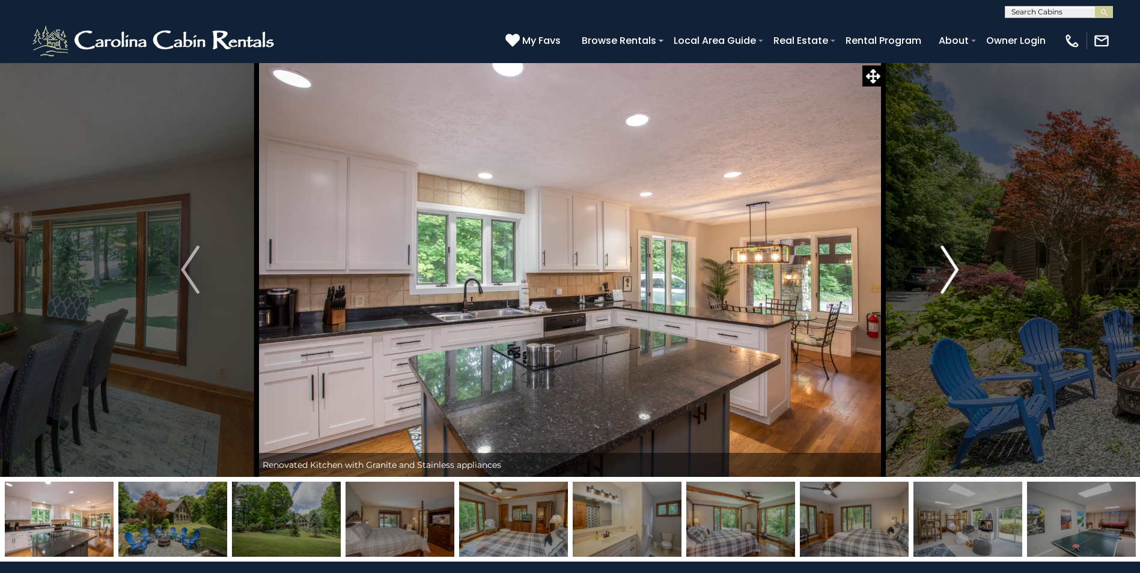
click at [955, 273] on img "Next" at bounding box center [949, 270] width 18 height 48
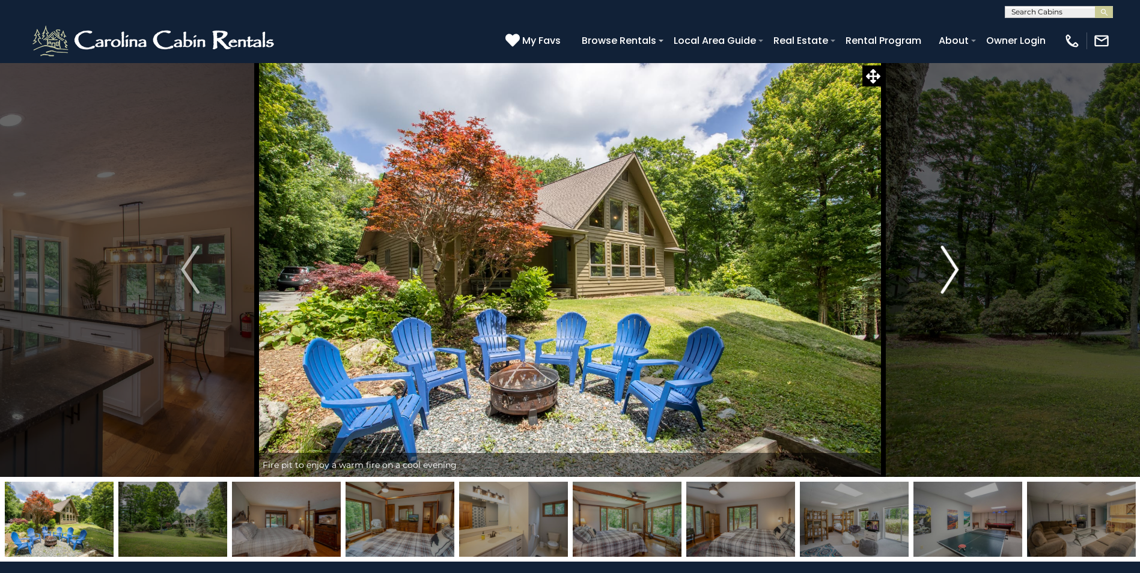
click at [955, 273] on img "Next" at bounding box center [949, 270] width 18 height 48
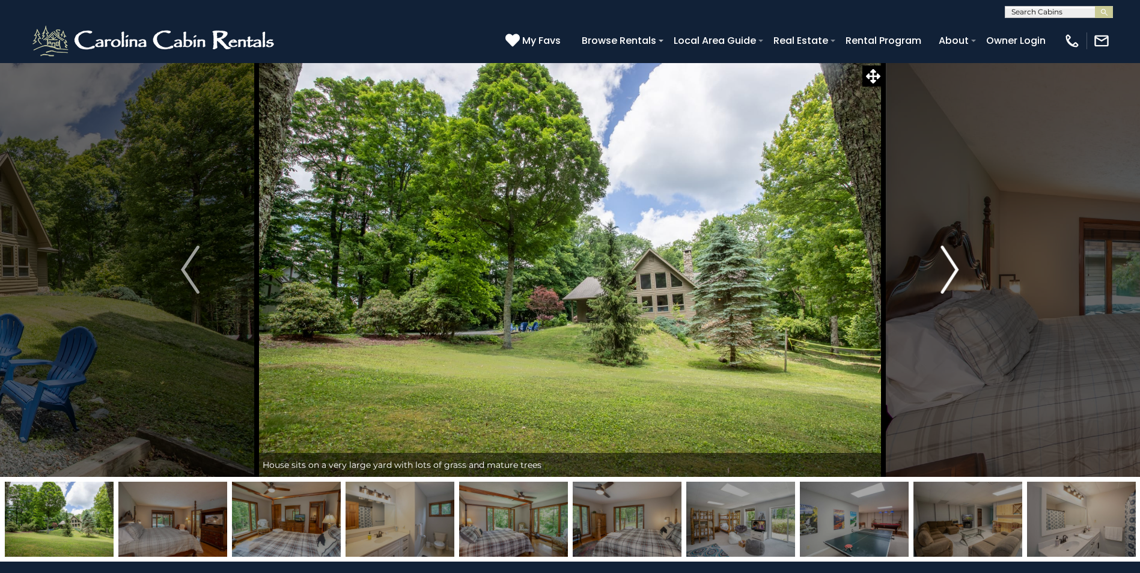
click at [955, 273] on img "Next" at bounding box center [949, 270] width 18 height 48
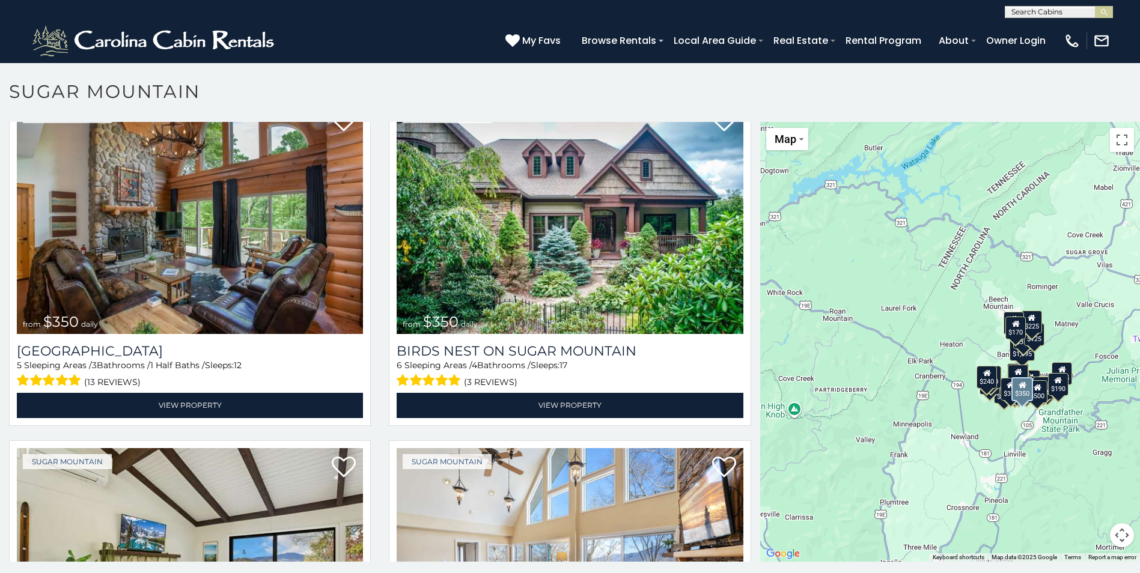
scroll to position [420, 0]
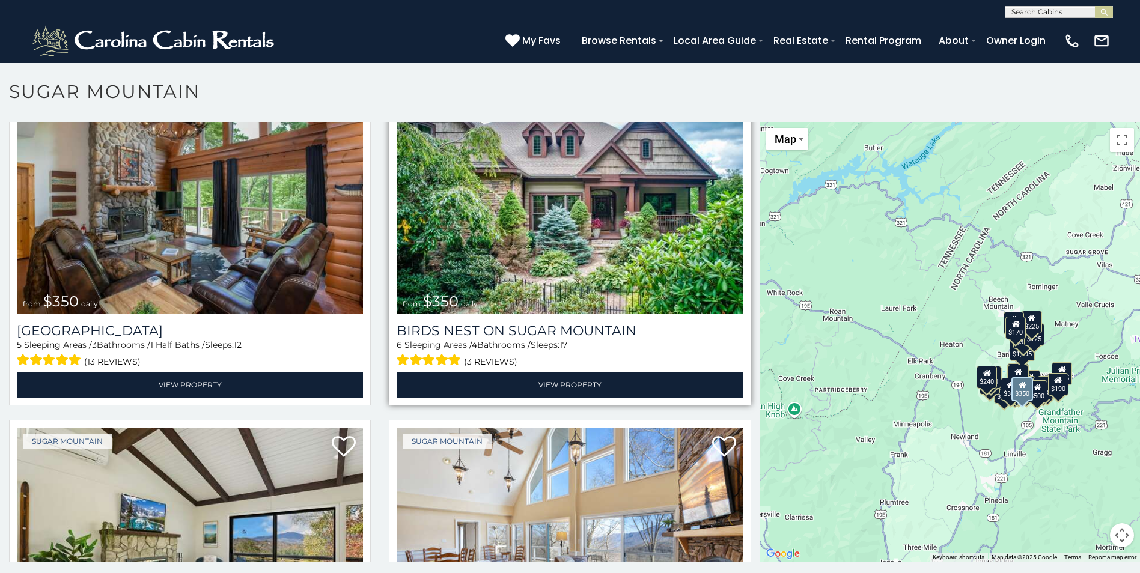
click at [595, 292] on img at bounding box center [569, 198] width 346 height 232
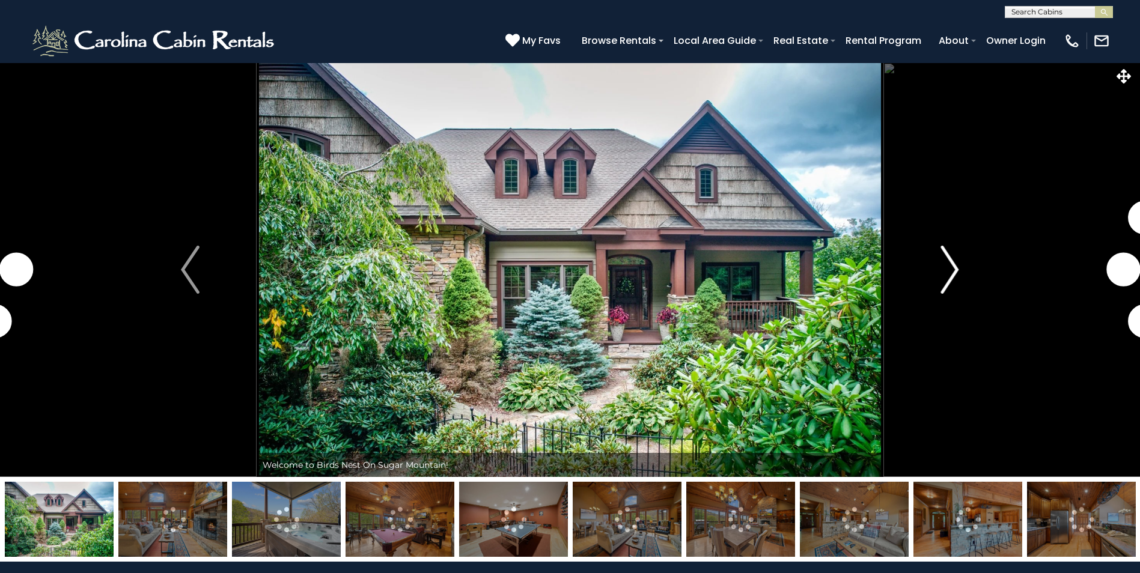
click at [950, 253] on img "Next" at bounding box center [949, 270] width 18 height 48
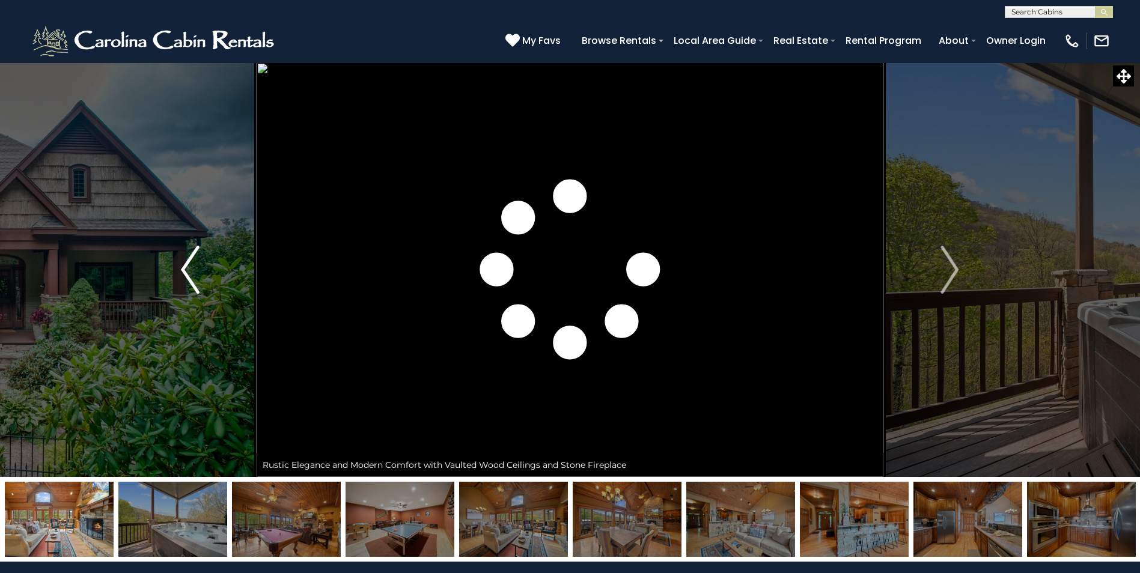
click at [192, 287] on img "Previous" at bounding box center [190, 270] width 18 height 48
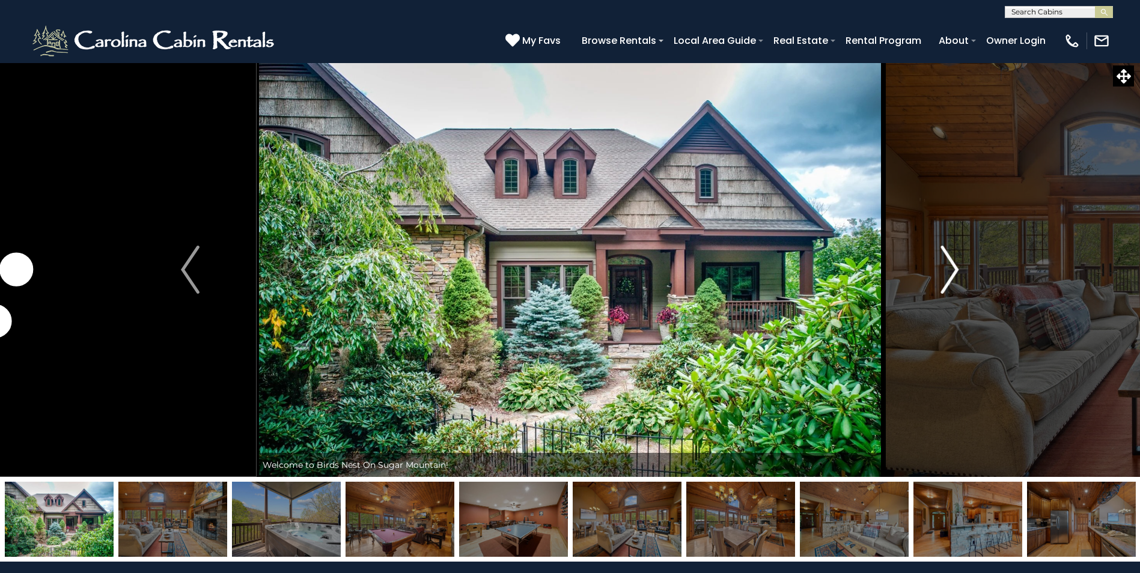
click at [958, 276] on img "Next" at bounding box center [949, 270] width 18 height 48
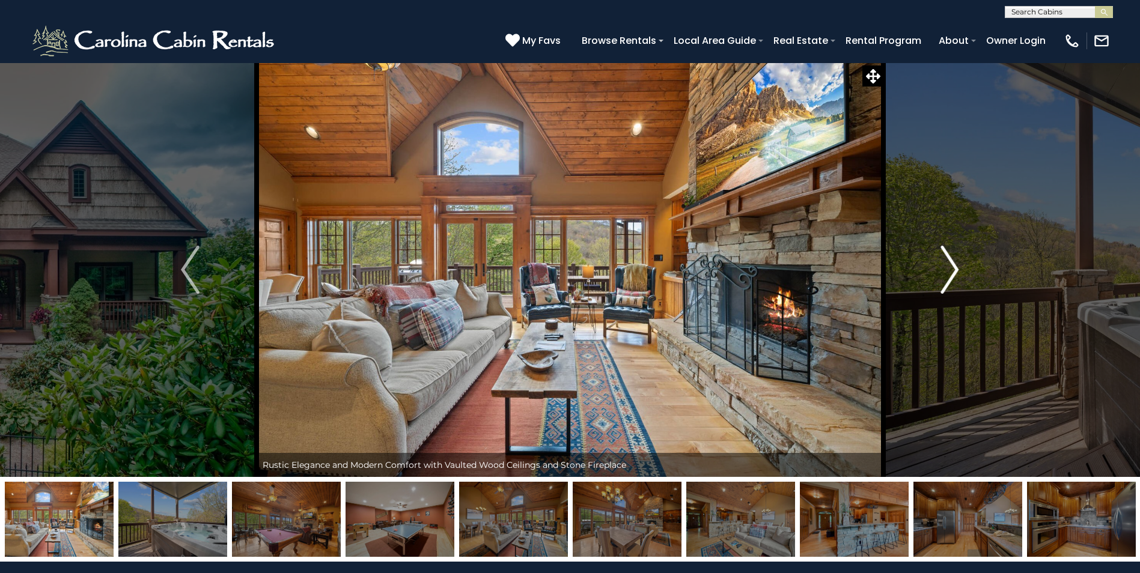
click at [944, 285] on img "Next" at bounding box center [949, 270] width 18 height 48
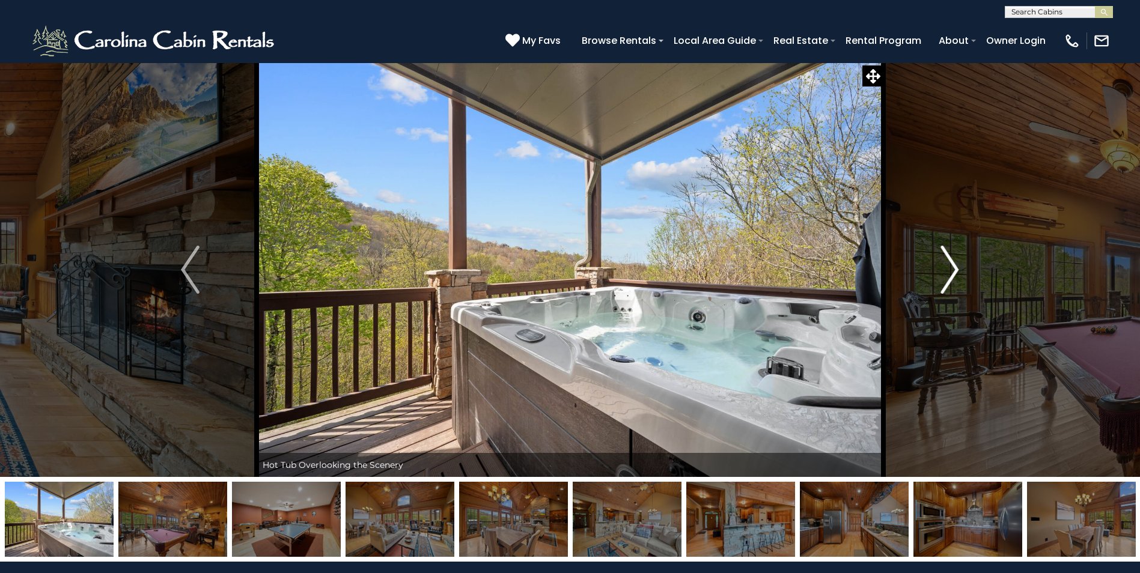
click at [944, 287] on img "Next" at bounding box center [949, 270] width 18 height 48
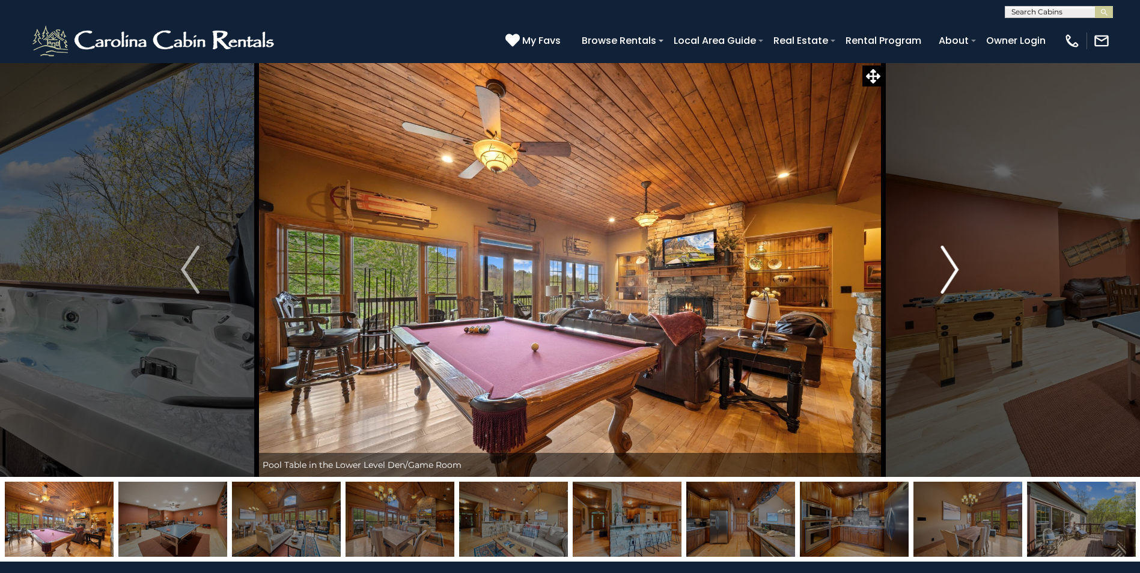
click at [944, 287] on img "Next" at bounding box center [949, 270] width 18 height 48
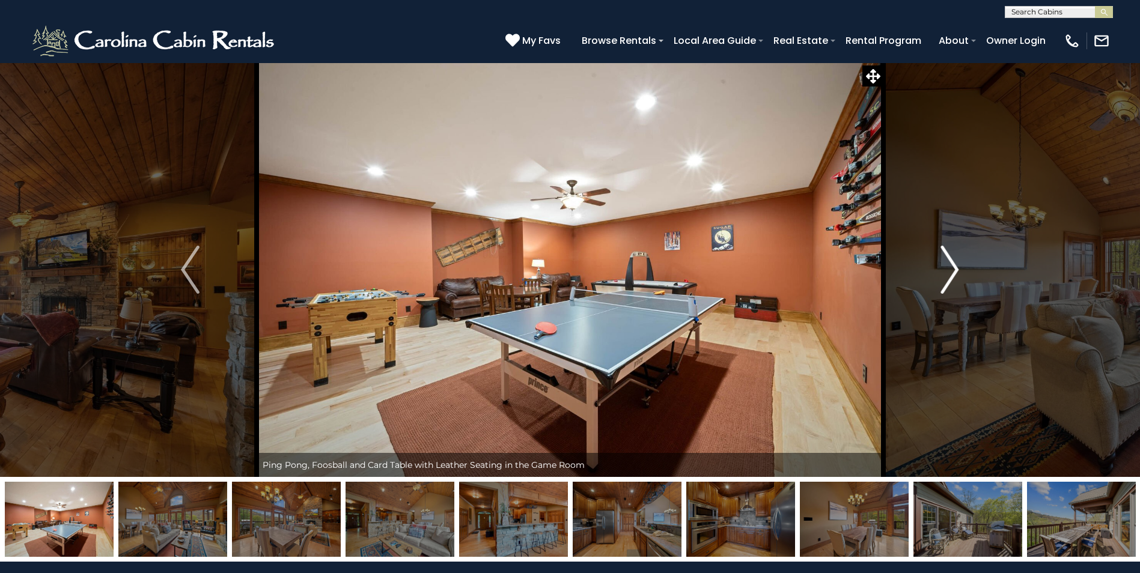
click at [944, 287] on img "Next" at bounding box center [949, 270] width 18 height 48
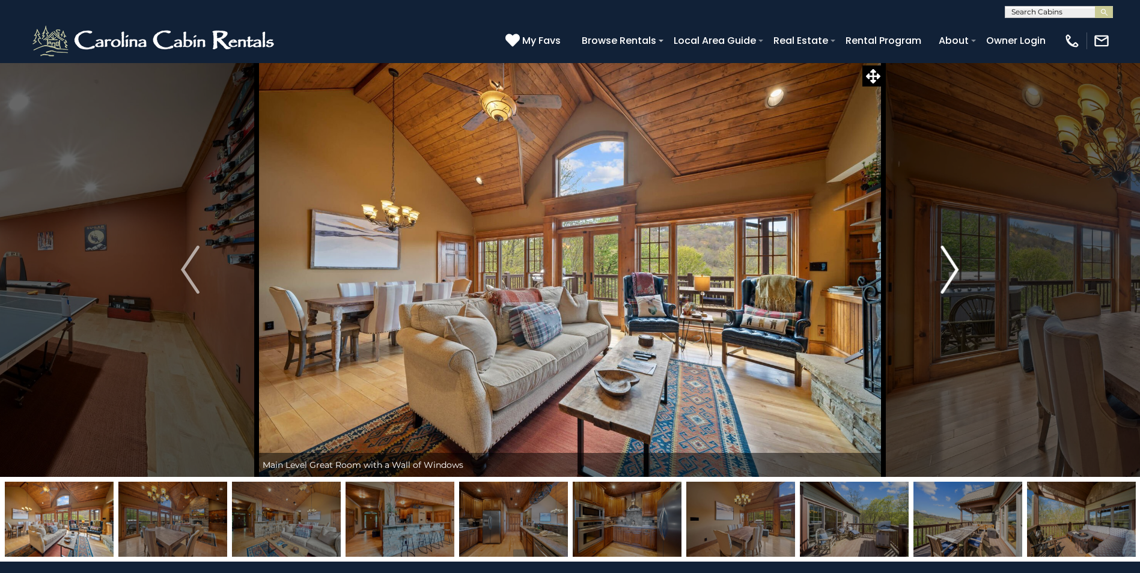
click at [944, 287] on img "Next" at bounding box center [949, 270] width 18 height 48
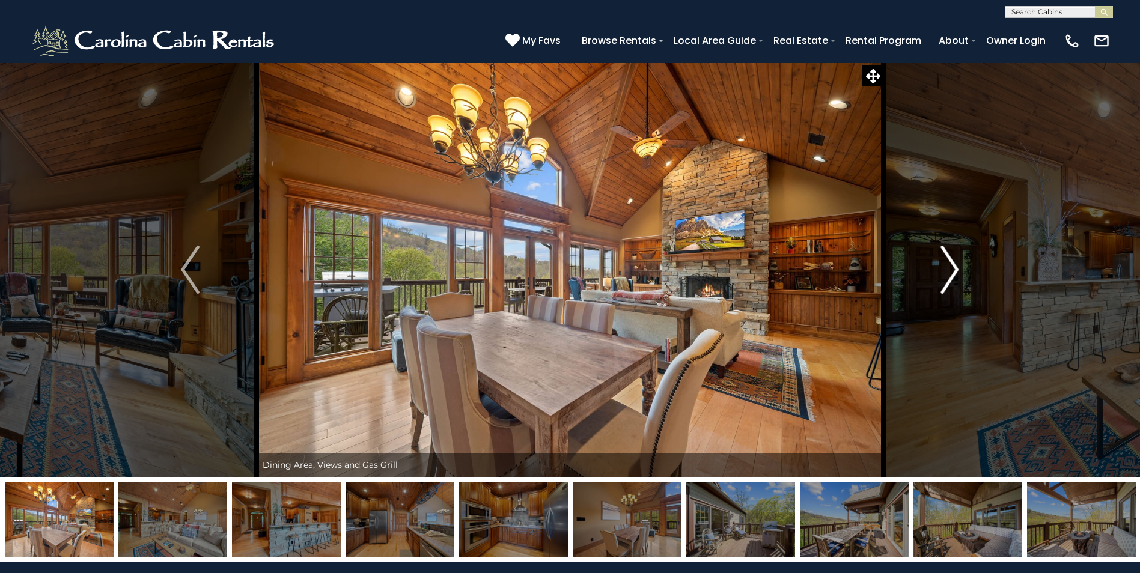
click at [944, 287] on img "Next" at bounding box center [949, 270] width 18 height 48
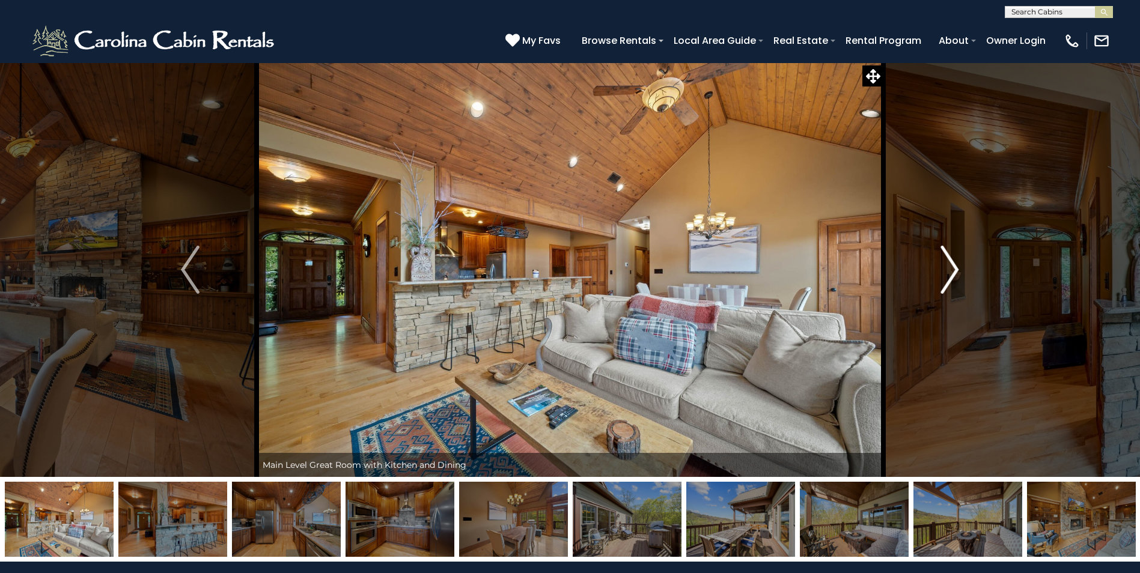
click at [944, 287] on img "Next" at bounding box center [949, 270] width 18 height 48
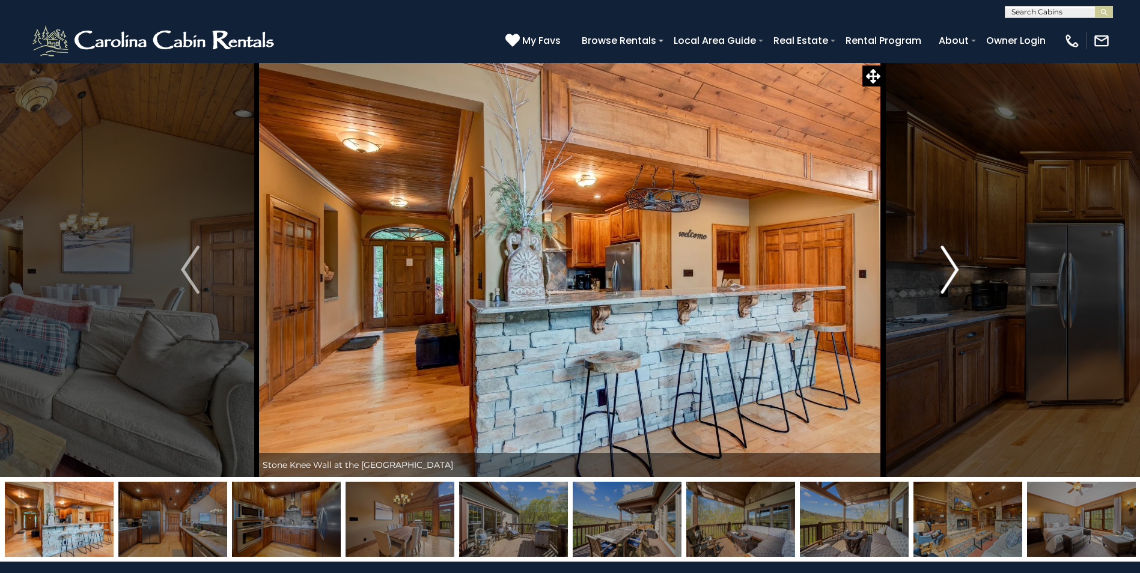
click at [944, 287] on img "Next" at bounding box center [949, 270] width 18 height 48
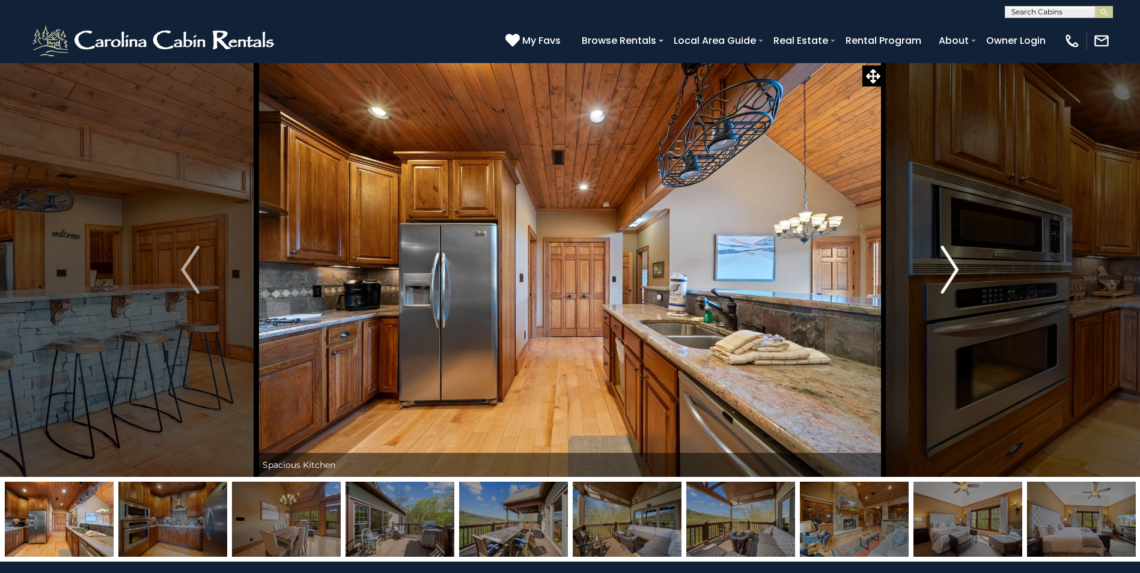
click at [944, 287] on img "Next" at bounding box center [949, 270] width 18 height 48
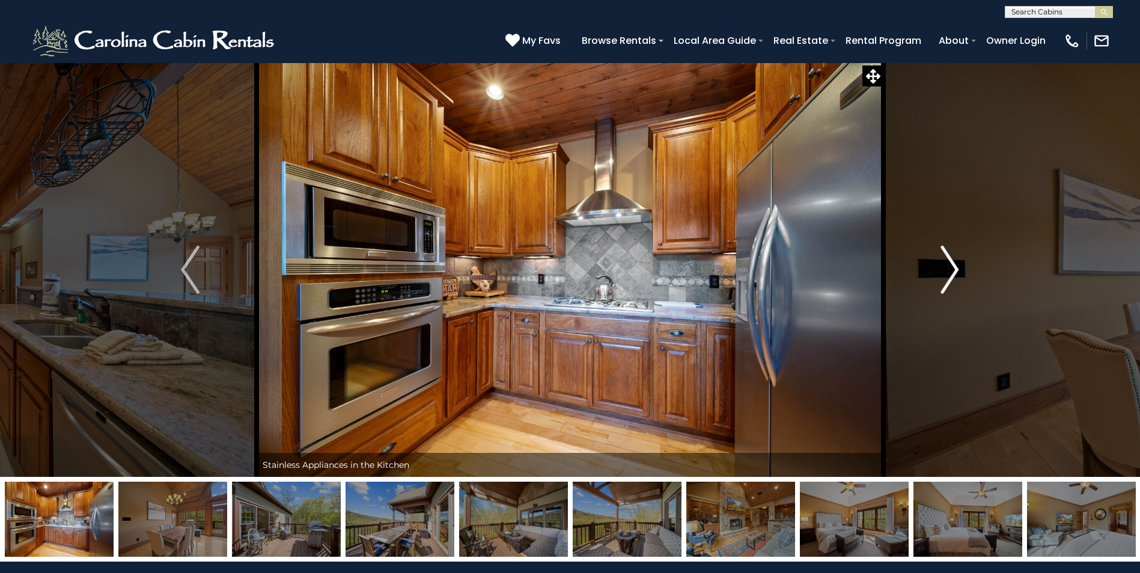
click at [944, 287] on img "Next" at bounding box center [949, 270] width 18 height 48
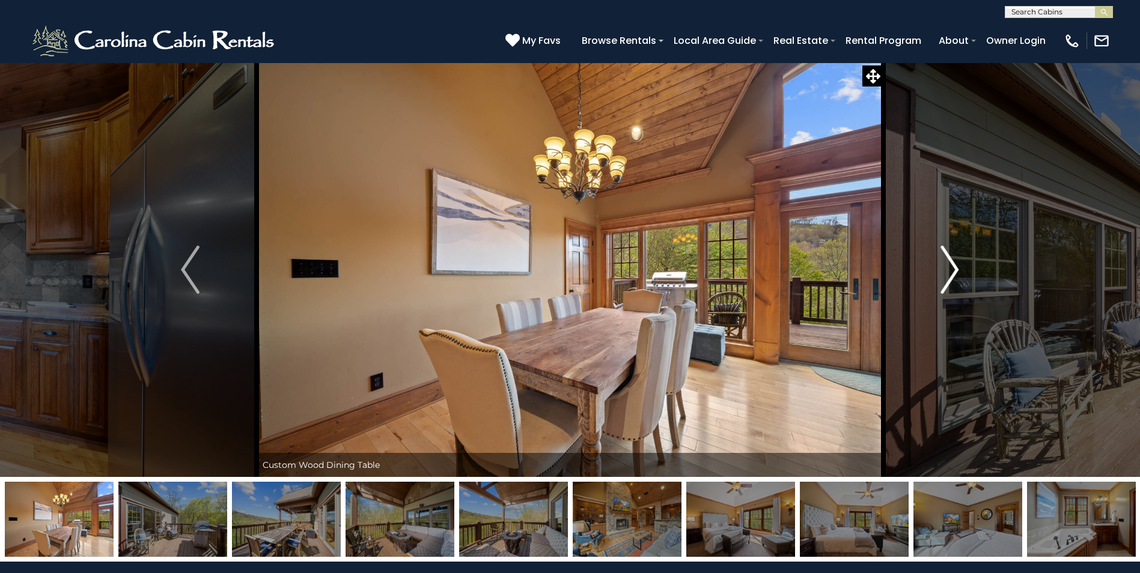
click at [944, 287] on img "Next" at bounding box center [949, 270] width 18 height 48
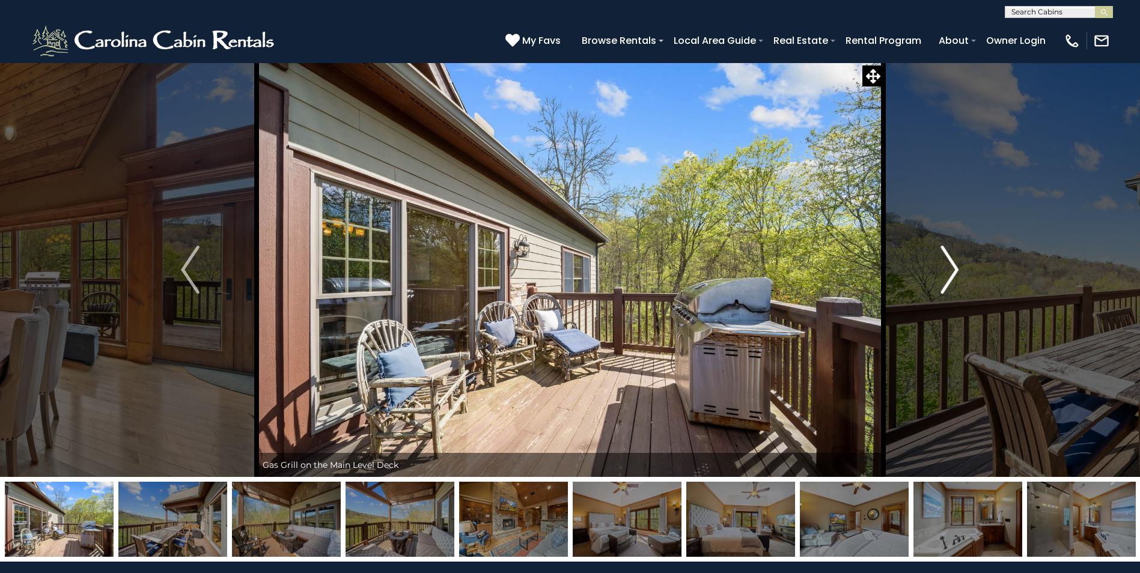
click at [944, 287] on img "Next" at bounding box center [949, 270] width 18 height 48
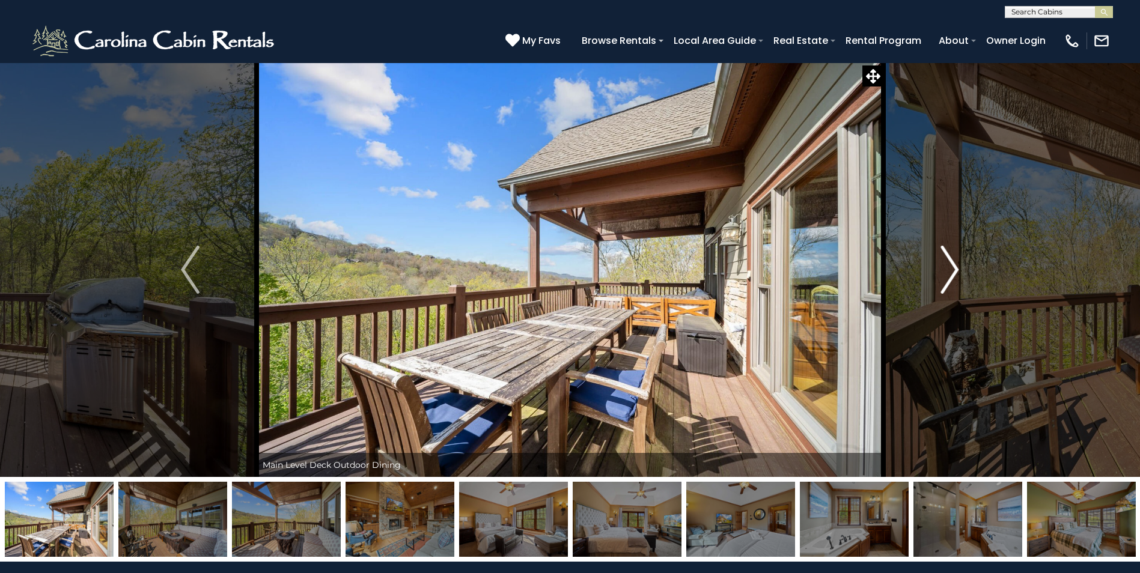
click at [944, 287] on img "Next" at bounding box center [949, 270] width 18 height 48
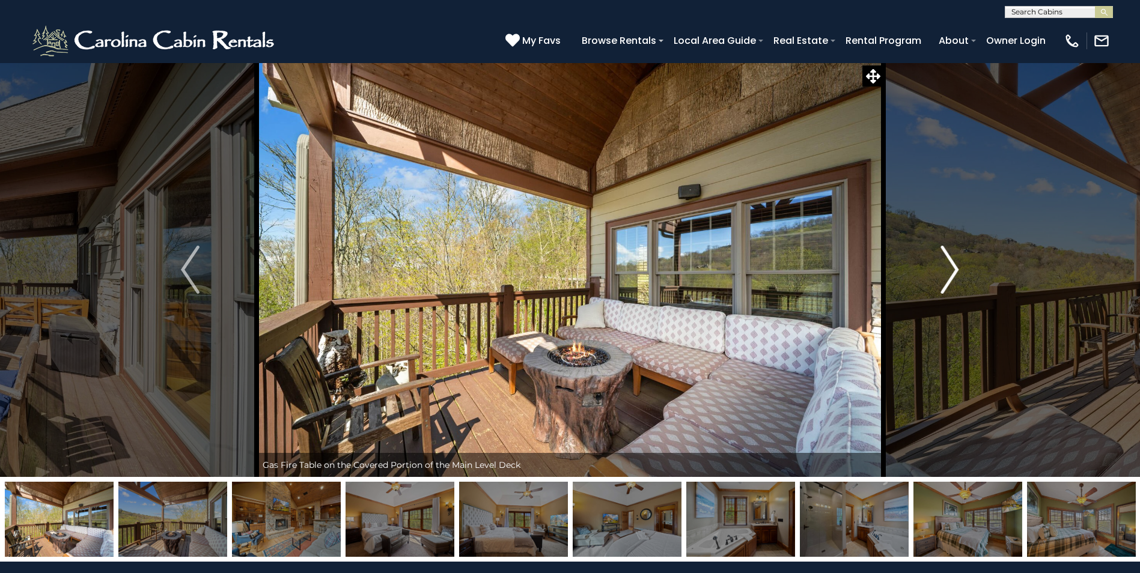
click at [944, 287] on img "Next" at bounding box center [949, 270] width 18 height 48
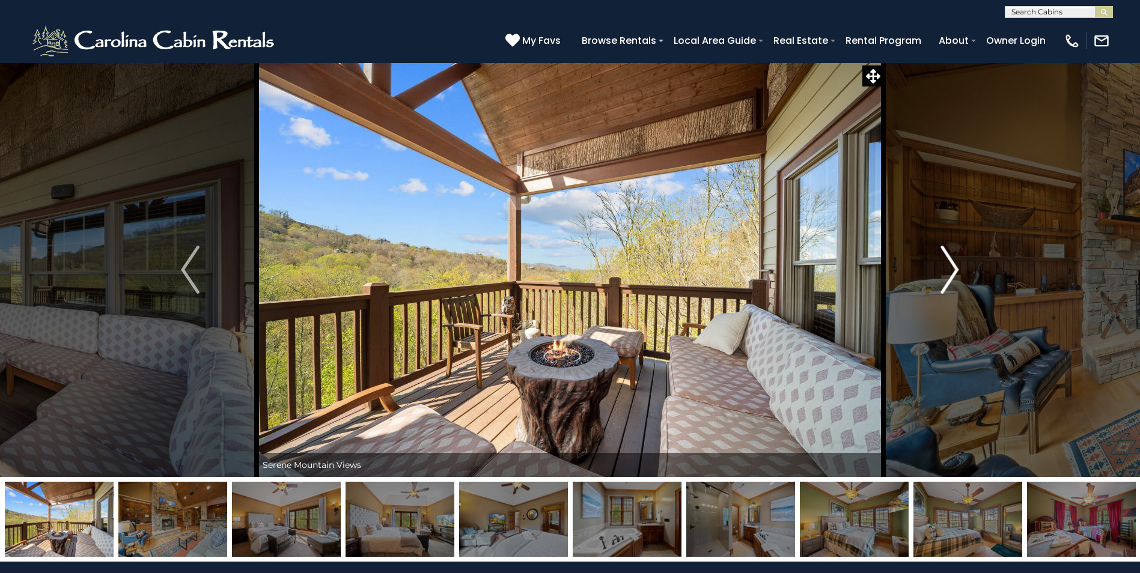
click at [944, 287] on img "Next" at bounding box center [949, 270] width 18 height 48
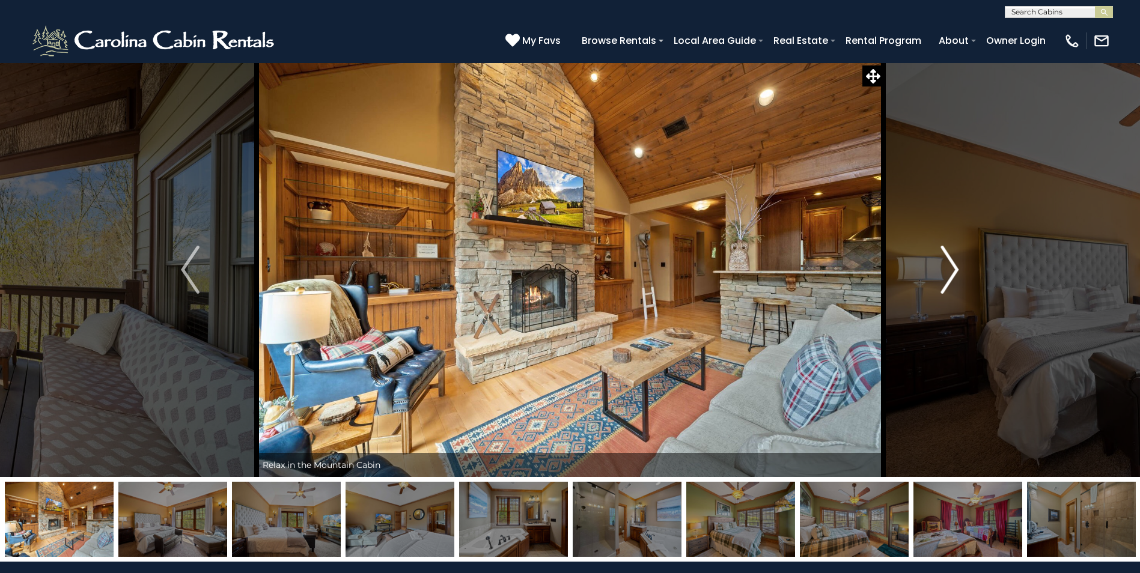
click at [944, 287] on img "Next" at bounding box center [949, 270] width 18 height 48
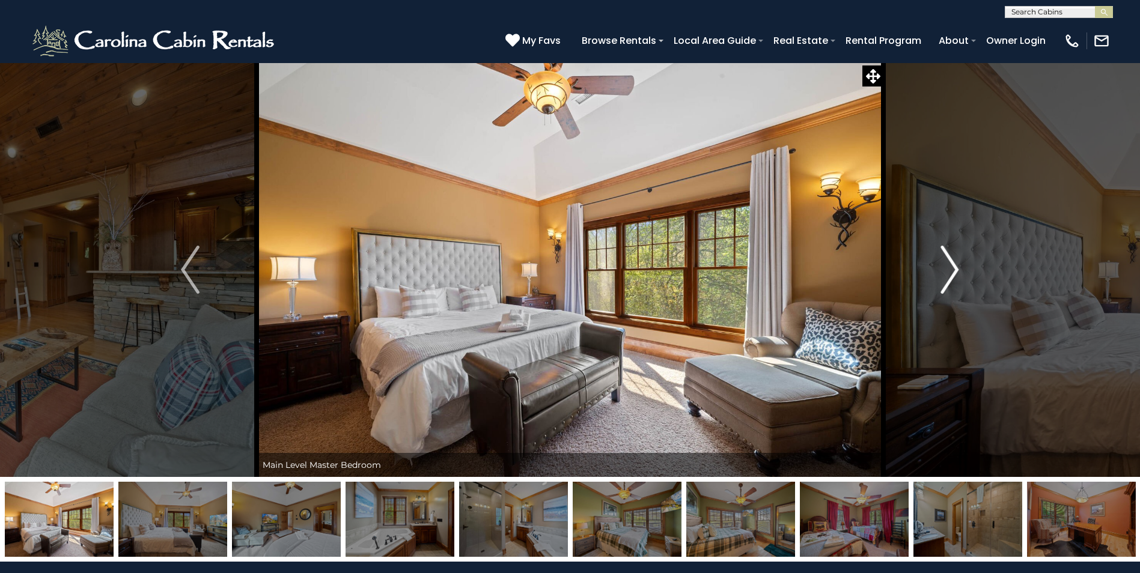
click at [944, 287] on img "Next" at bounding box center [949, 270] width 18 height 48
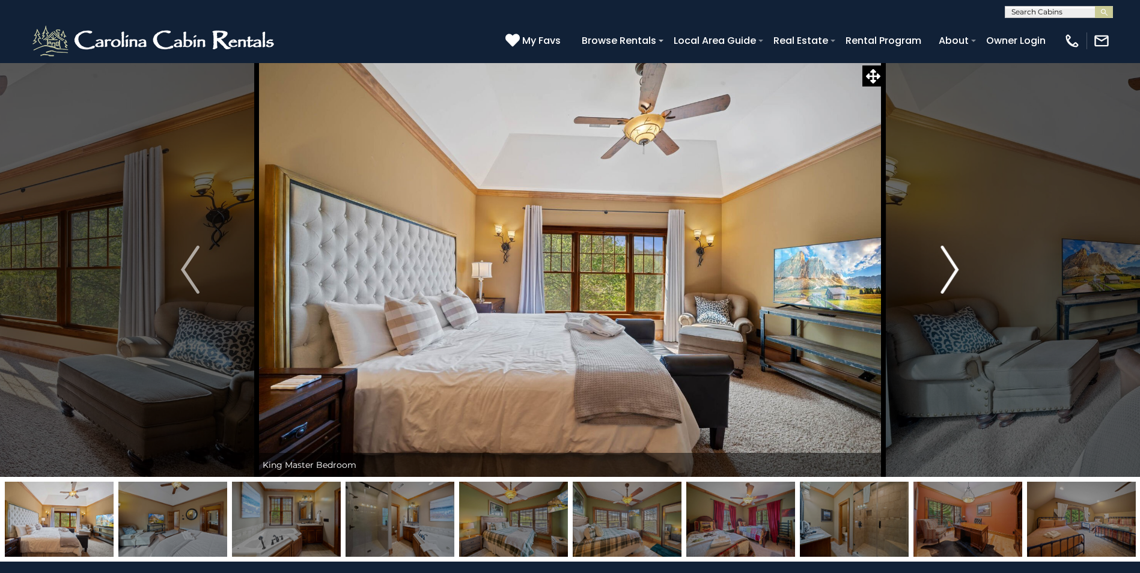
click at [944, 287] on img "Next" at bounding box center [949, 270] width 18 height 48
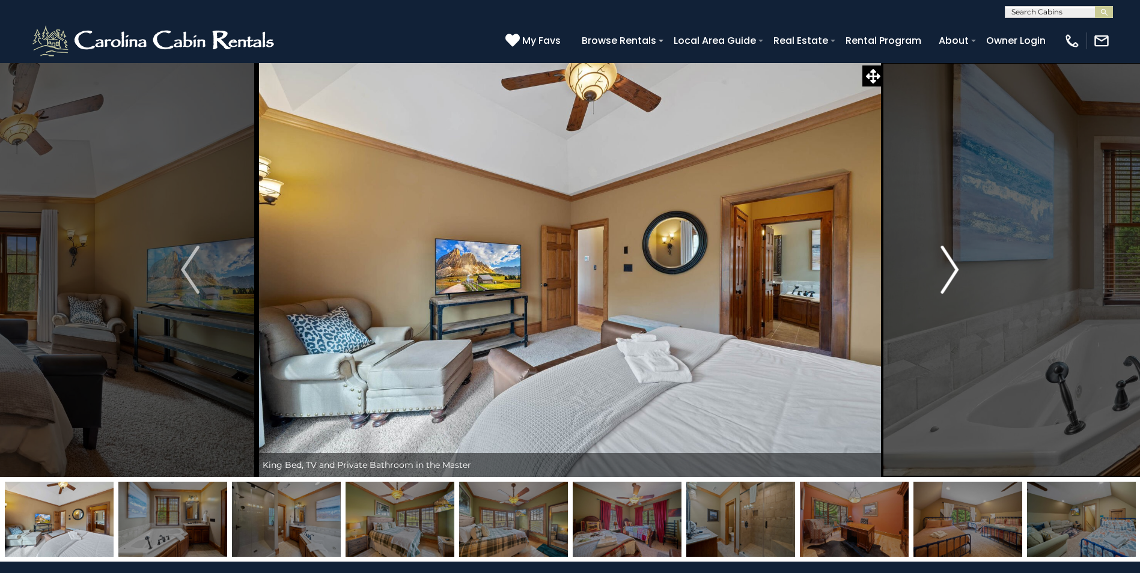
click at [944, 287] on img "Next" at bounding box center [949, 270] width 18 height 48
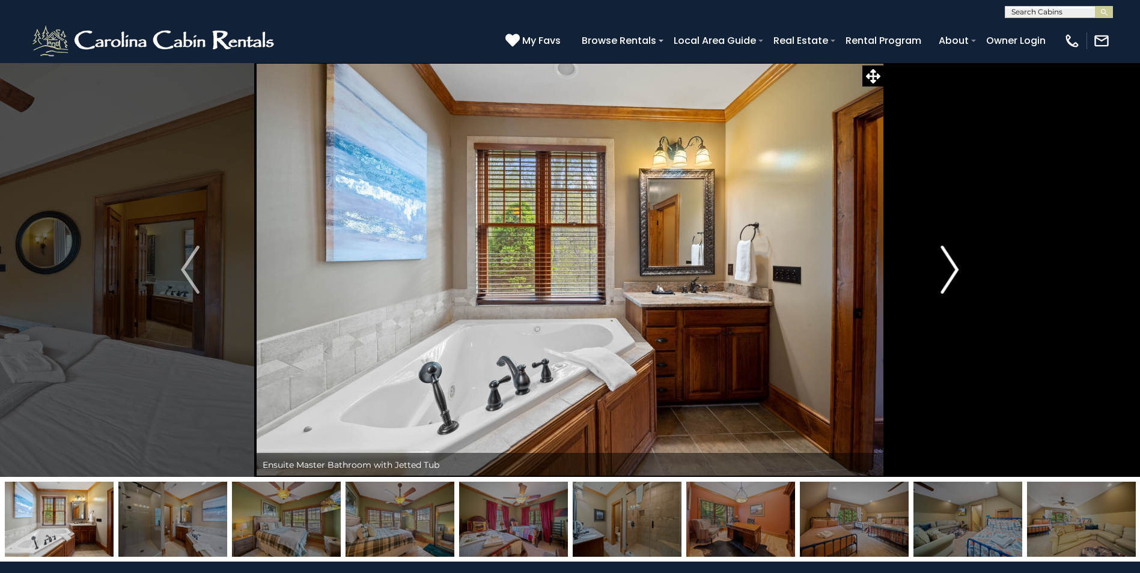
click at [944, 287] on img "Next" at bounding box center [949, 270] width 18 height 48
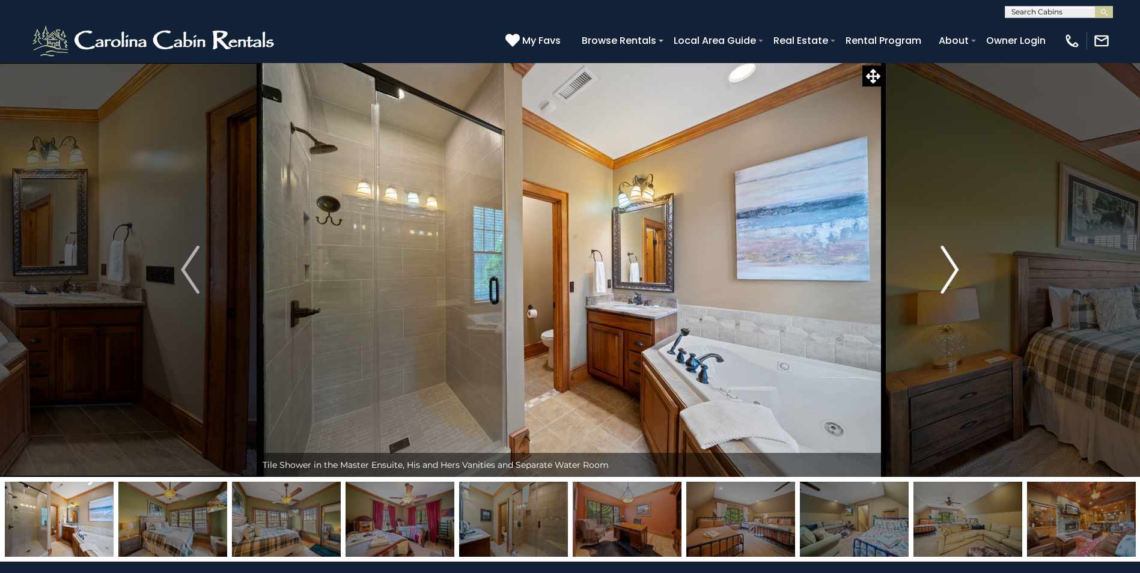
click at [944, 287] on img "Next" at bounding box center [949, 270] width 18 height 48
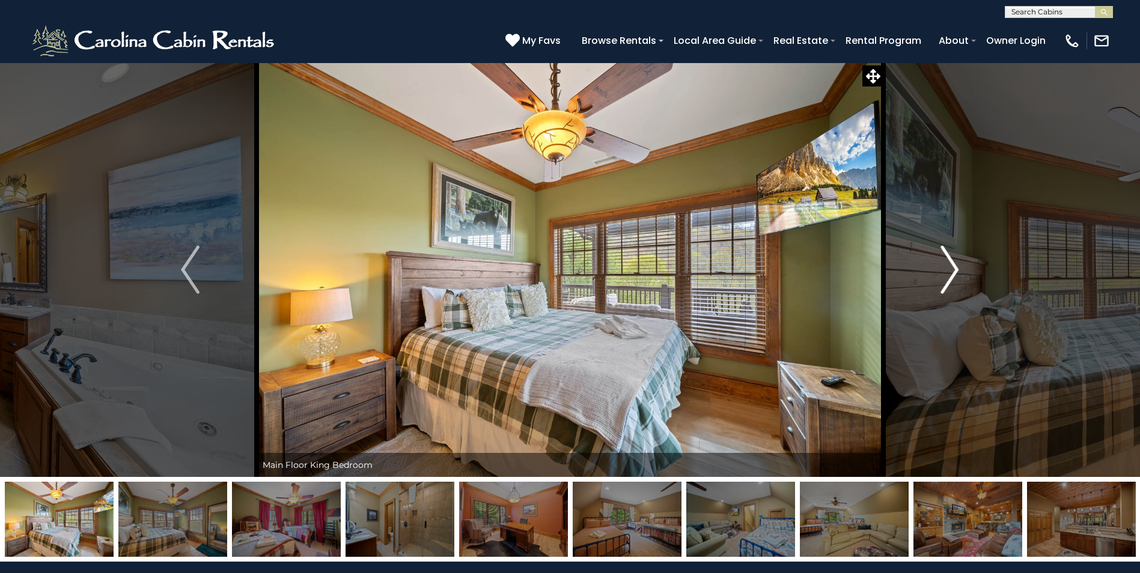
click at [944, 287] on img "Next" at bounding box center [949, 270] width 18 height 48
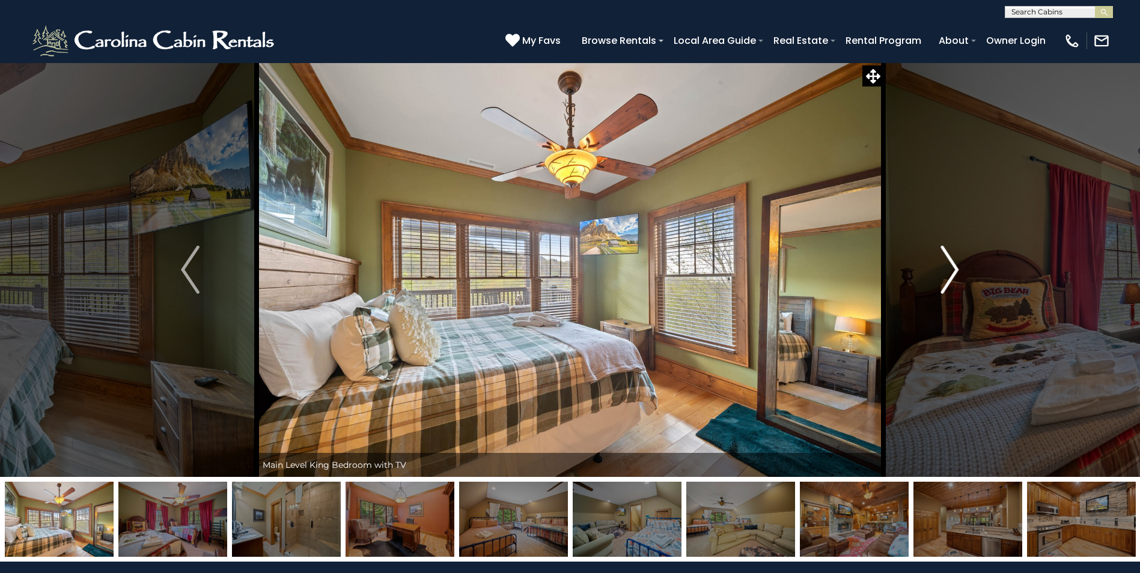
click at [944, 287] on img "Next" at bounding box center [949, 270] width 18 height 48
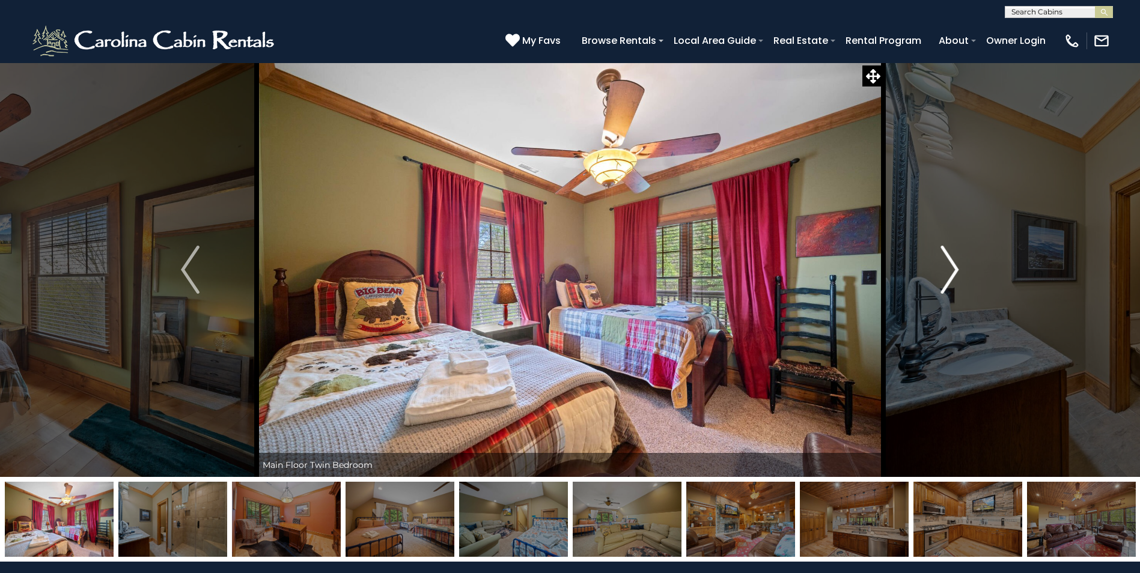
click at [944, 287] on img "Next" at bounding box center [949, 270] width 18 height 48
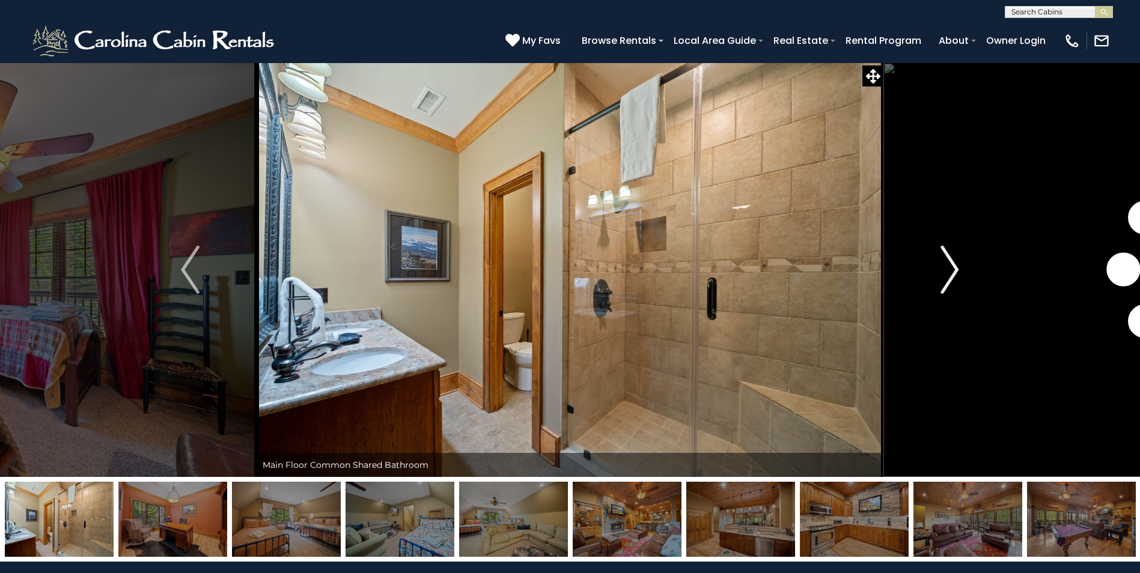
click at [944, 287] on img "Next" at bounding box center [949, 270] width 18 height 48
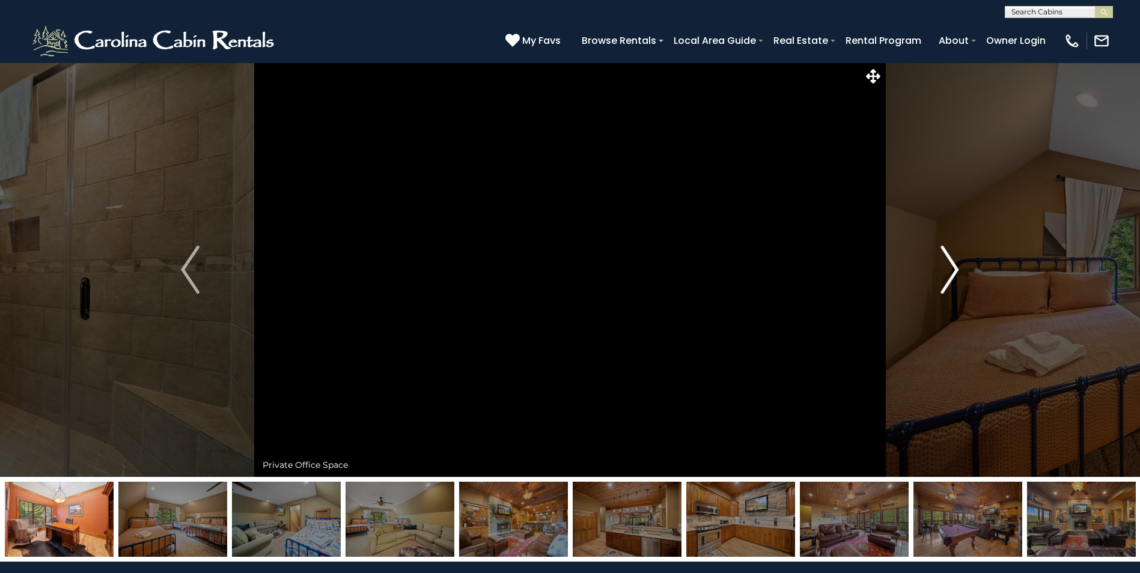
click at [944, 287] on img "Next" at bounding box center [949, 270] width 18 height 48
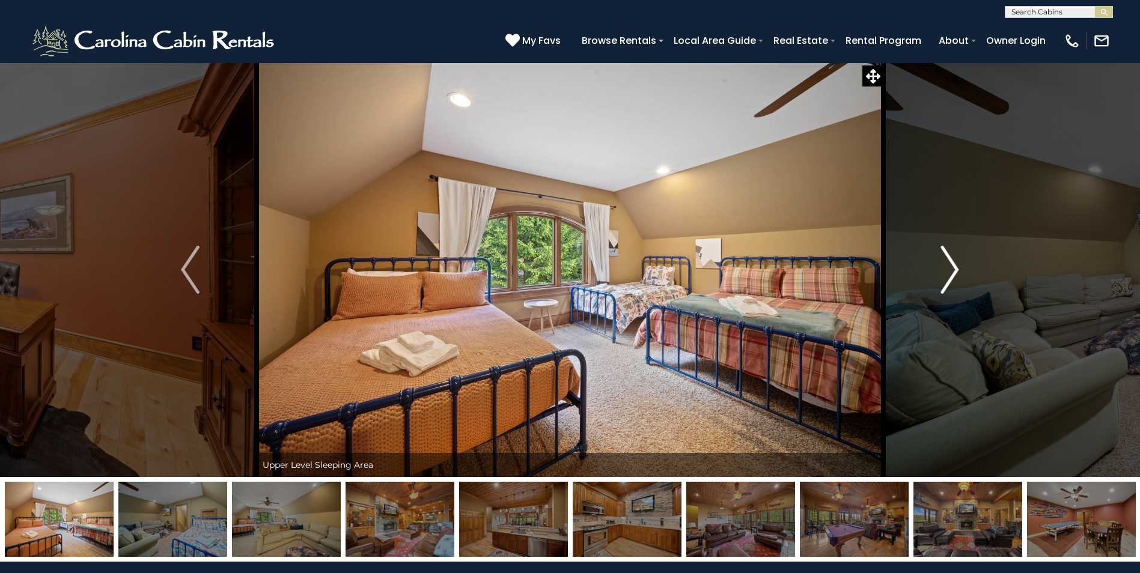
click at [944, 287] on img "Next" at bounding box center [949, 270] width 18 height 48
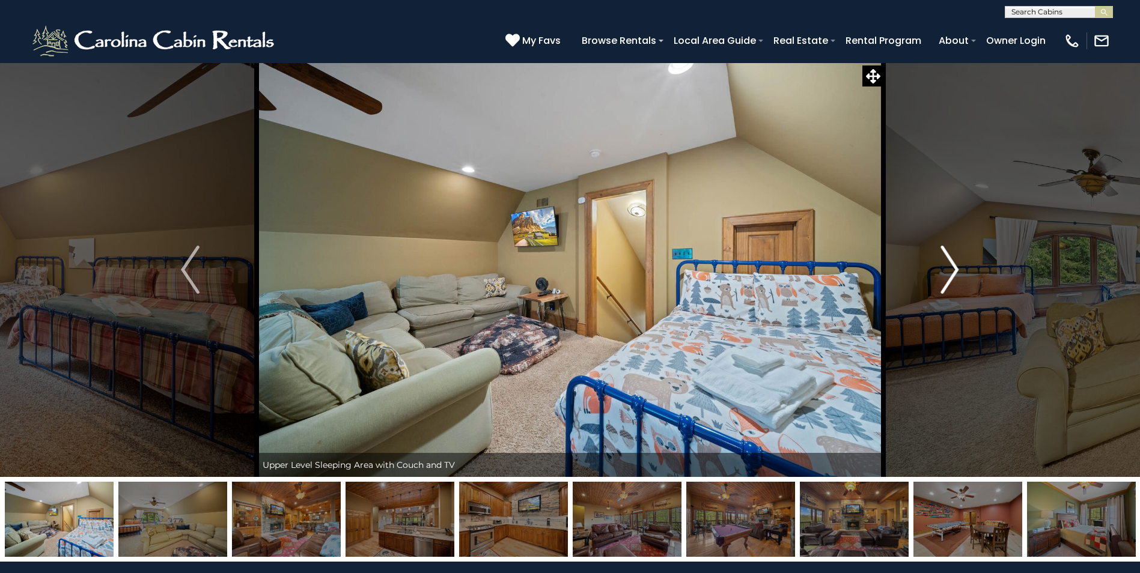
click at [944, 287] on img "Next" at bounding box center [949, 270] width 18 height 48
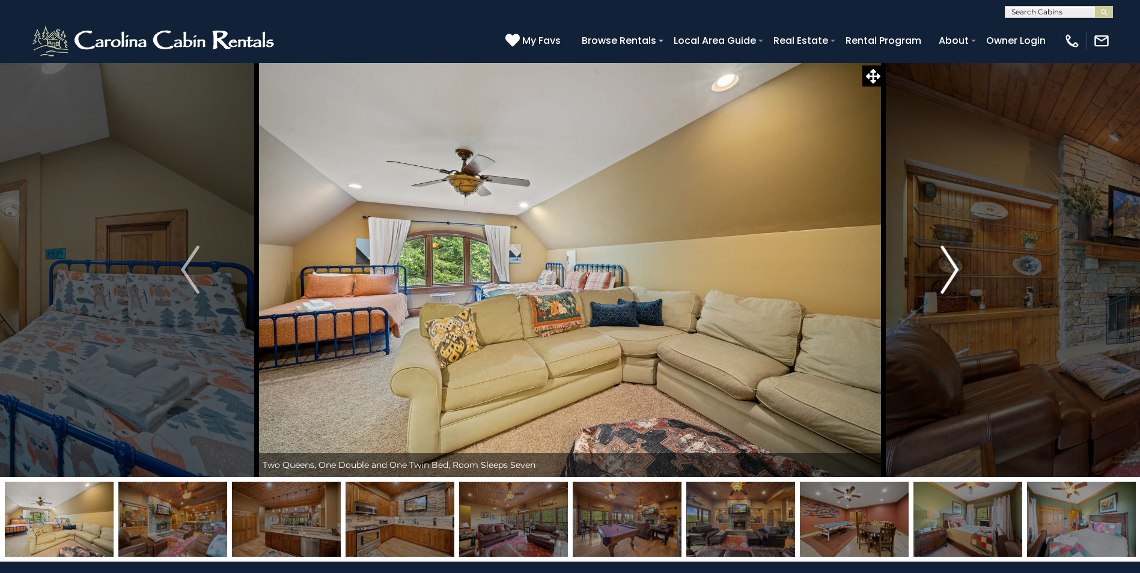
click at [944, 287] on img "Next" at bounding box center [949, 270] width 18 height 48
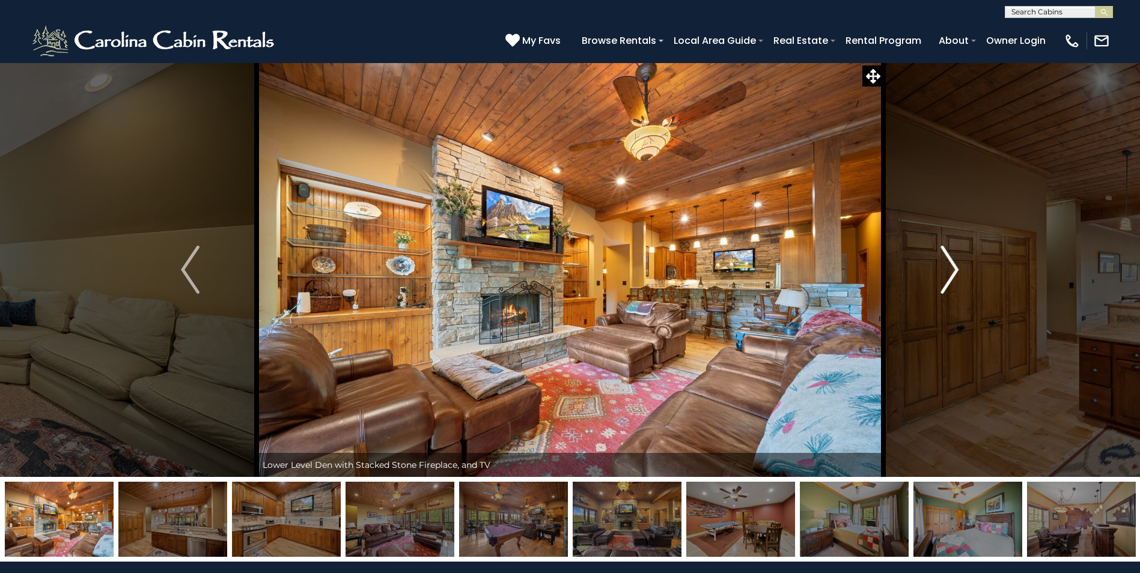
click at [944, 287] on img "Next" at bounding box center [949, 270] width 18 height 48
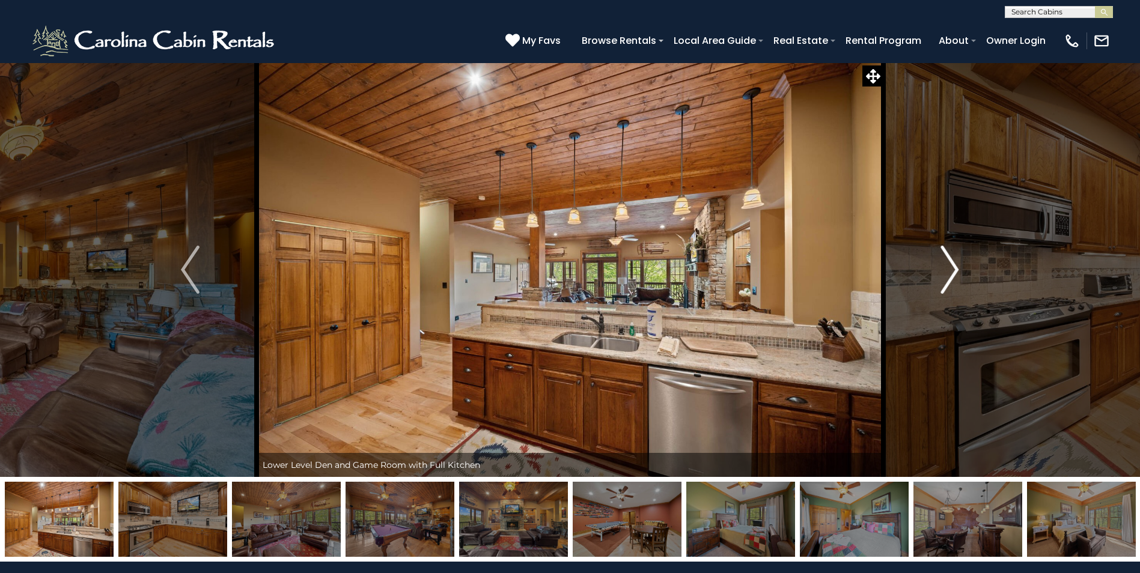
click at [944, 287] on img "Next" at bounding box center [949, 270] width 18 height 48
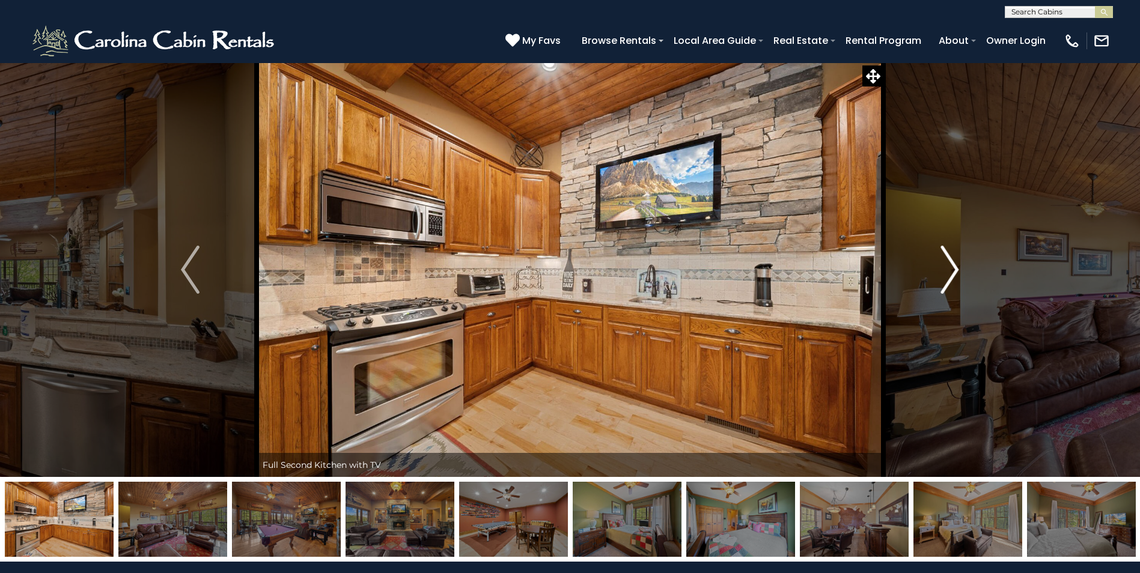
click at [944, 287] on img "Next" at bounding box center [949, 270] width 18 height 48
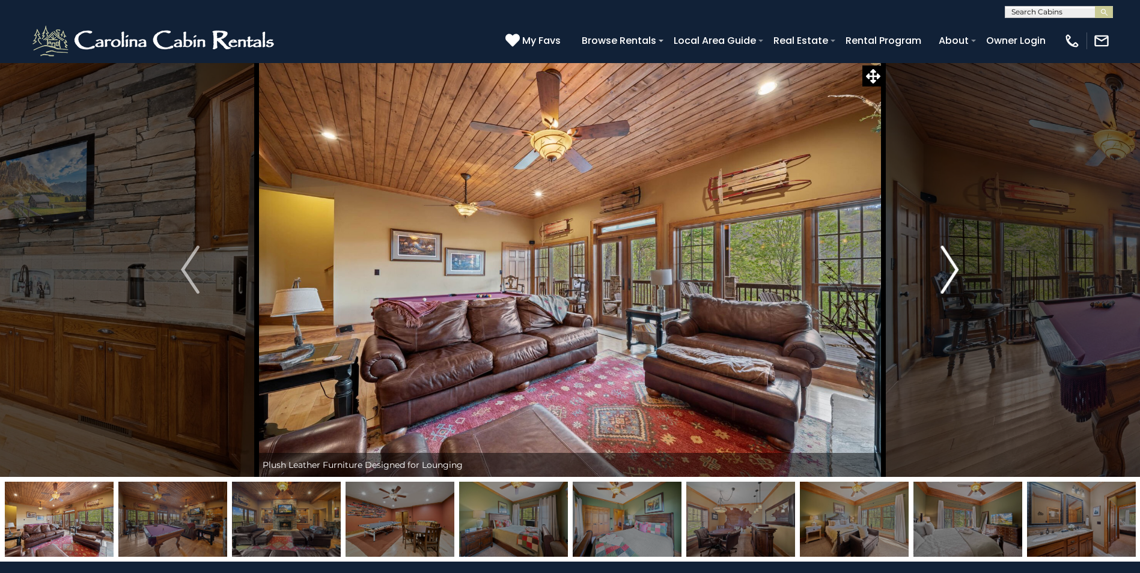
click at [944, 287] on img "Next" at bounding box center [949, 270] width 18 height 48
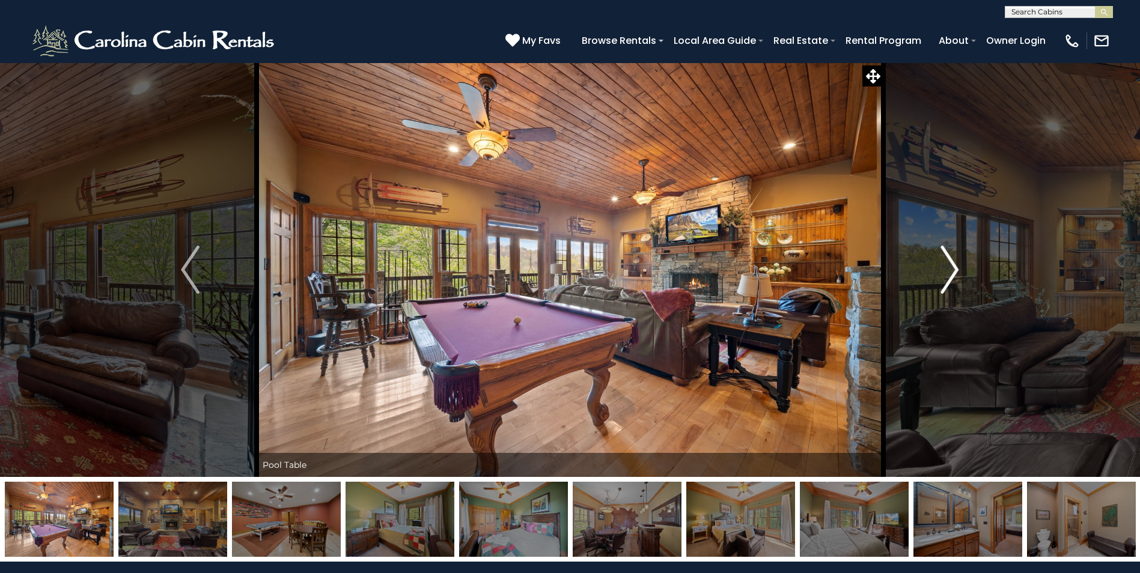
click at [944, 287] on img "Next" at bounding box center [949, 270] width 18 height 48
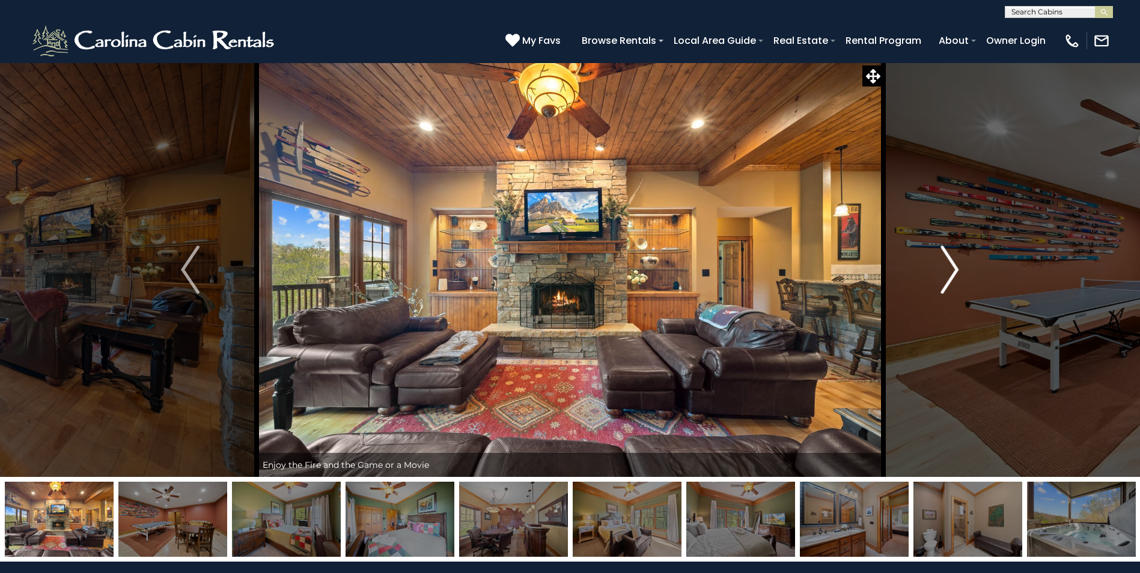
click at [944, 287] on img "Next" at bounding box center [949, 270] width 18 height 48
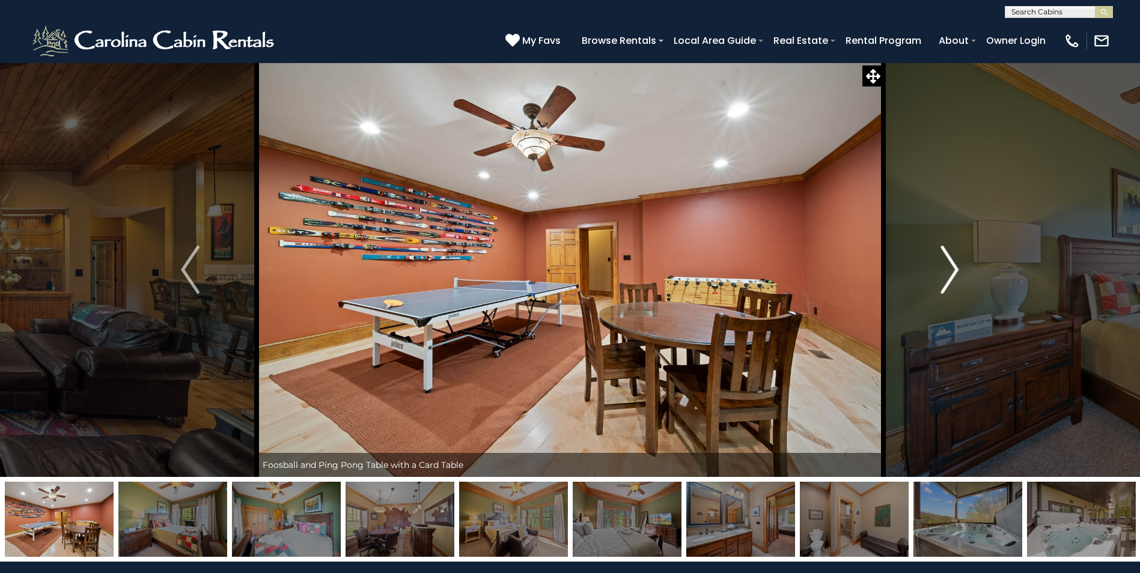
click at [944, 287] on img "Next" at bounding box center [949, 270] width 18 height 48
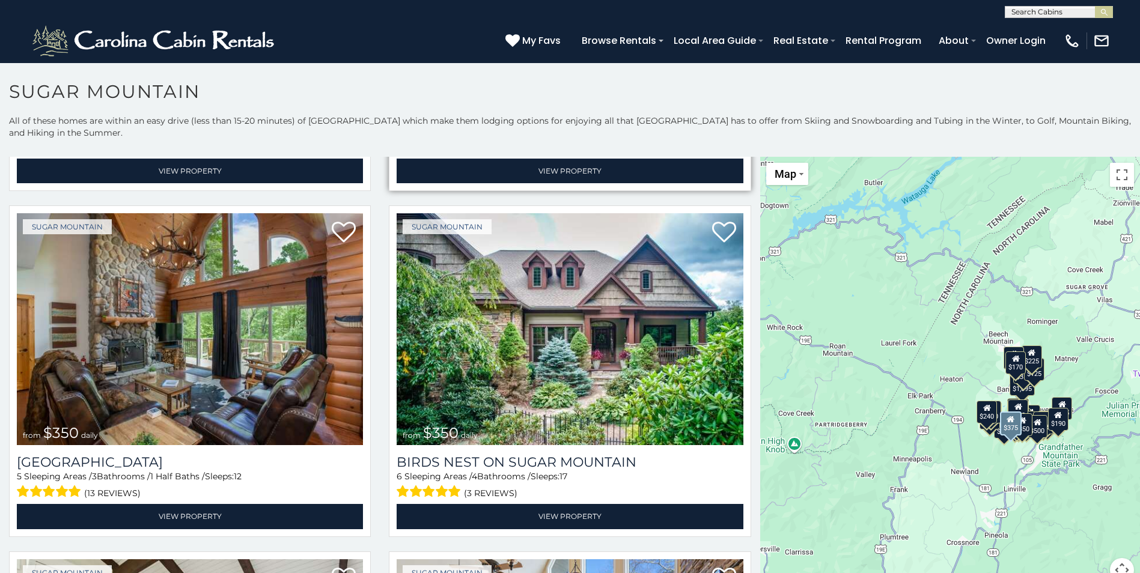
scroll to position [360, 0]
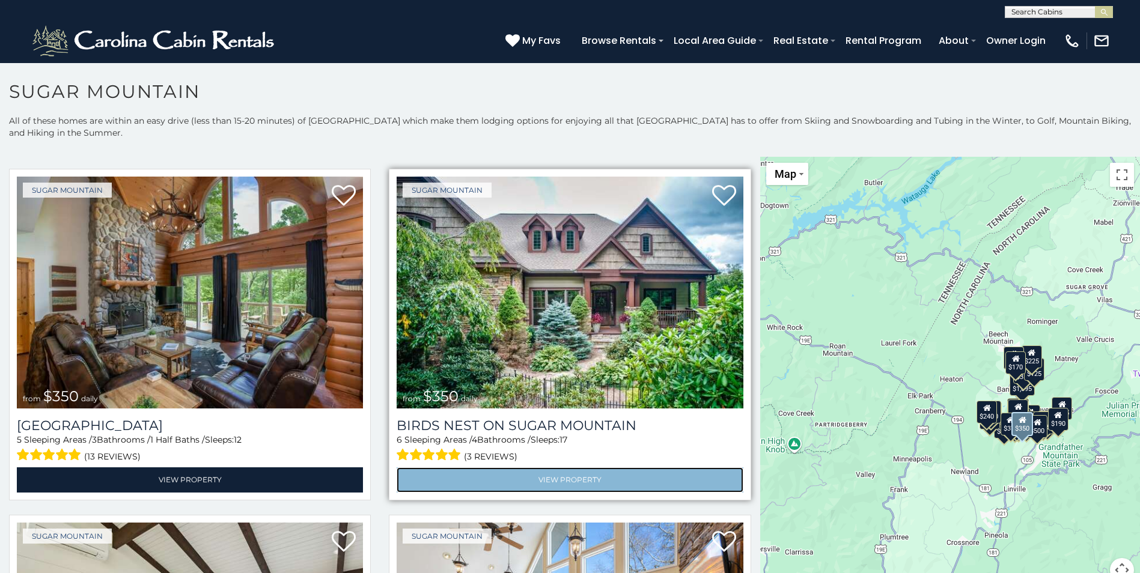
click at [580, 471] on link "View Property" at bounding box center [569, 479] width 346 height 25
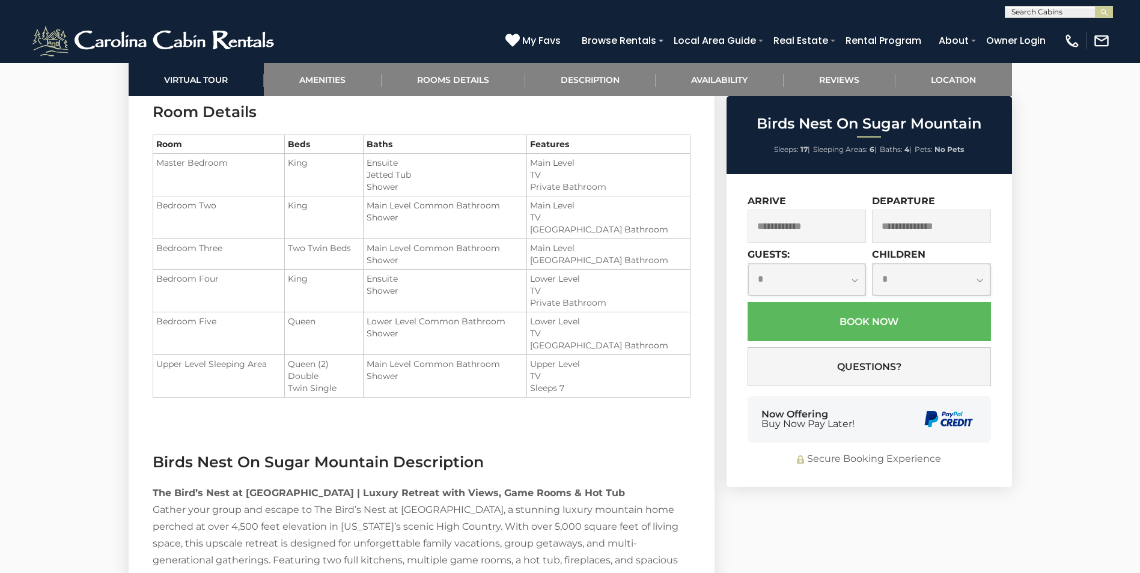
scroll to position [1382, 0]
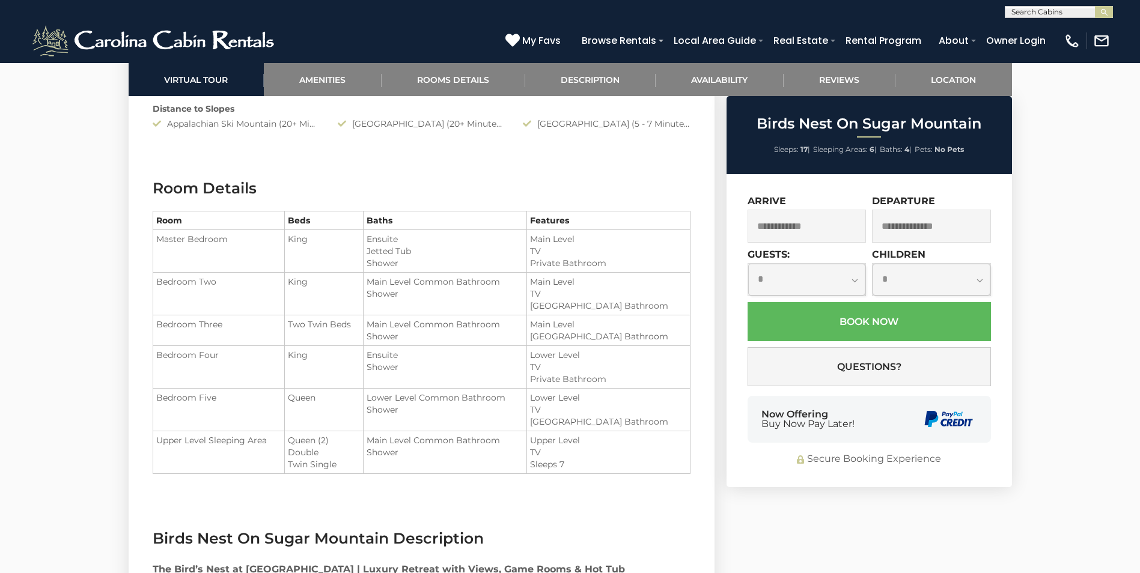
click at [815, 227] on input "text" at bounding box center [806, 226] width 119 height 33
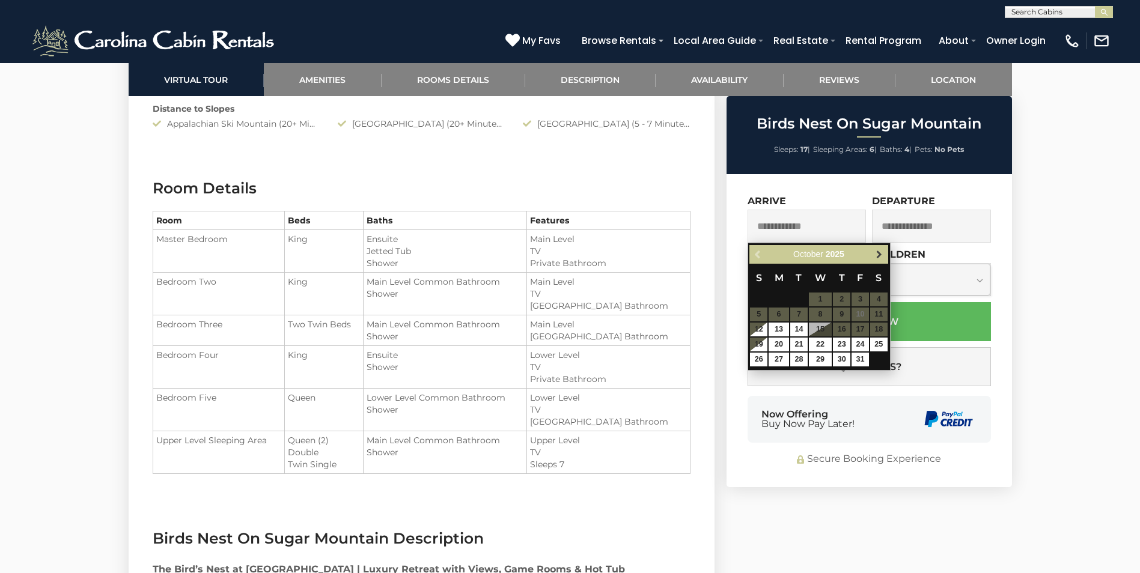
click at [882, 250] on span "Next" at bounding box center [879, 255] width 10 height 10
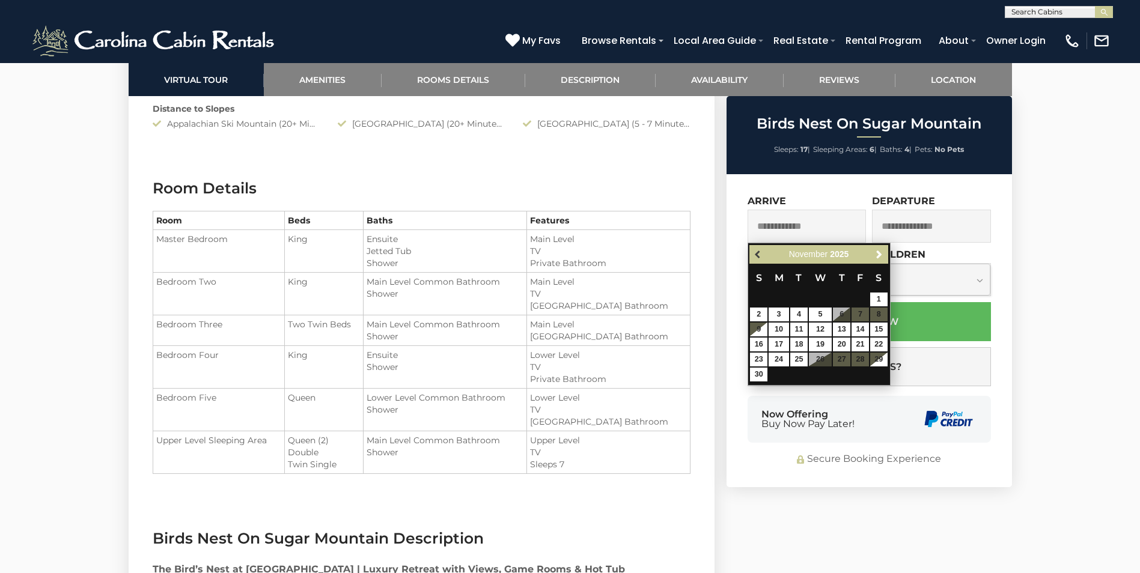
click at [754, 255] on span "Previous" at bounding box center [758, 255] width 10 height 10
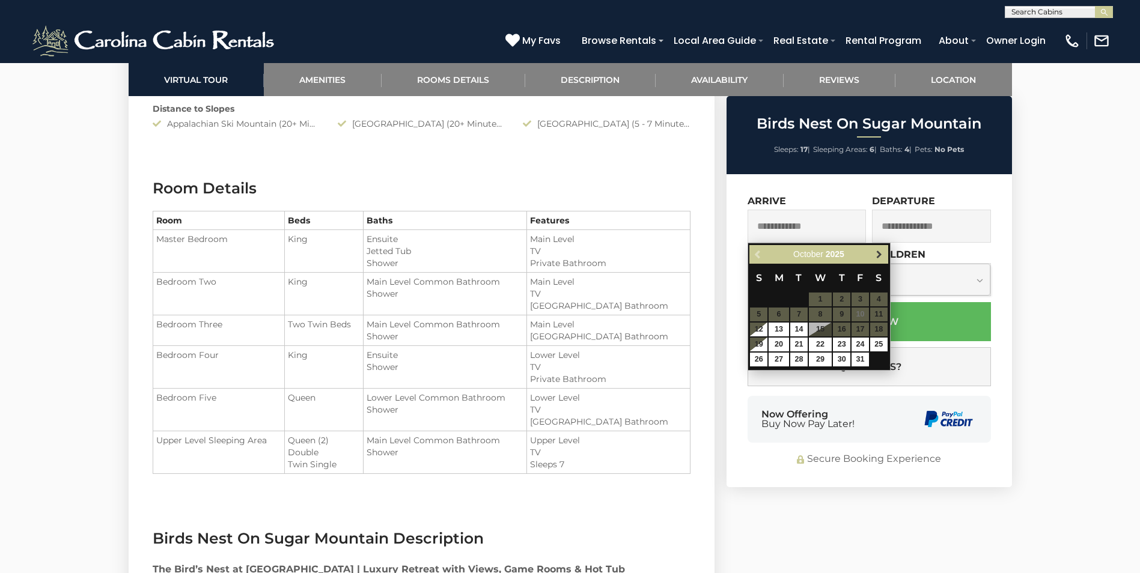
click at [880, 254] on span "Next" at bounding box center [879, 255] width 10 height 10
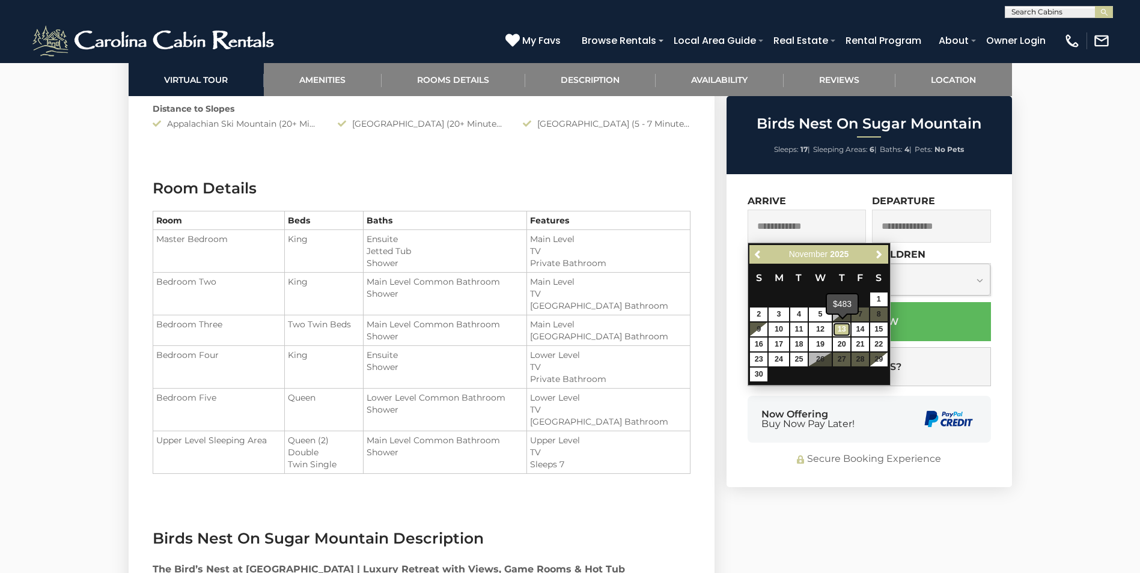
click at [836, 329] on link "13" at bounding box center [841, 330] width 17 height 14
type input "**********"
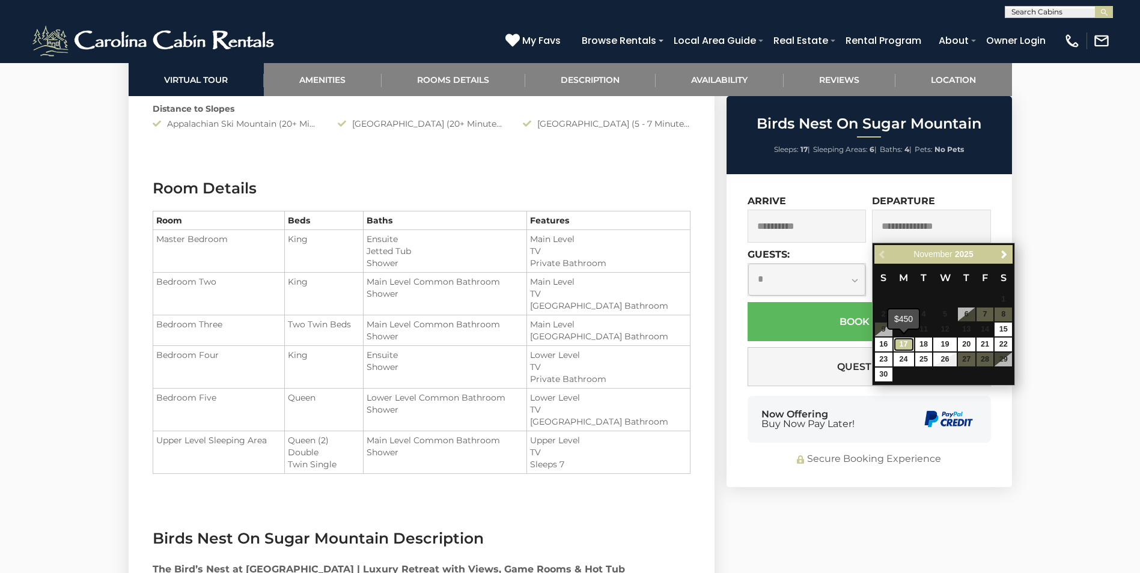
click at [900, 342] on link "17" at bounding box center [903, 345] width 20 height 14
type input "**********"
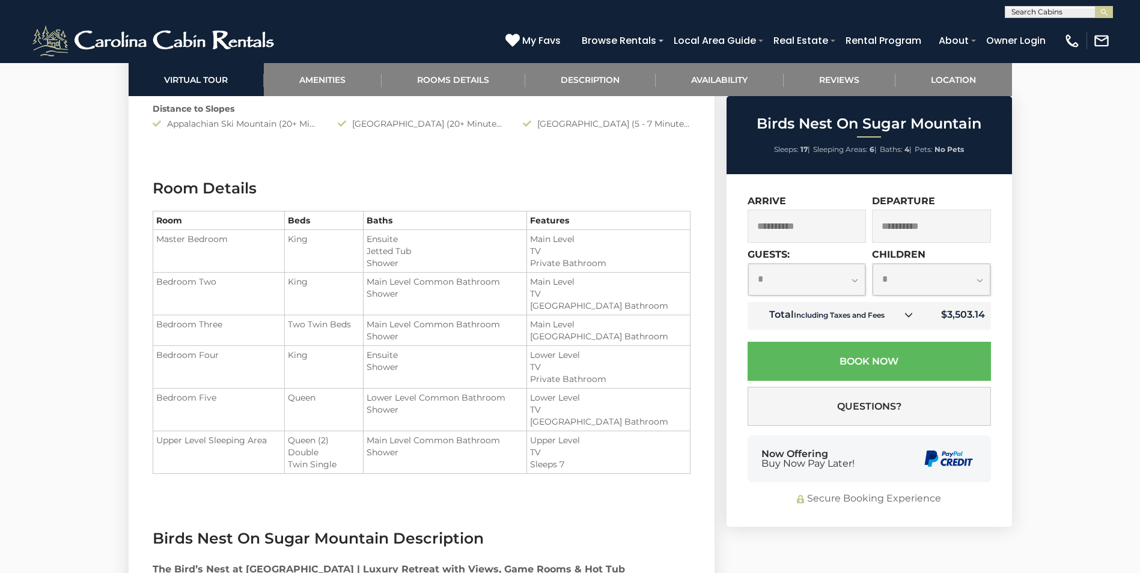
drag, startPoint x: 795, startPoint y: 283, endPoint x: 800, endPoint y: 276, distance: 8.7
click at [795, 284] on select "**********" at bounding box center [807, 280] width 118 height 32
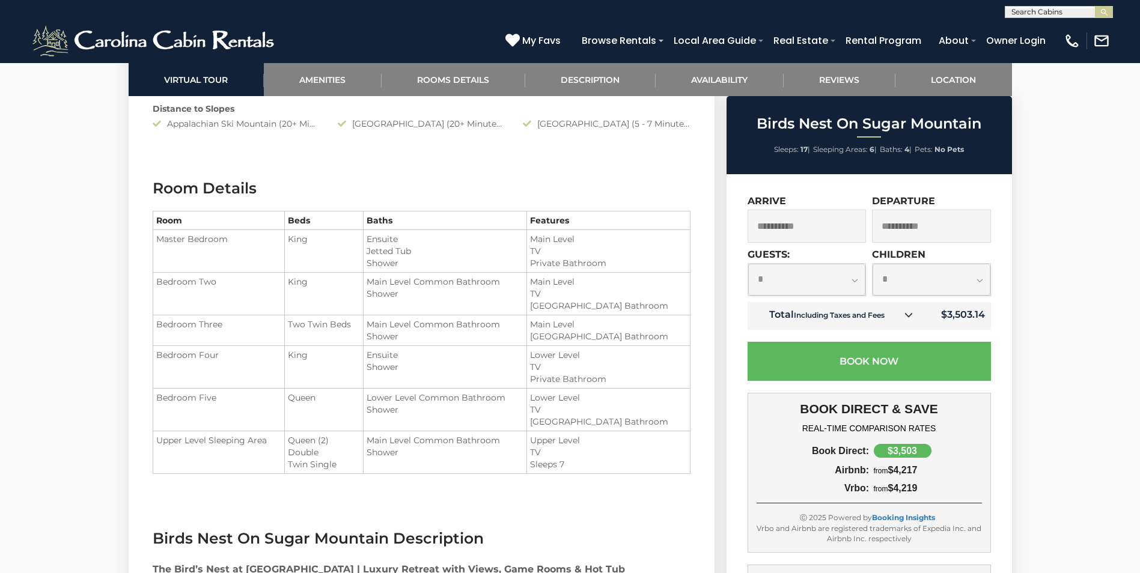
click at [1021, 322] on div "Surrounded by Mature Vegetation" at bounding box center [570, 512] width 1140 height 3662
click at [781, 279] on select "**********" at bounding box center [807, 280] width 118 height 32
click at [797, 284] on select "**********" at bounding box center [807, 280] width 118 height 32
select select "**"
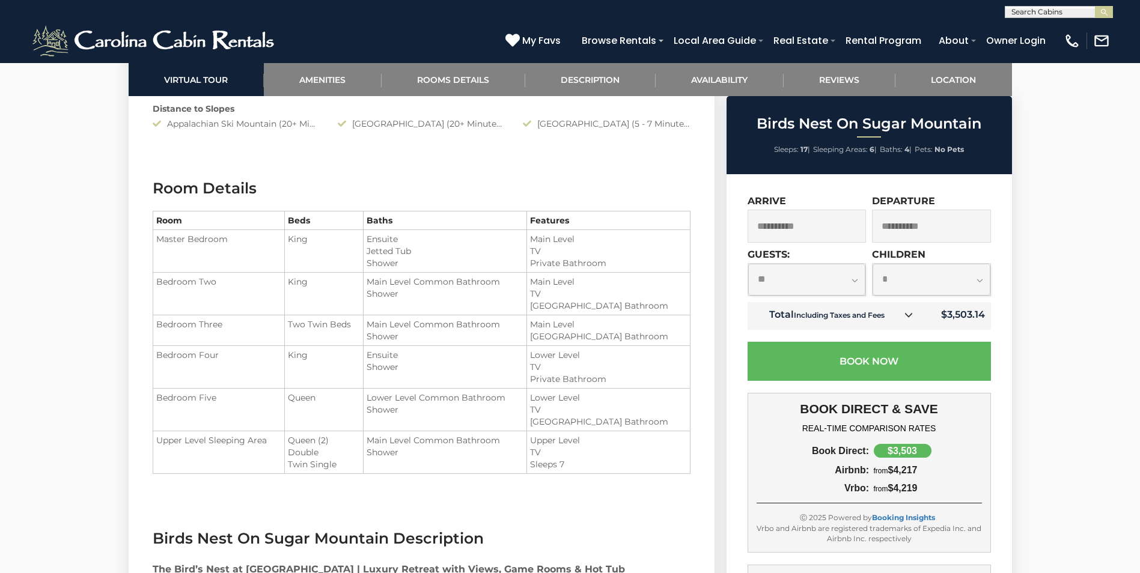
click at [748, 264] on select "**********" at bounding box center [807, 280] width 118 height 32
click at [916, 276] on select "**********" at bounding box center [931, 280] width 118 height 32
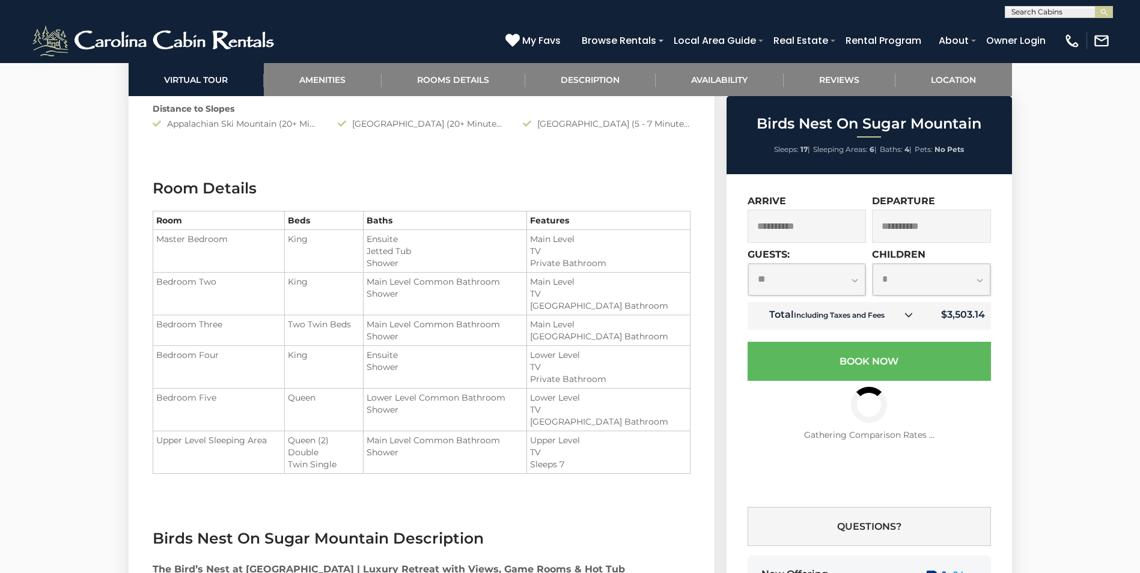
select select "*"
click at [872, 296] on select "**********" at bounding box center [931, 280] width 118 height 32
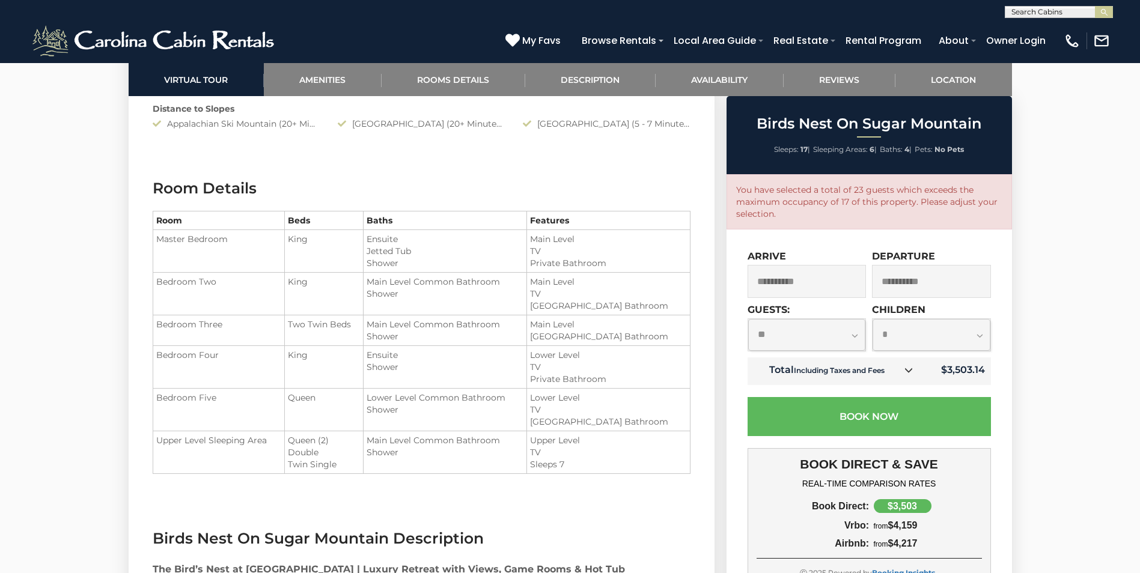
click at [808, 341] on select "**********" at bounding box center [807, 335] width 118 height 32
select select "*"
click at [748, 319] on select "**********" at bounding box center [807, 335] width 118 height 32
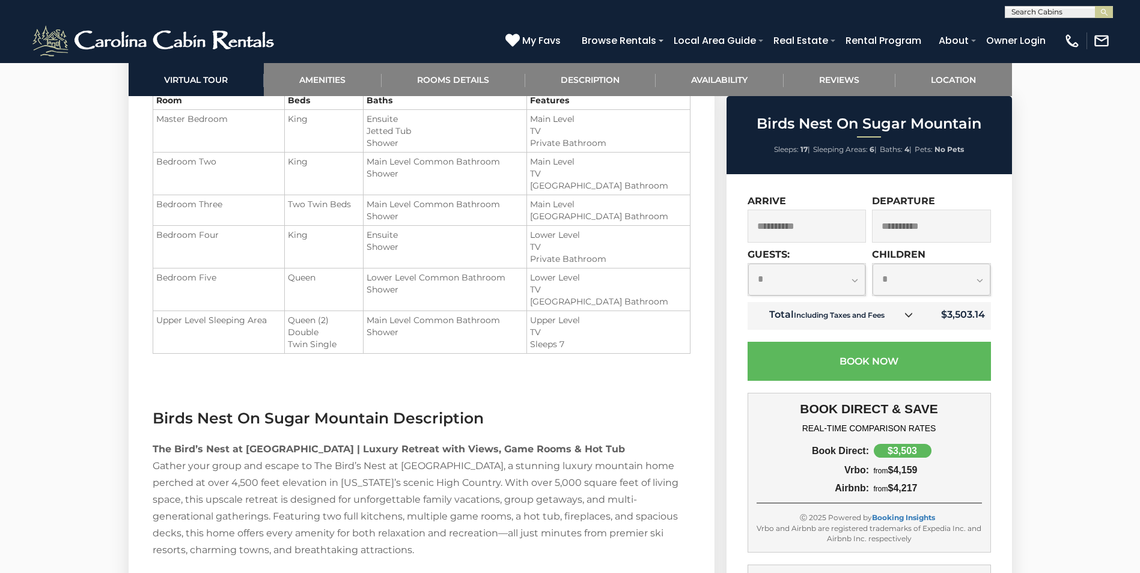
scroll to position [1562, 0]
